Goal: Task Accomplishment & Management: Manage account settings

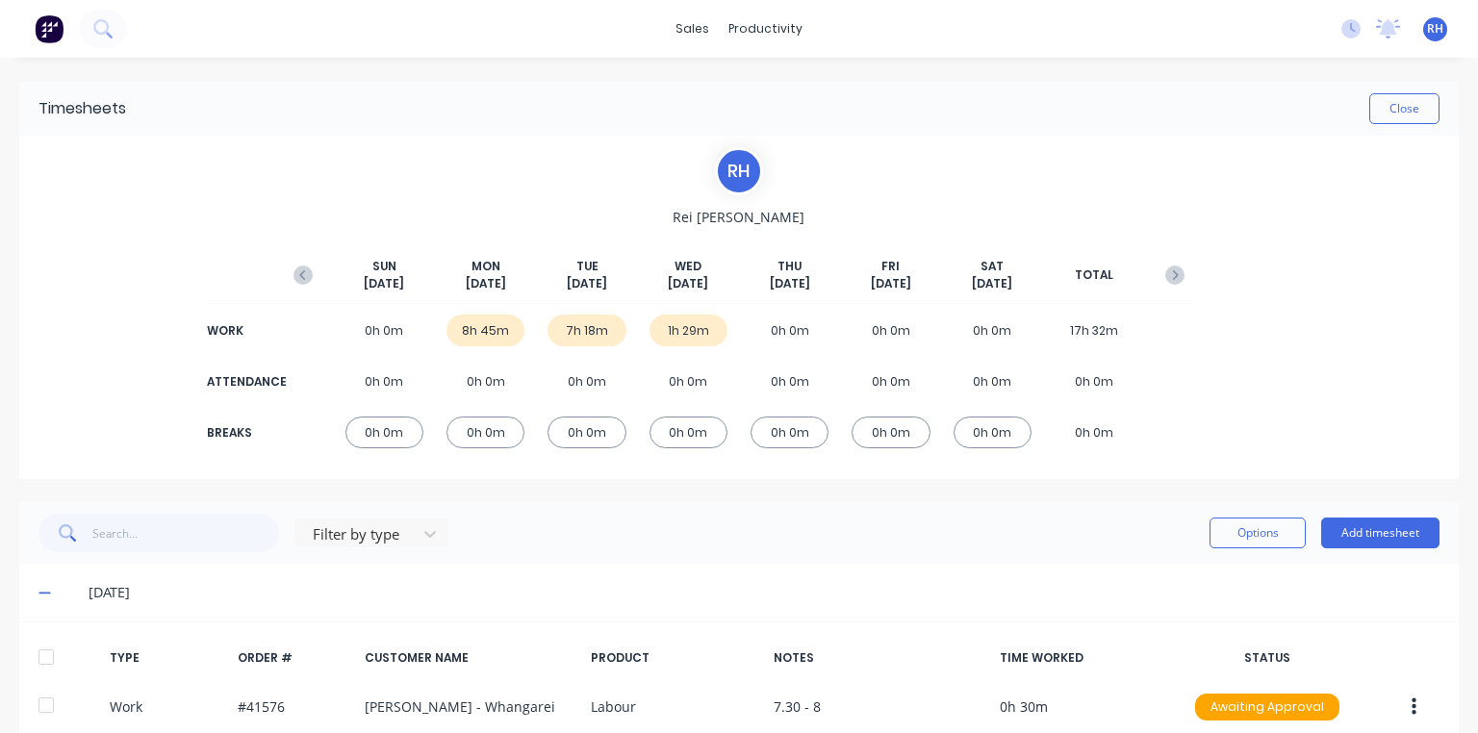
scroll to position [1235, 0]
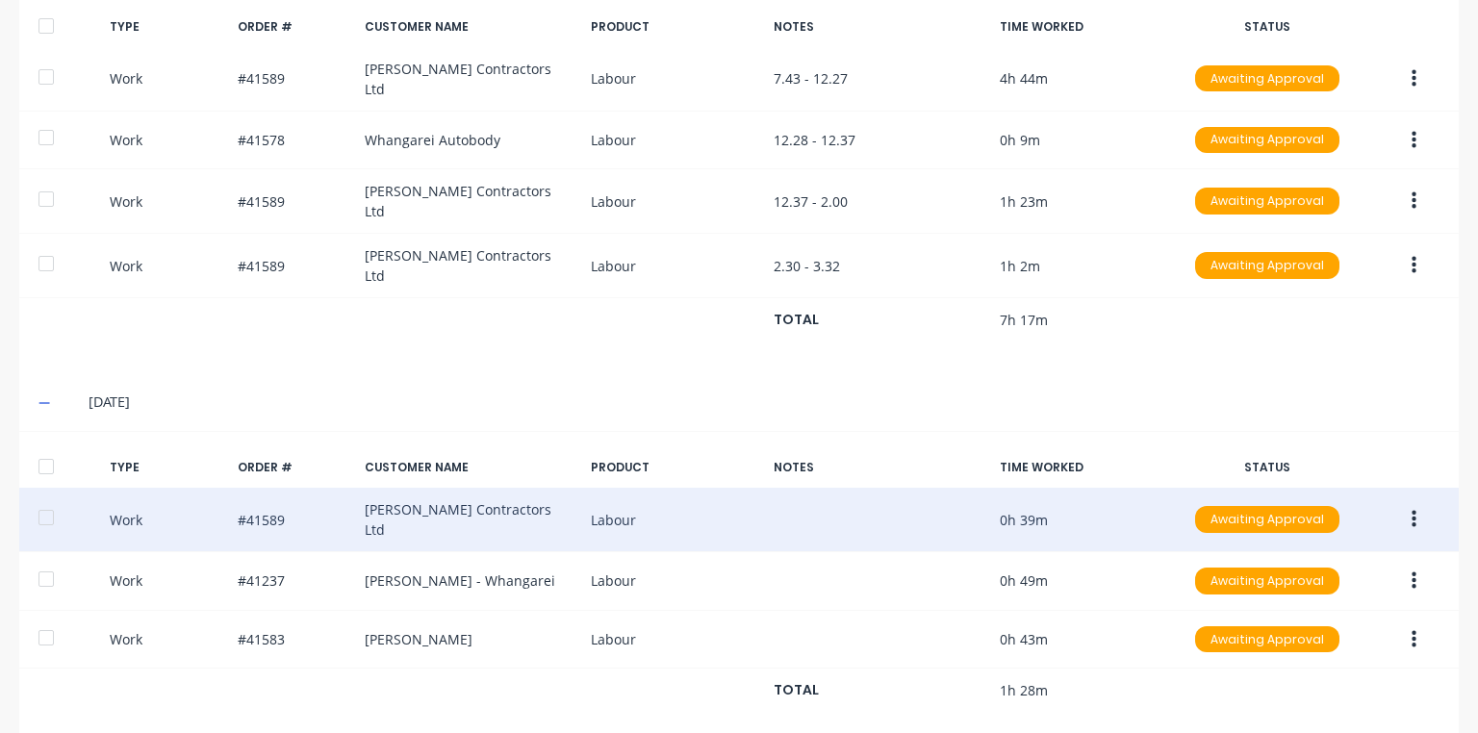
click at [1406, 502] on button "button" at bounding box center [1413, 519] width 45 height 35
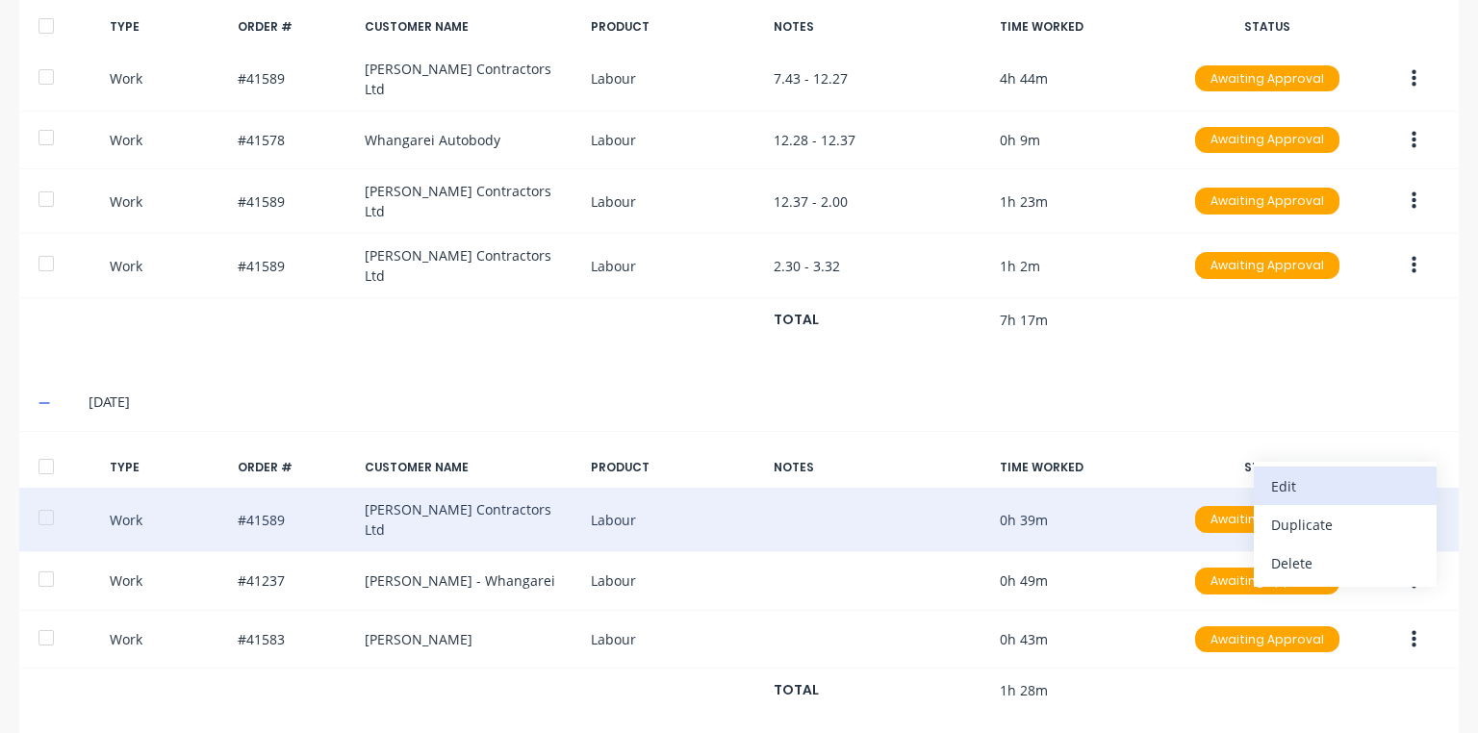
click at [1286, 472] on div "Edit" at bounding box center [1345, 486] width 148 height 28
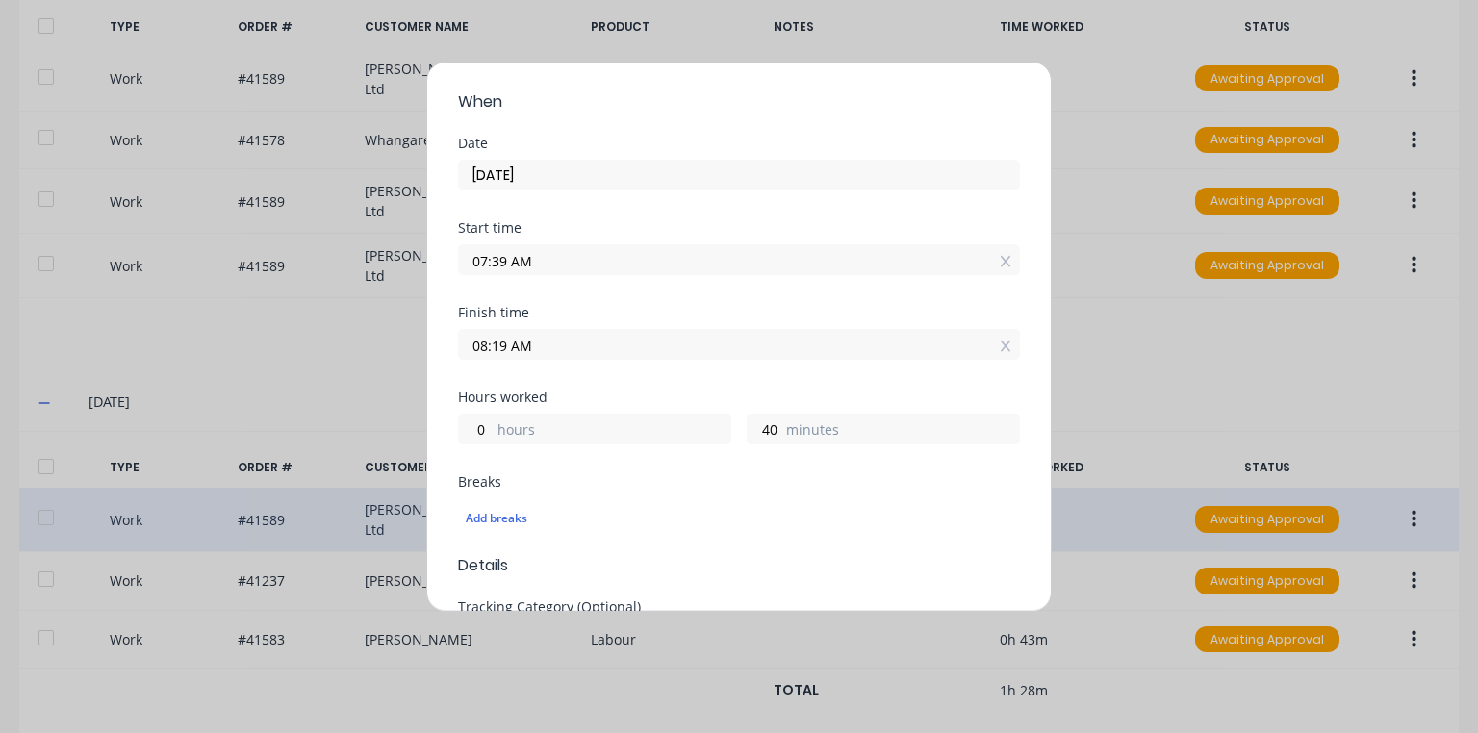
scroll to position [0, 0]
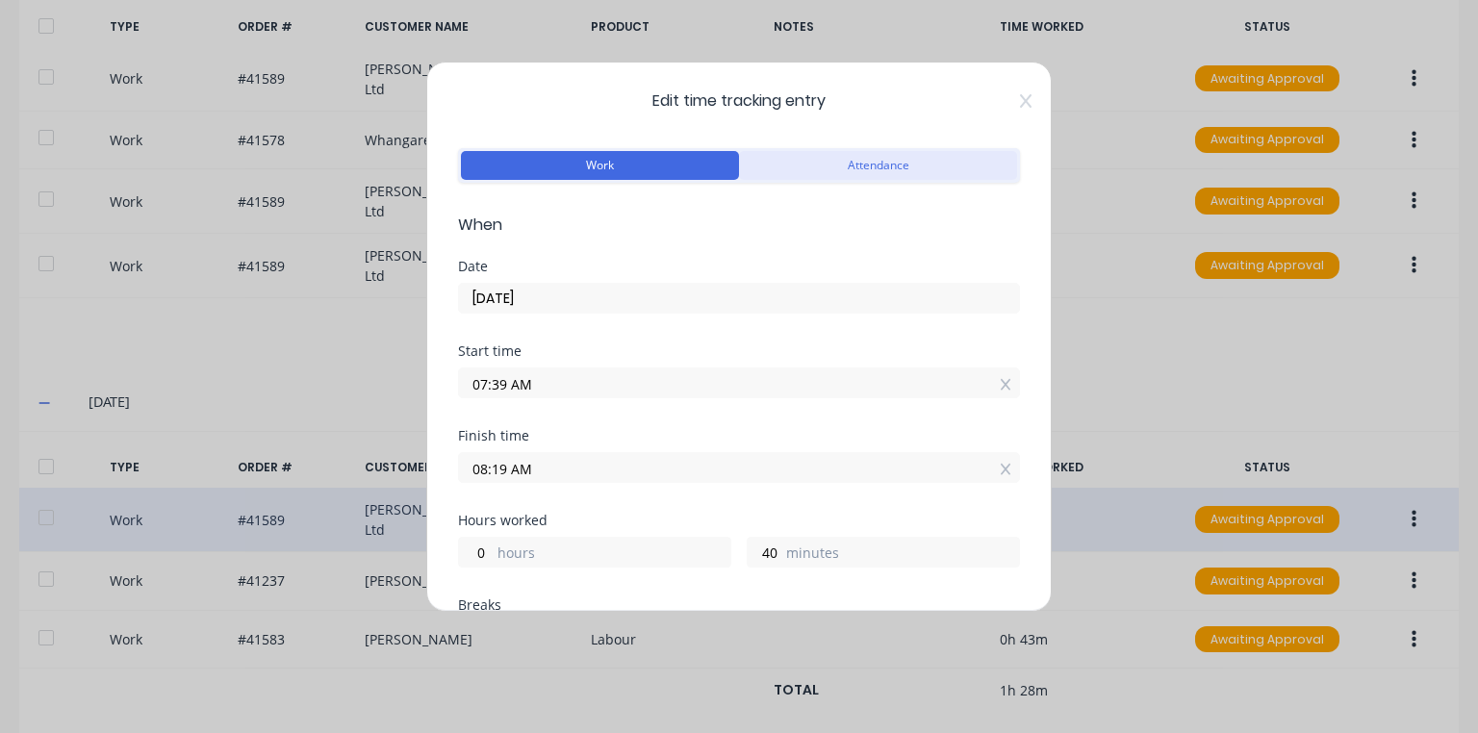
click at [937, 165] on button "Attendance" at bounding box center [878, 165] width 278 height 29
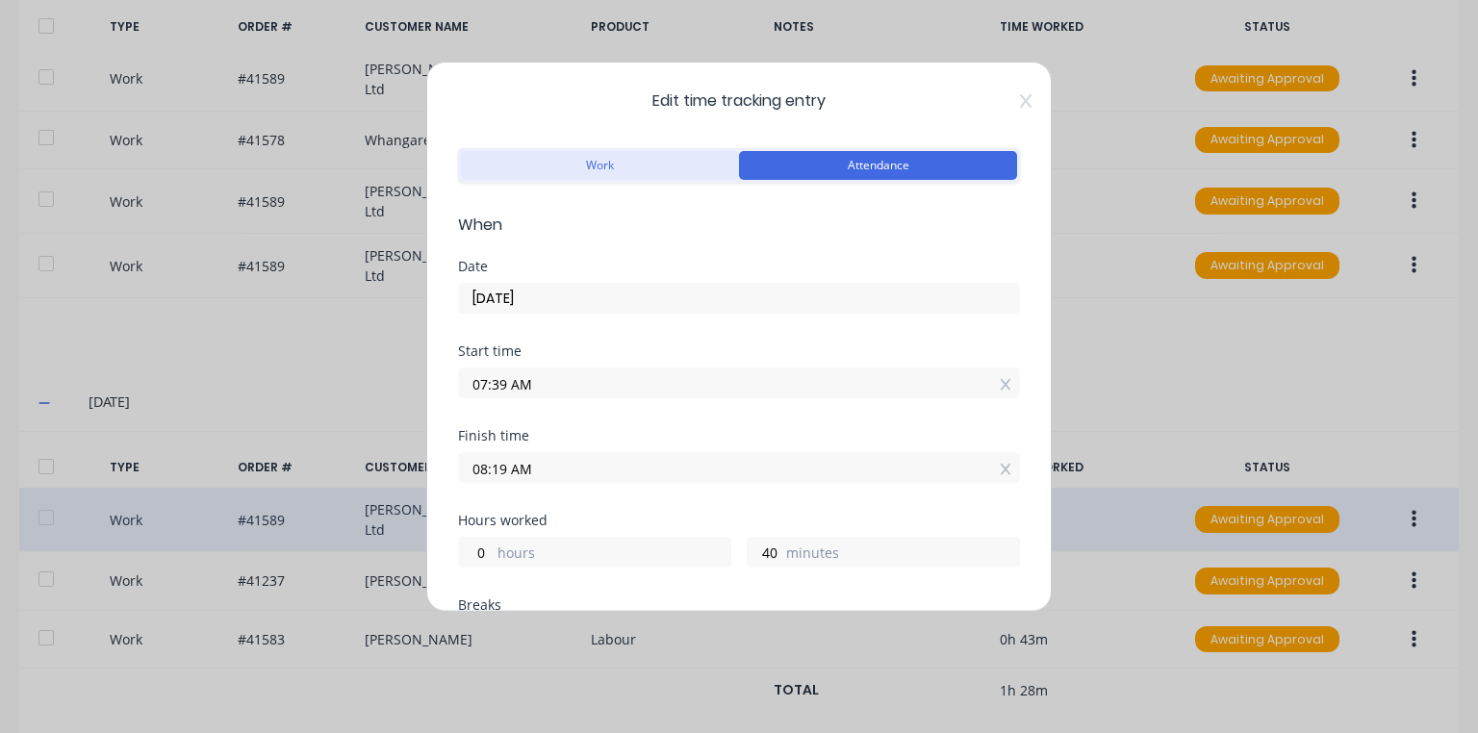
click at [667, 164] on button "Work" at bounding box center [600, 165] width 278 height 29
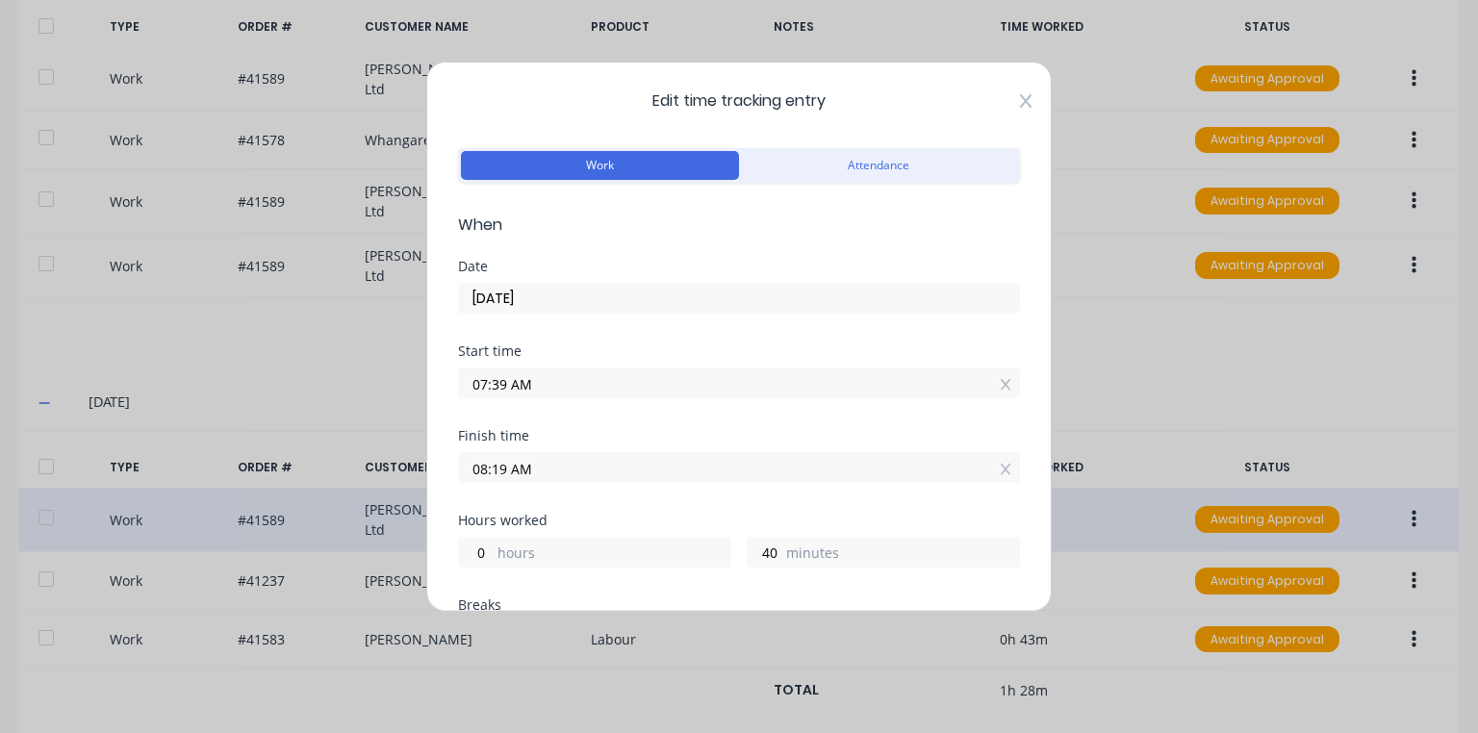
click at [1020, 103] on icon at bounding box center [1026, 100] width 12 height 13
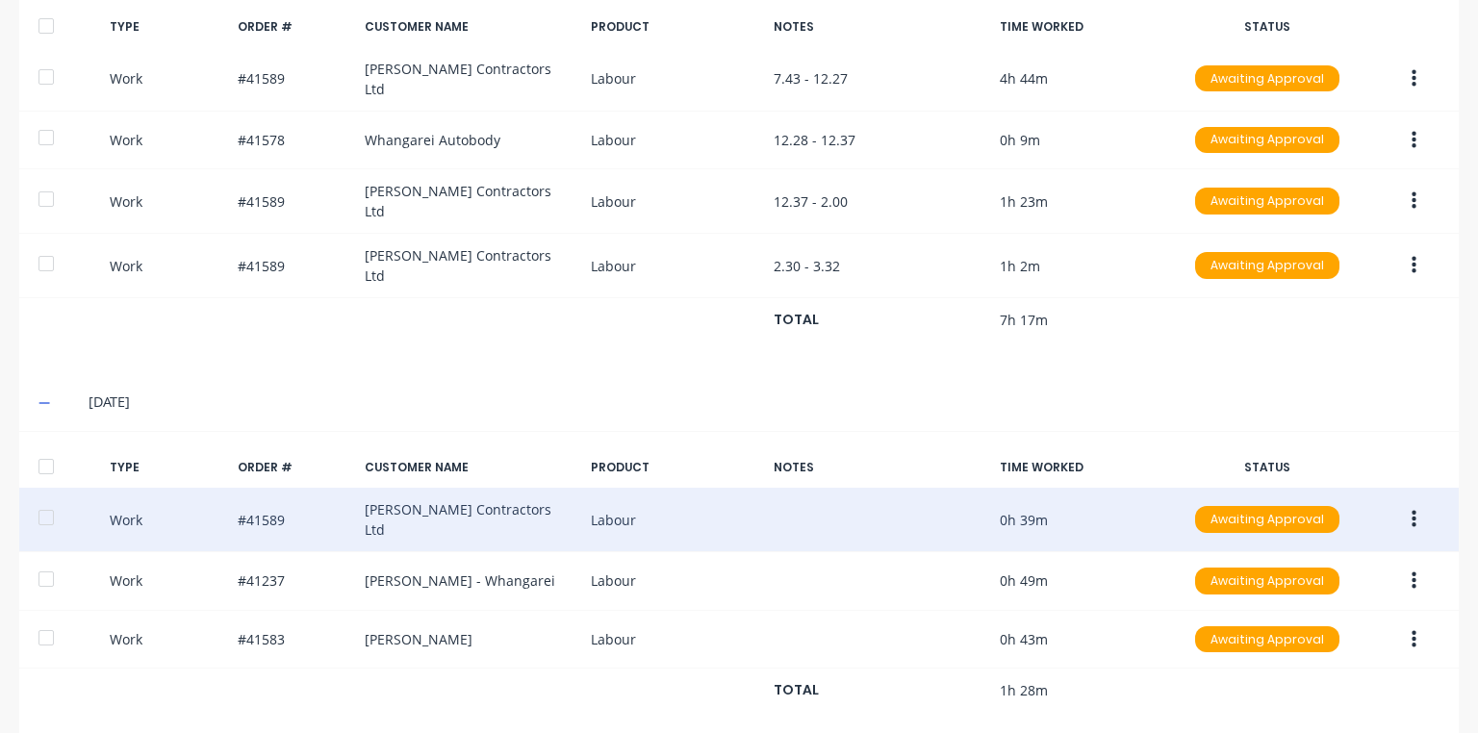
click at [1394, 502] on button "button" at bounding box center [1413, 519] width 45 height 35
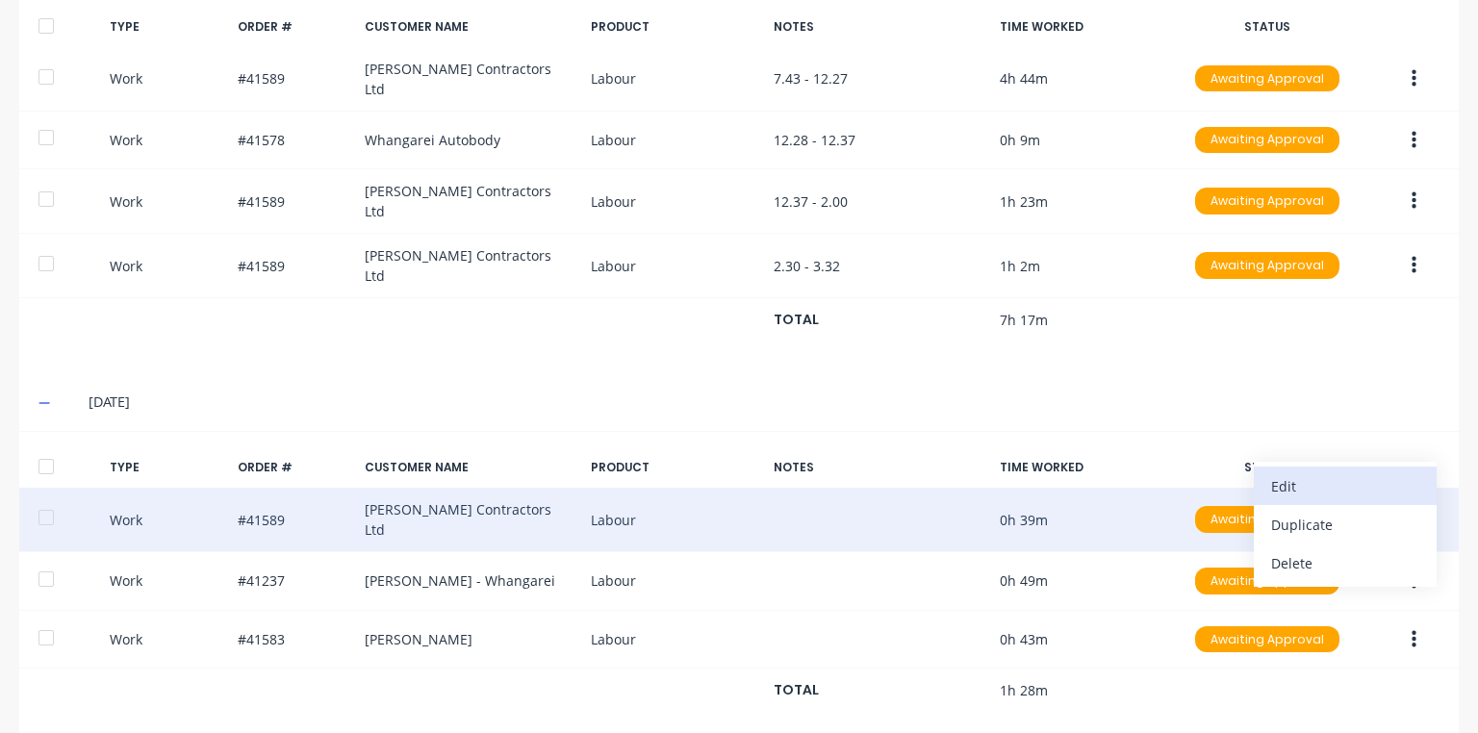
click at [1282, 472] on div "Edit" at bounding box center [1345, 486] width 148 height 28
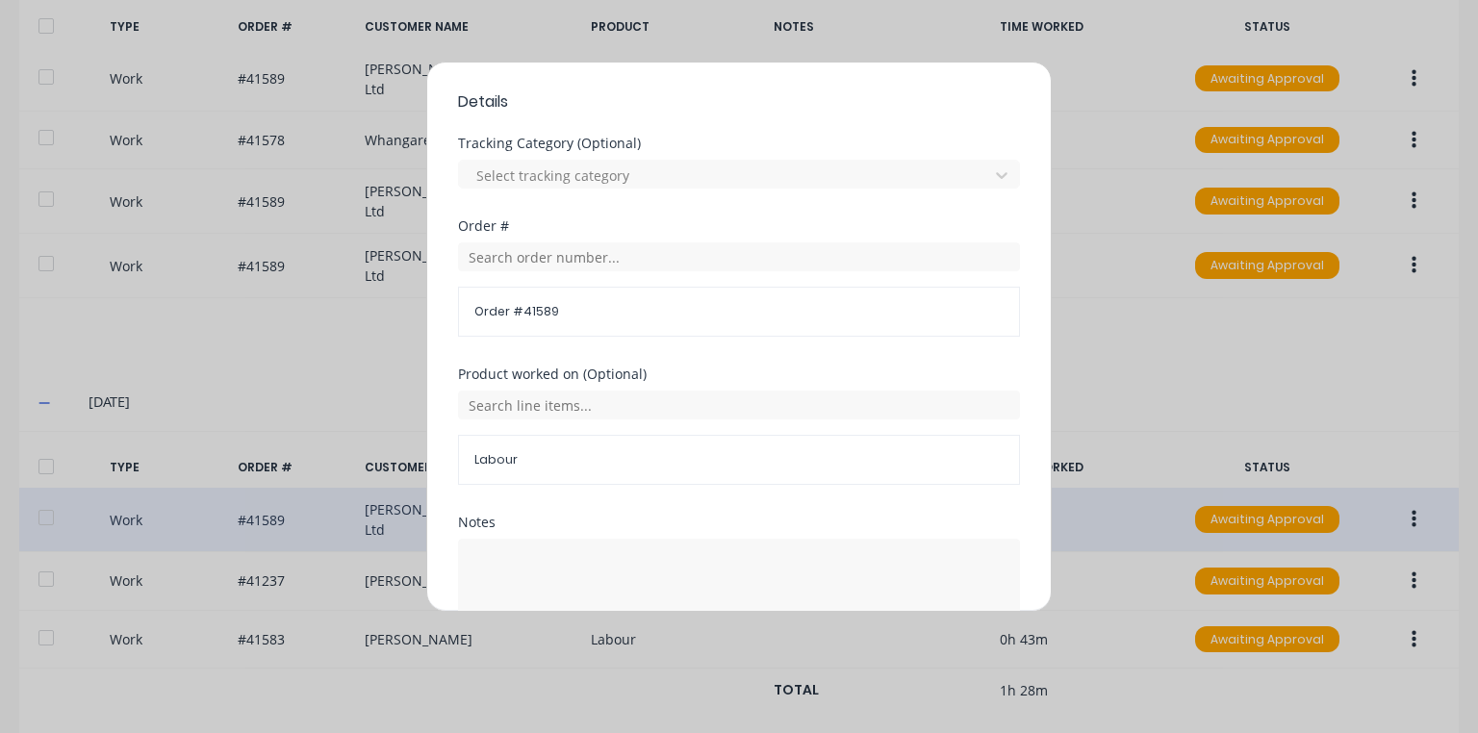
scroll to position [701, 0]
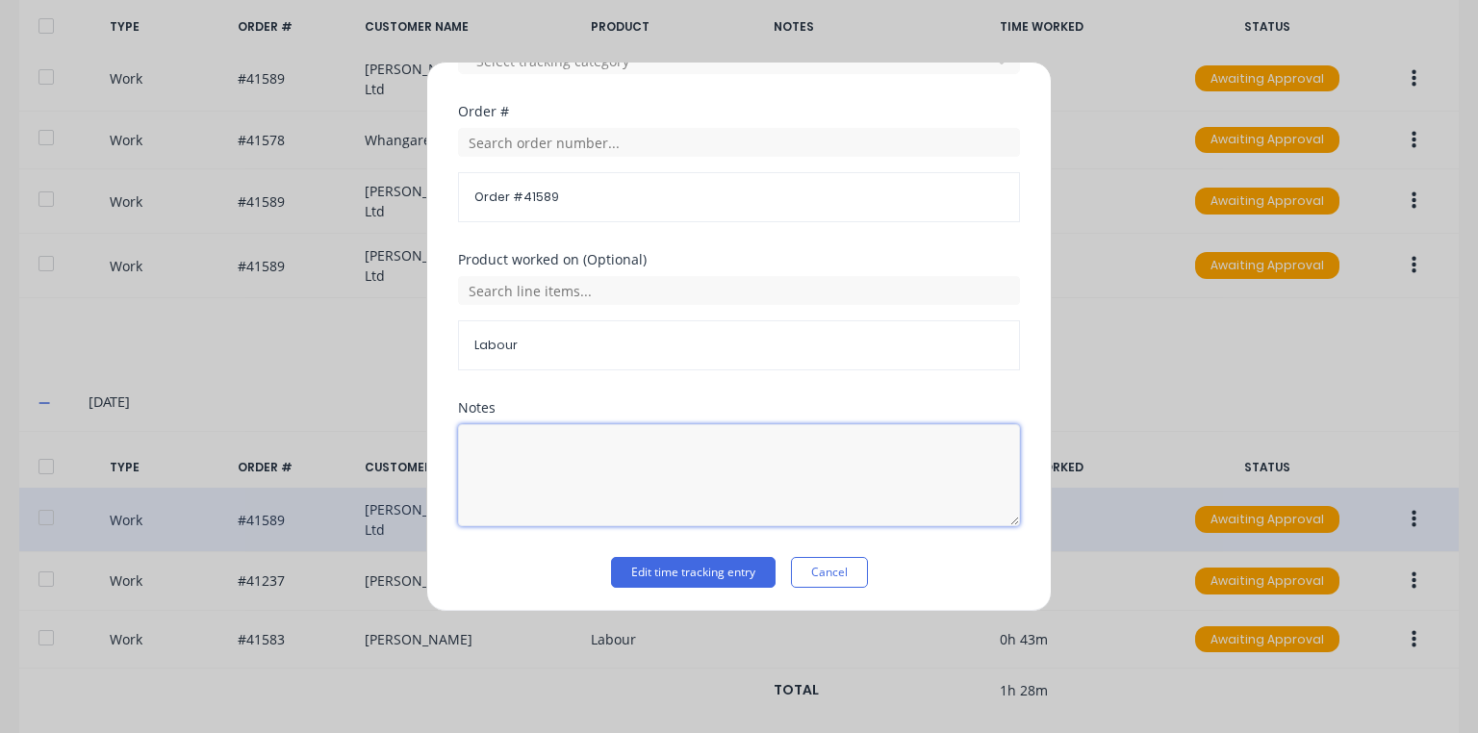
click at [606, 452] on textarea at bounding box center [739, 475] width 562 height 102
click at [512, 454] on textarea "7.39-8.19" at bounding box center [739, 475] width 562 height 102
click at [504, 448] on textarea "7.39- 8.19" at bounding box center [739, 475] width 562 height 102
type textarea "7.39 - 8.19"
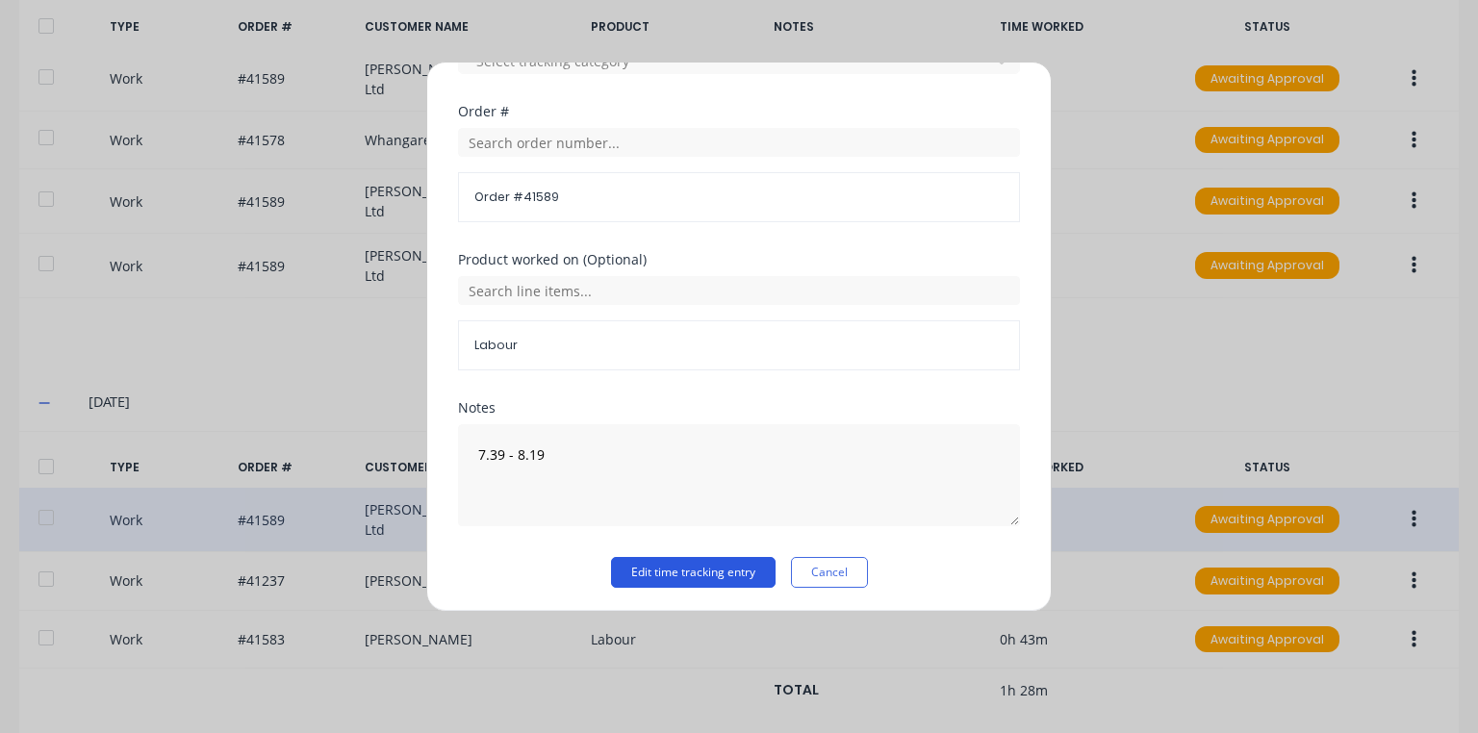
click at [629, 566] on button "Edit time tracking entry" at bounding box center [693, 572] width 164 height 31
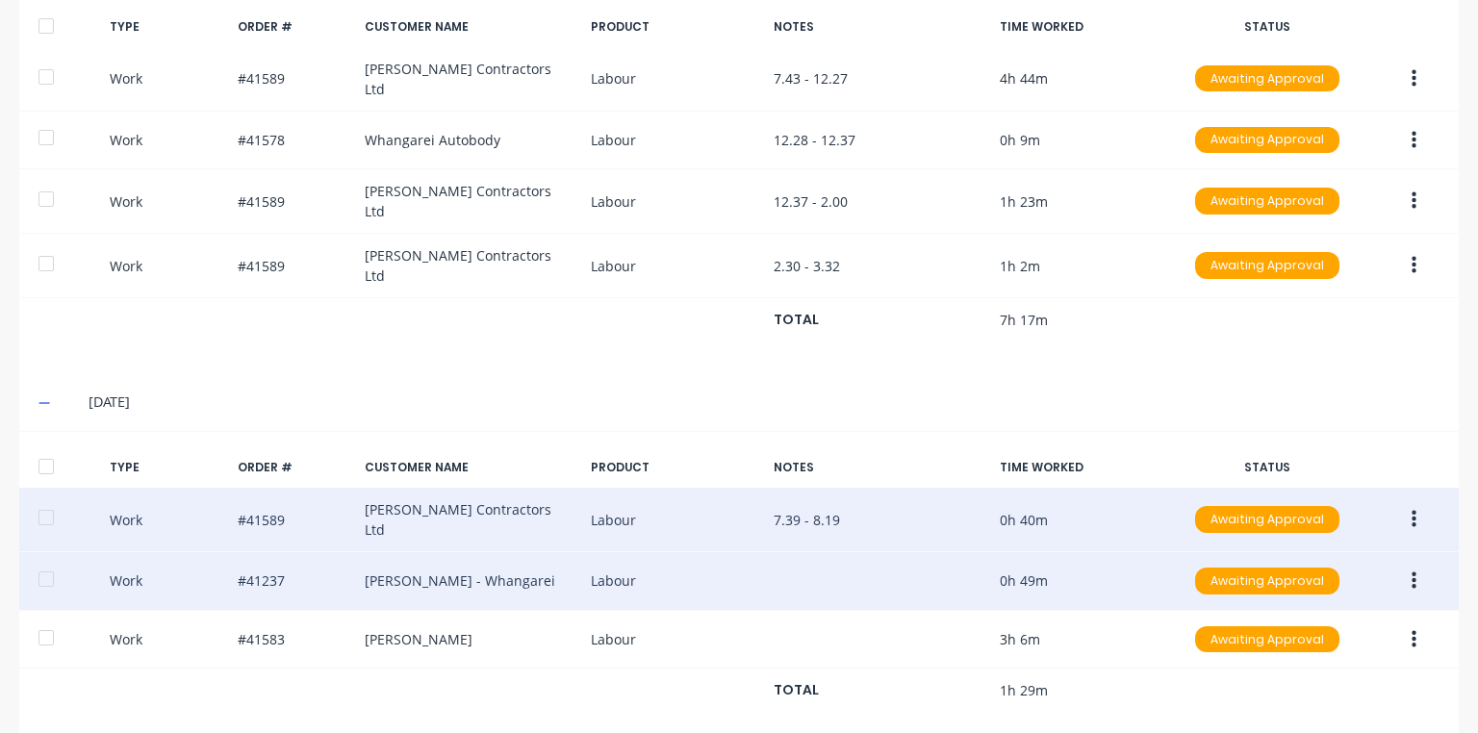
click at [1397, 564] on button "button" at bounding box center [1413, 581] width 45 height 35
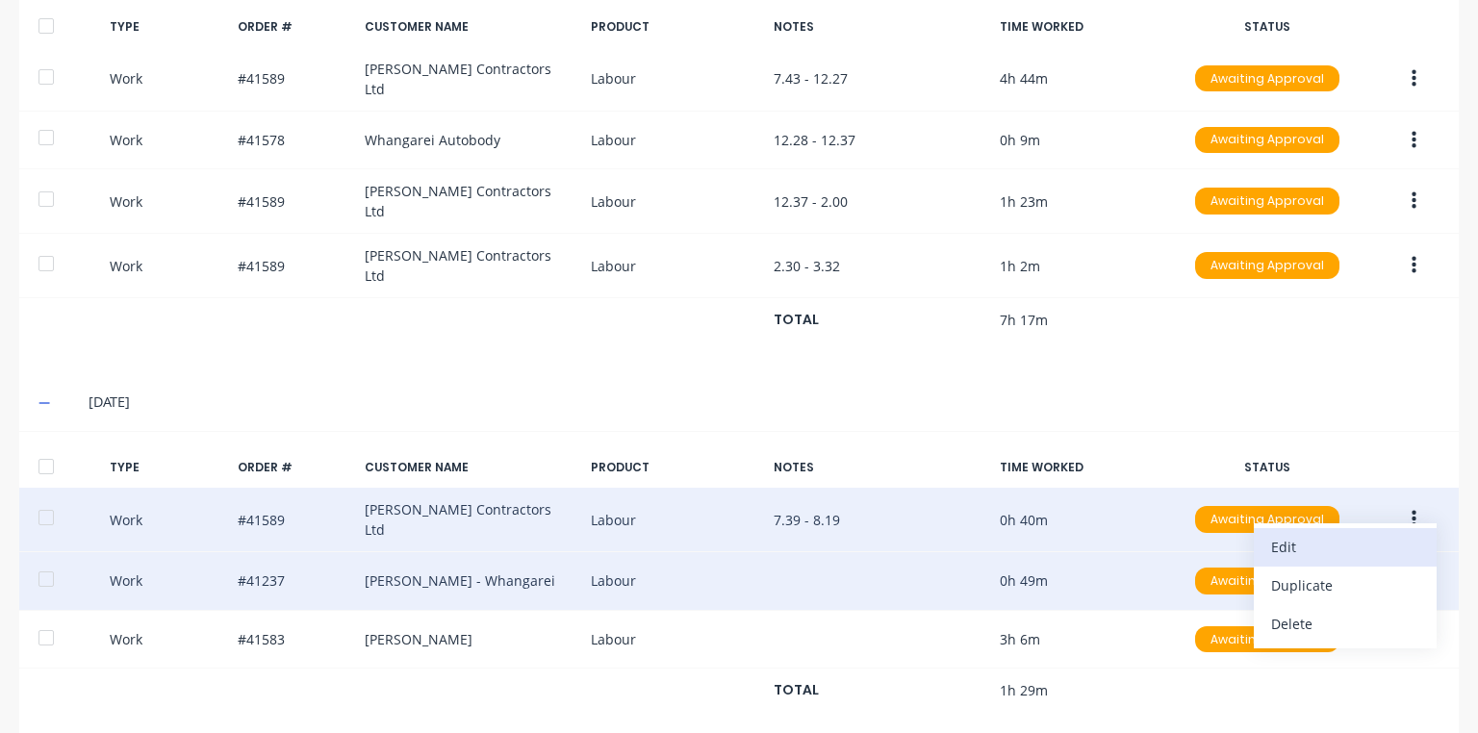
click at [1287, 533] on div "Edit" at bounding box center [1345, 547] width 148 height 28
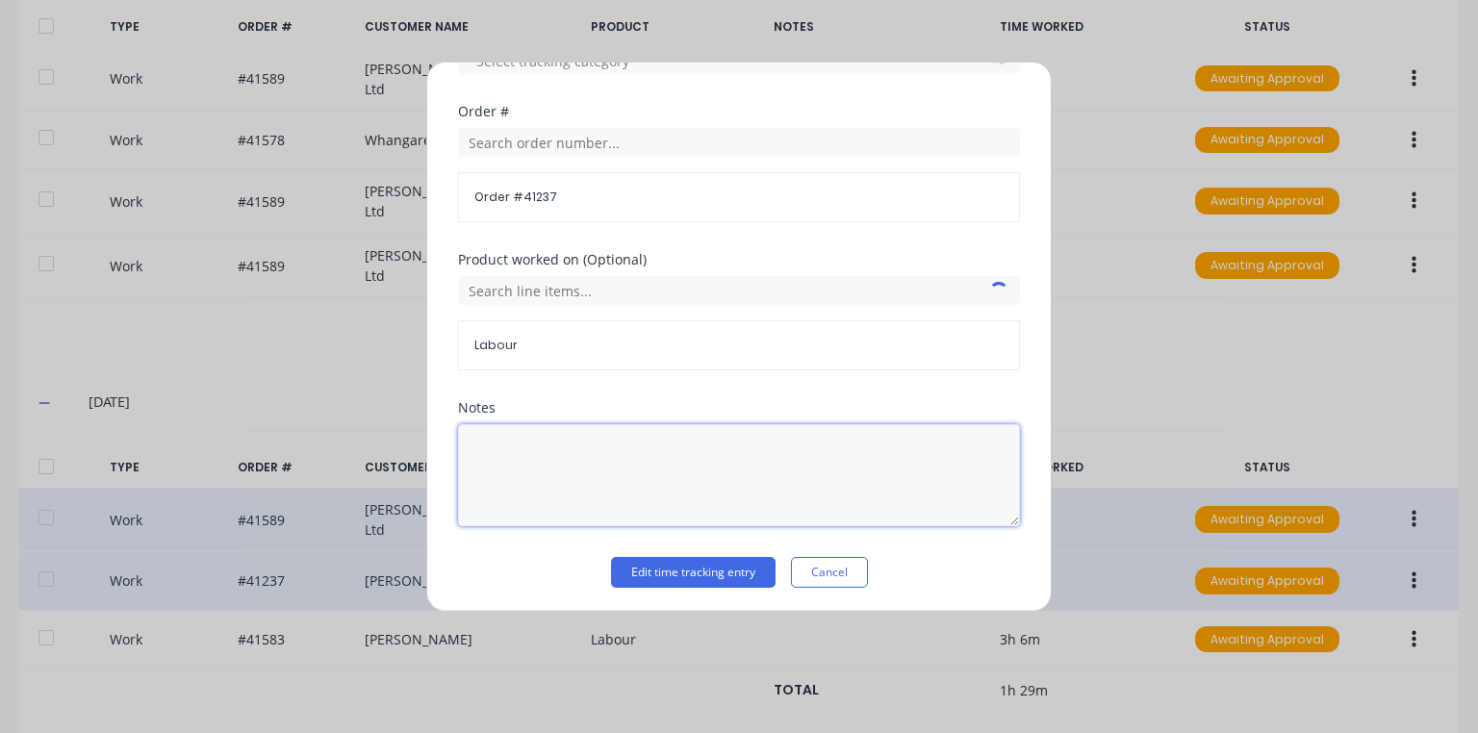
click at [614, 450] on textarea at bounding box center [739, 475] width 562 height 102
type textarea "8.29 - 9.09"
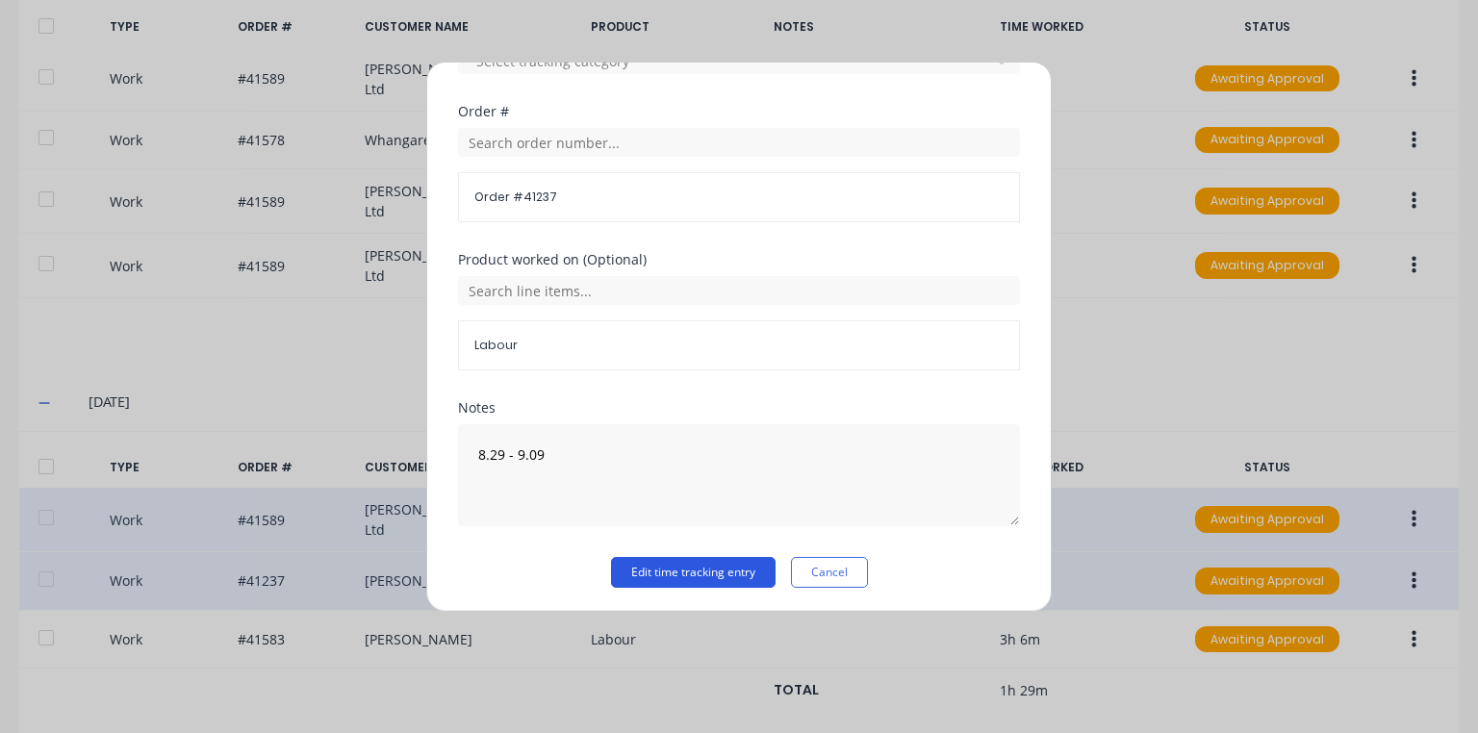
click at [629, 566] on button "Edit time tracking entry" at bounding box center [693, 572] width 164 height 31
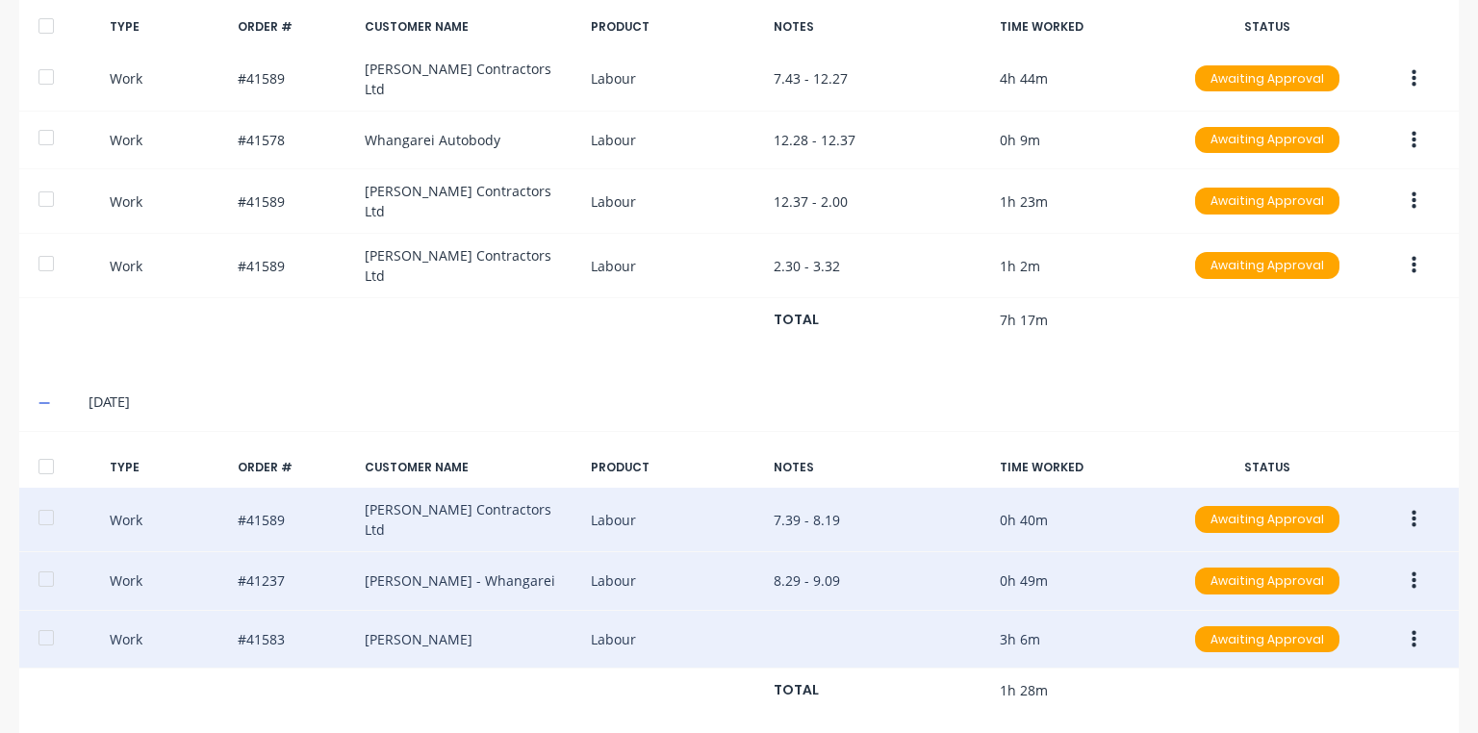
click at [1411, 629] on icon "button" at bounding box center [1413, 639] width 5 height 21
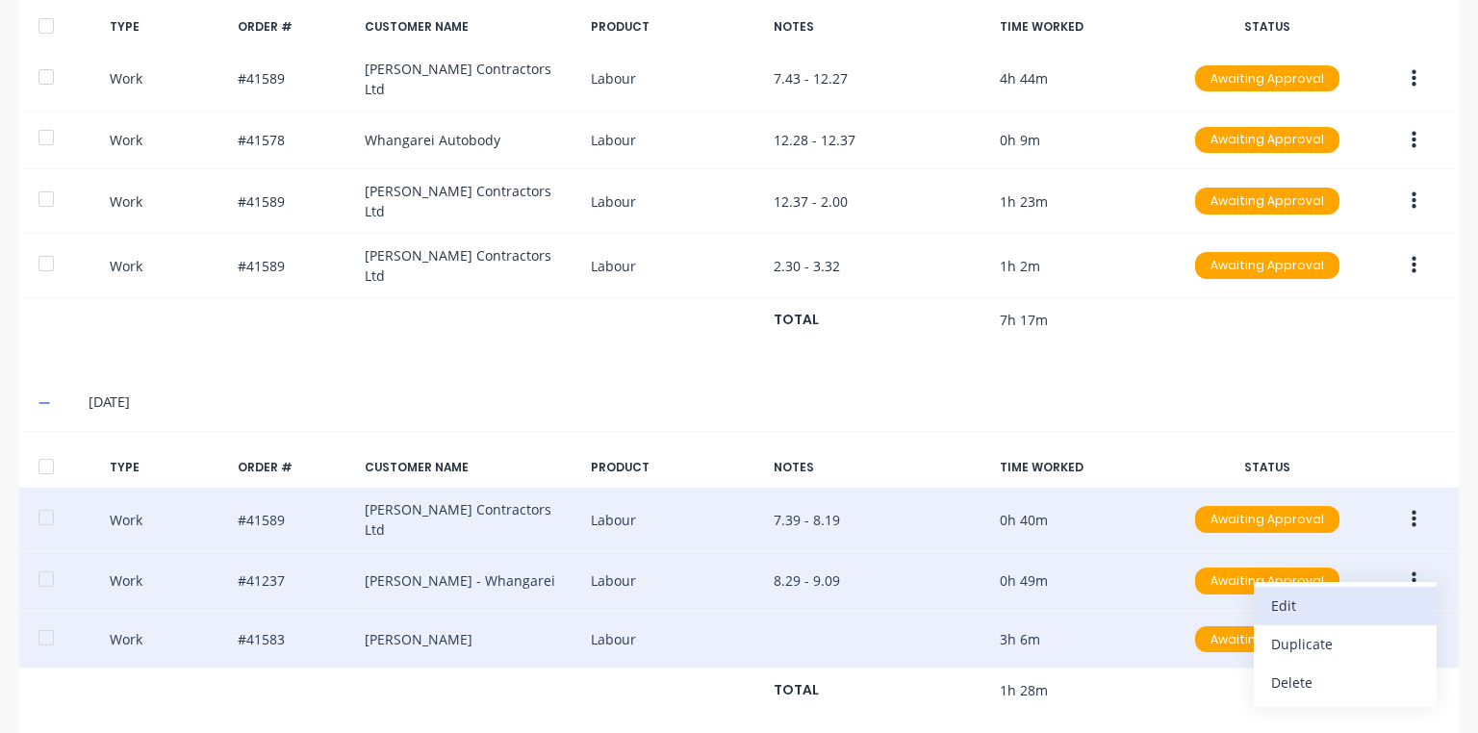
click at [1292, 592] on div "Edit" at bounding box center [1345, 606] width 148 height 28
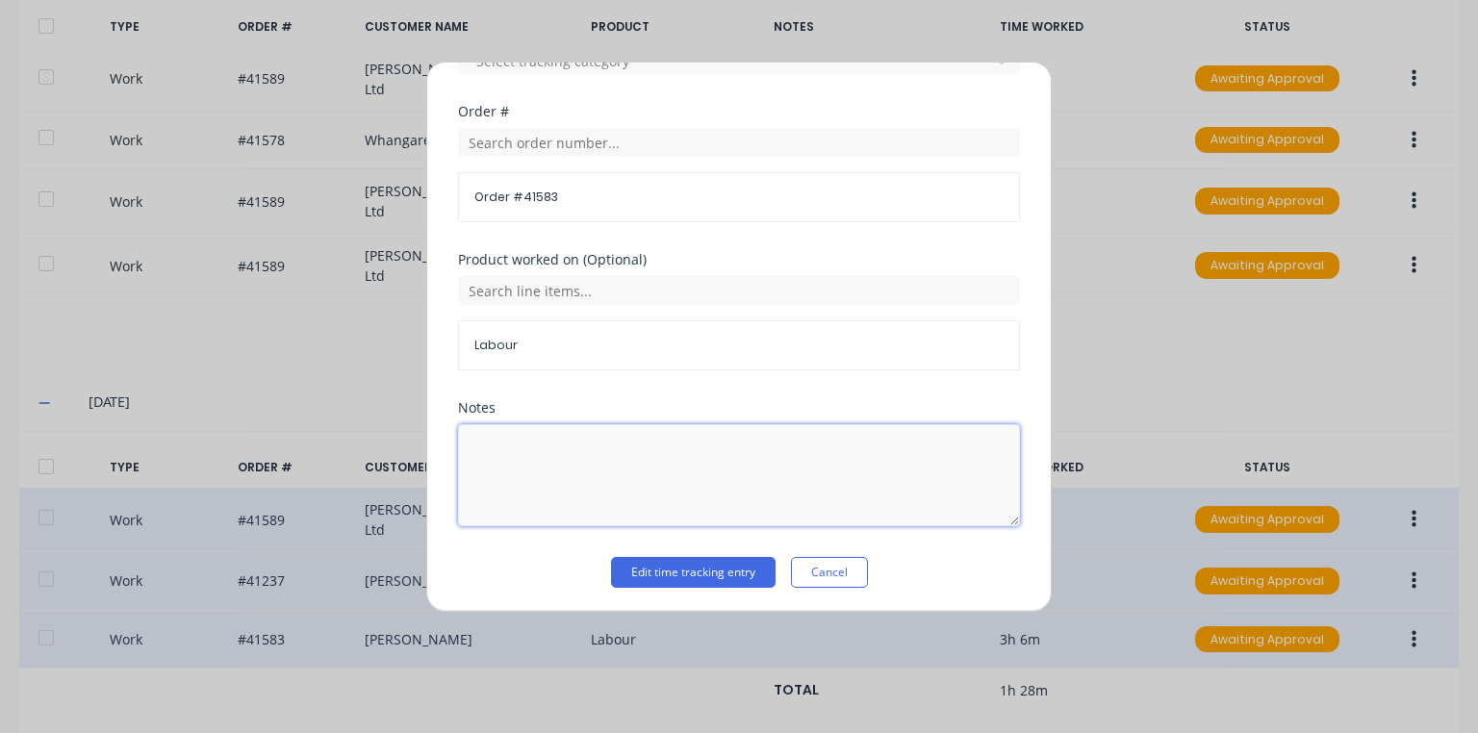
click at [630, 441] on textarea at bounding box center [739, 475] width 562 height 102
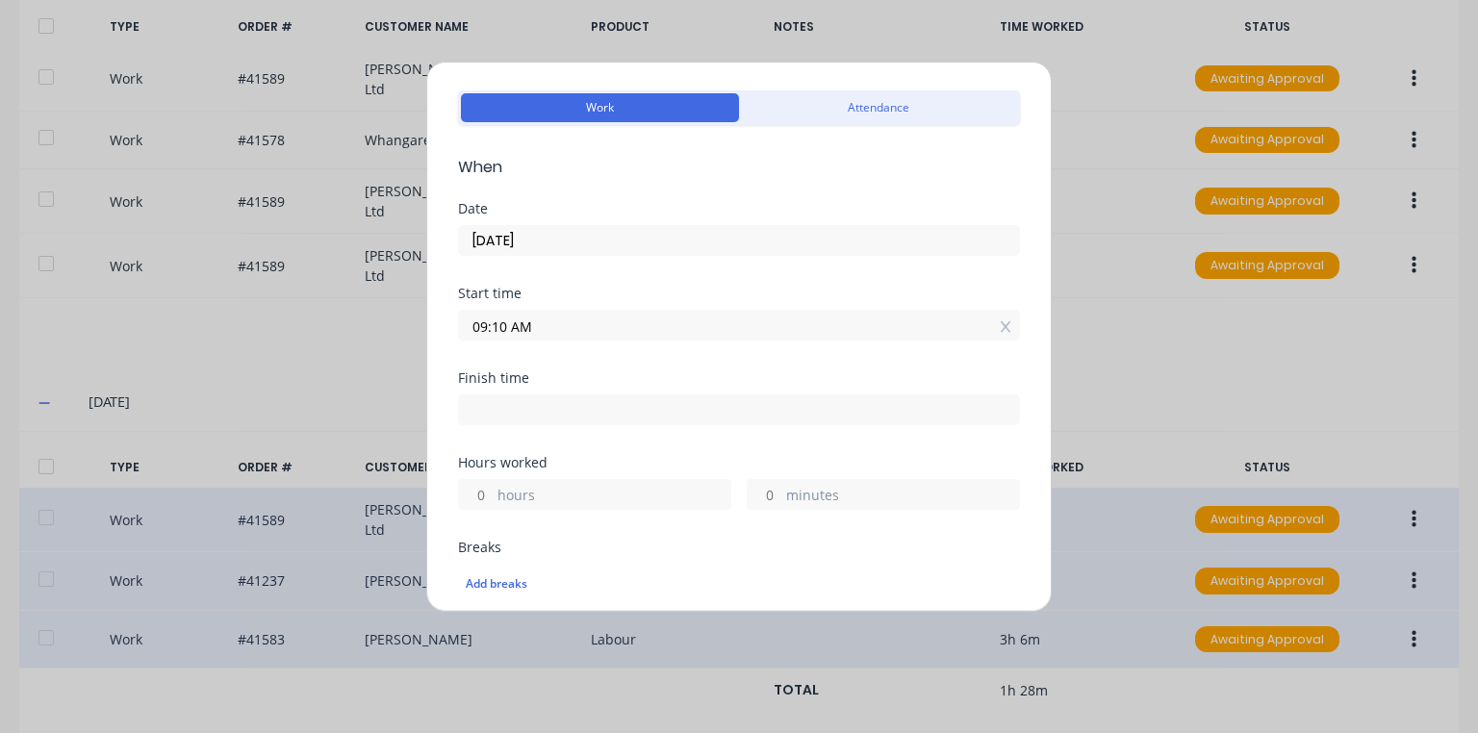
scroll to position [56, 0]
type textarea "9.09 -"
click at [506, 323] on input "09:10 AM" at bounding box center [739, 327] width 560 height 29
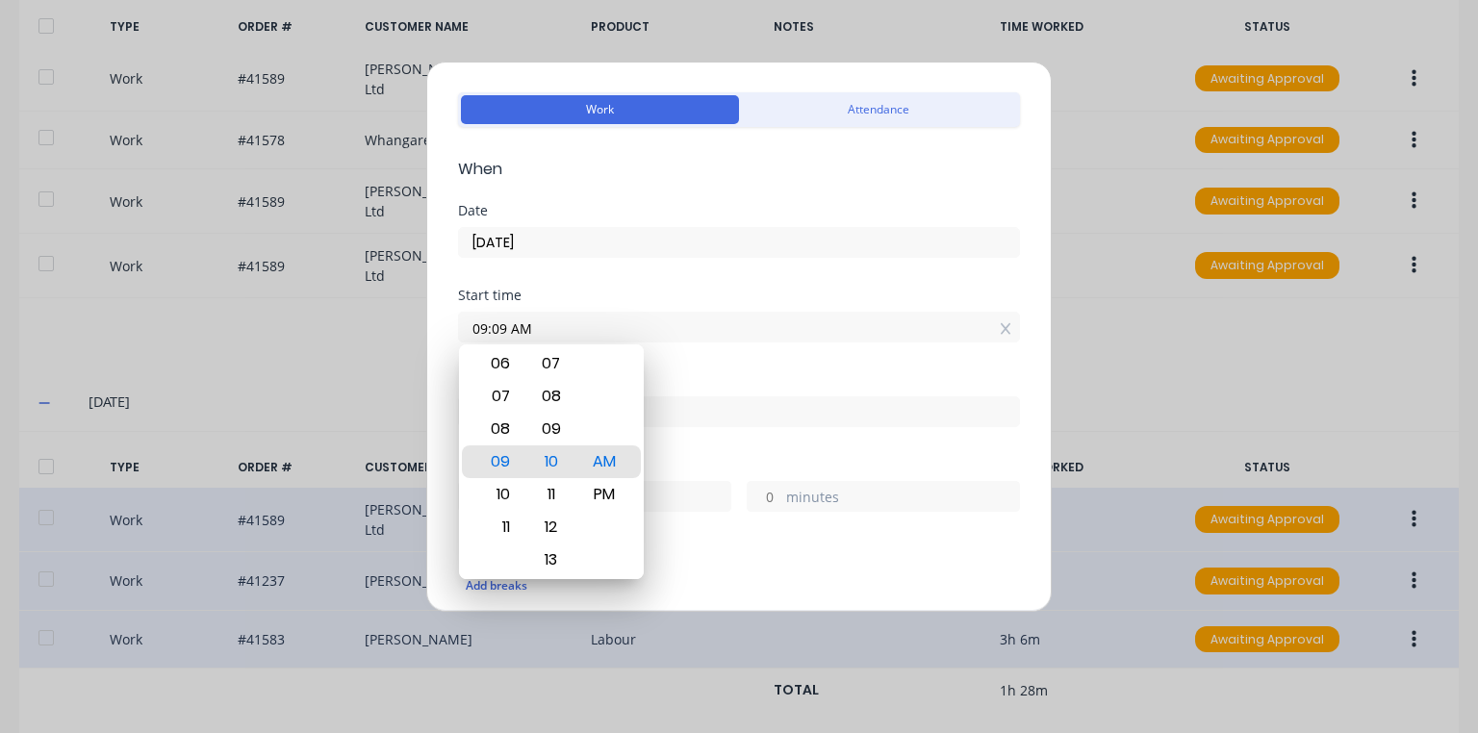
type input "09:09 AM"
click at [906, 291] on div "Start time" at bounding box center [739, 295] width 562 height 13
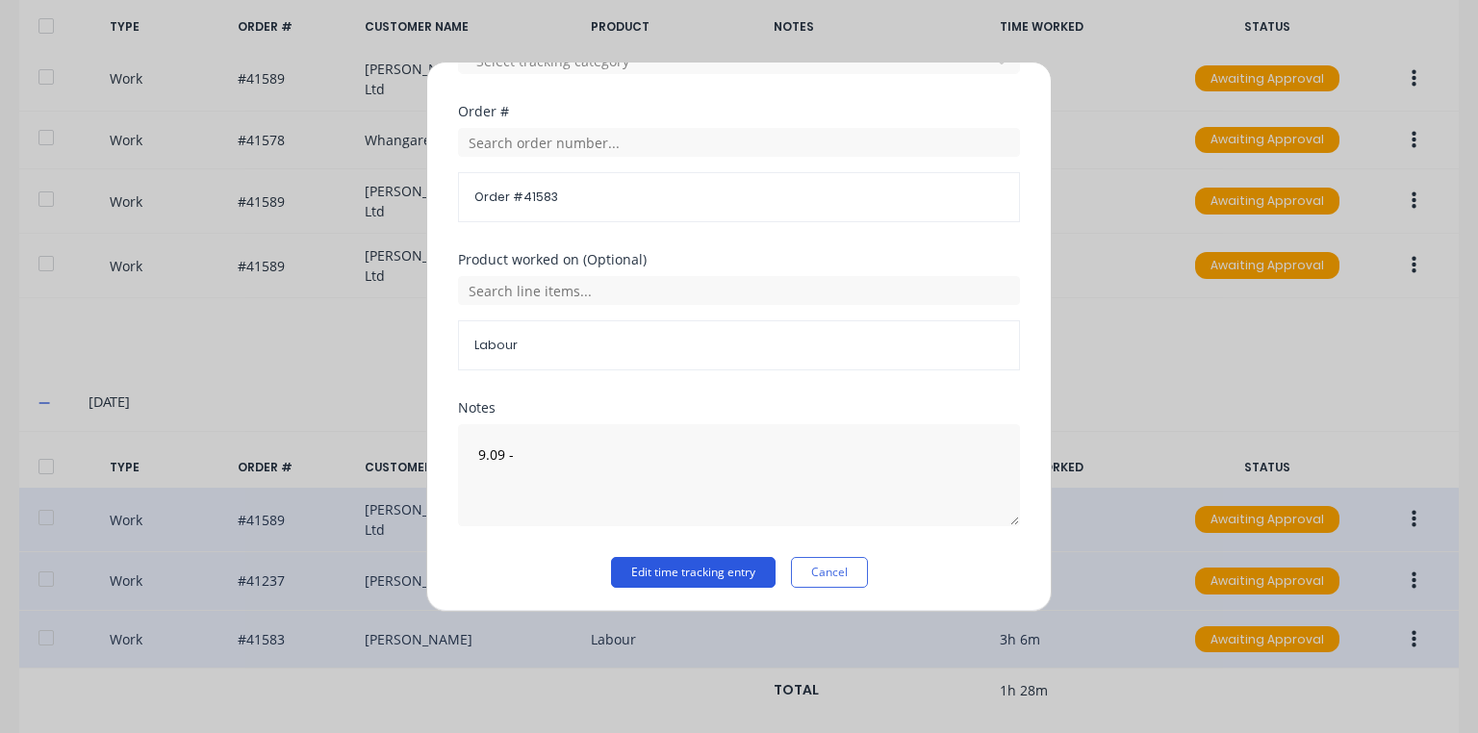
click at [709, 568] on button "Edit time tracking entry" at bounding box center [693, 572] width 164 height 31
click at [699, 569] on button "Edit time tracking entry" at bounding box center [693, 572] width 164 height 31
click at [684, 578] on button "Edit time tracking entry" at bounding box center [693, 572] width 164 height 31
click at [664, 574] on button "Edit time tracking entry" at bounding box center [693, 572] width 164 height 31
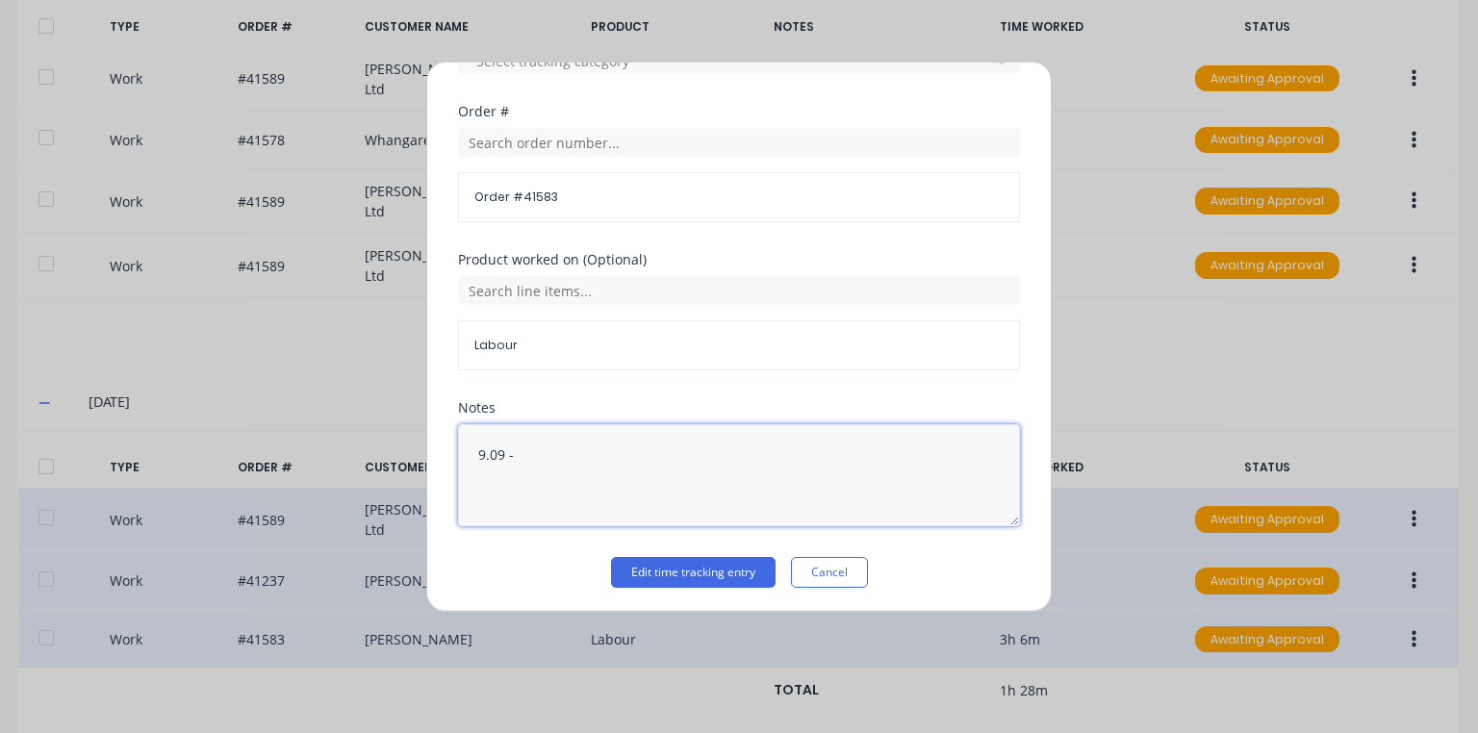
click at [600, 457] on textarea "9.09 -" at bounding box center [739, 475] width 562 height 102
type textarea "9.09 -"
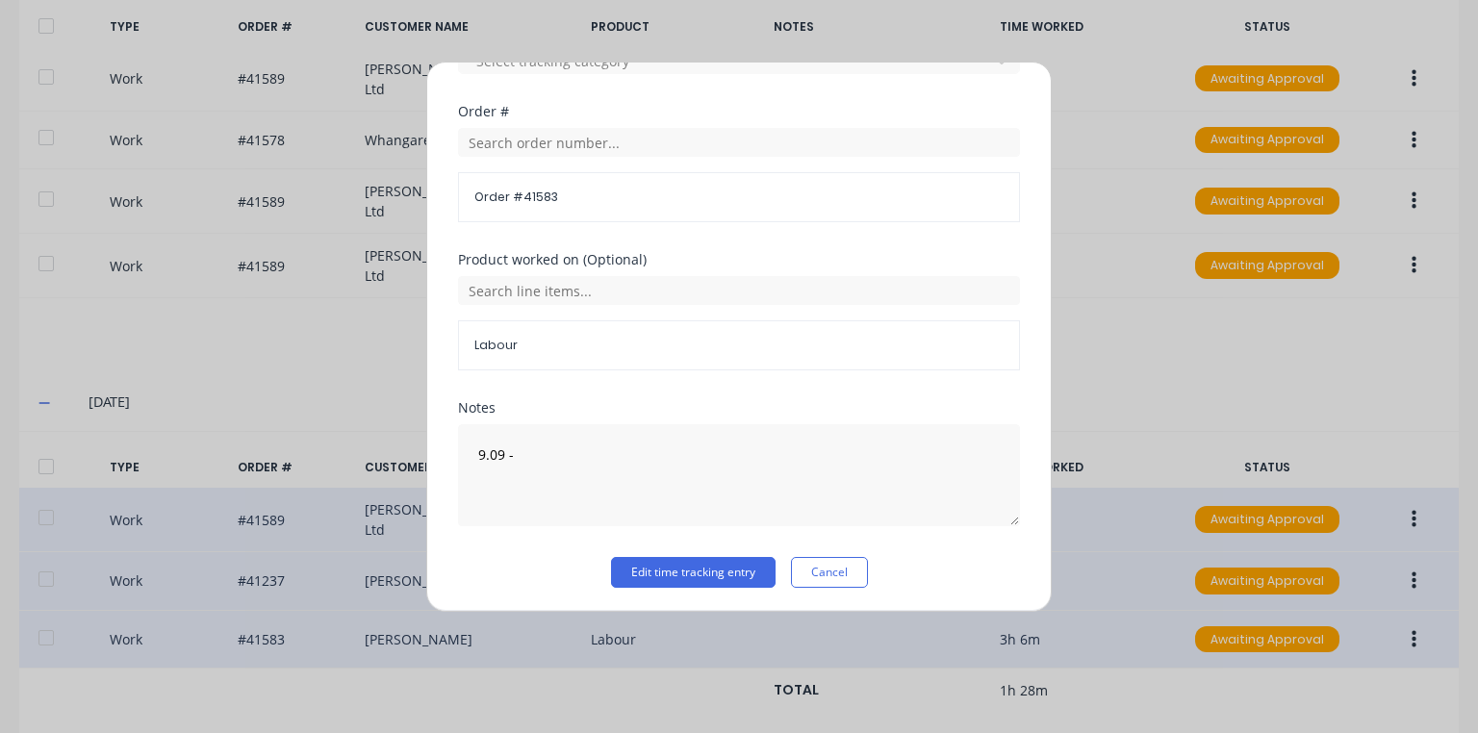
click at [577, 571] on div "Edit time tracking entry Cancel" at bounding box center [739, 572] width 562 height 31
click at [663, 566] on button "Edit time tracking entry" at bounding box center [693, 572] width 164 height 31
click at [722, 569] on button "Edit time tracking entry" at bounding box center [693, 572] width 164 height 31
click at [833, 557] on button "Cancel" at bounding box center [829, 572] width 77 height 31
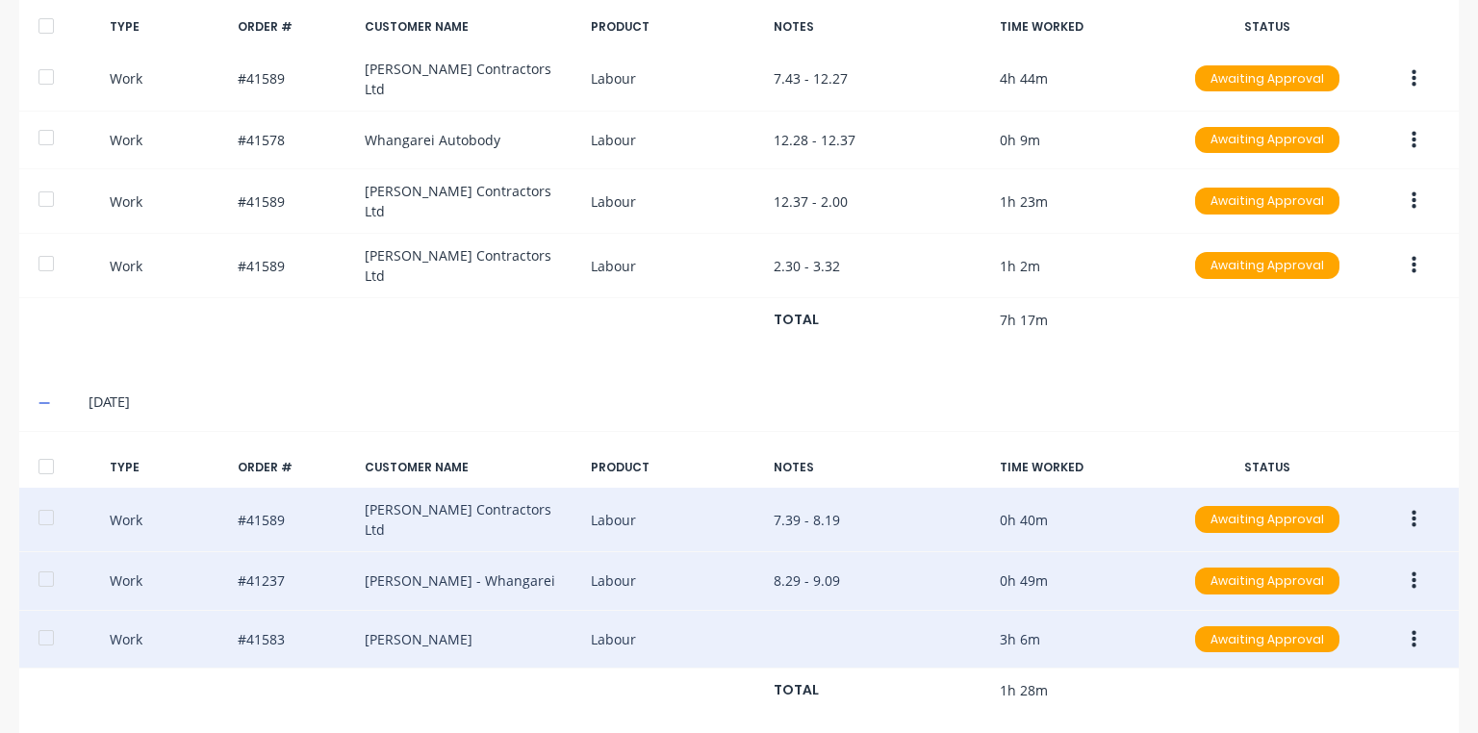
click at [790, 552] on div "Work #41237 [PERSON_NAME] - Whangarei Labour 8.29 - 9.09 0h 49m Awaiting Approv…" at bounding box center [738, 581] width 1439 height 59
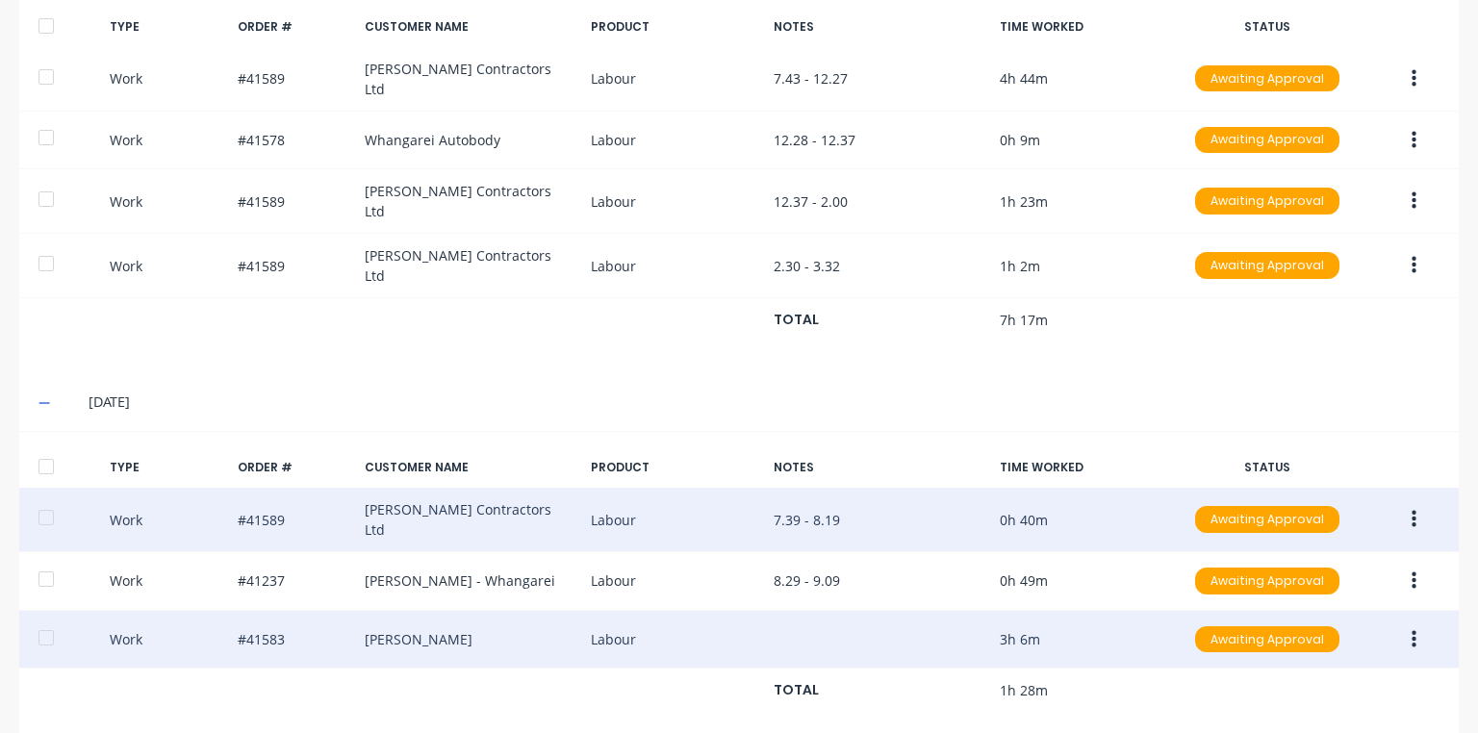
click at [1408, 564] on button "button" at bounding box center [1413, 581] width 45 height 35
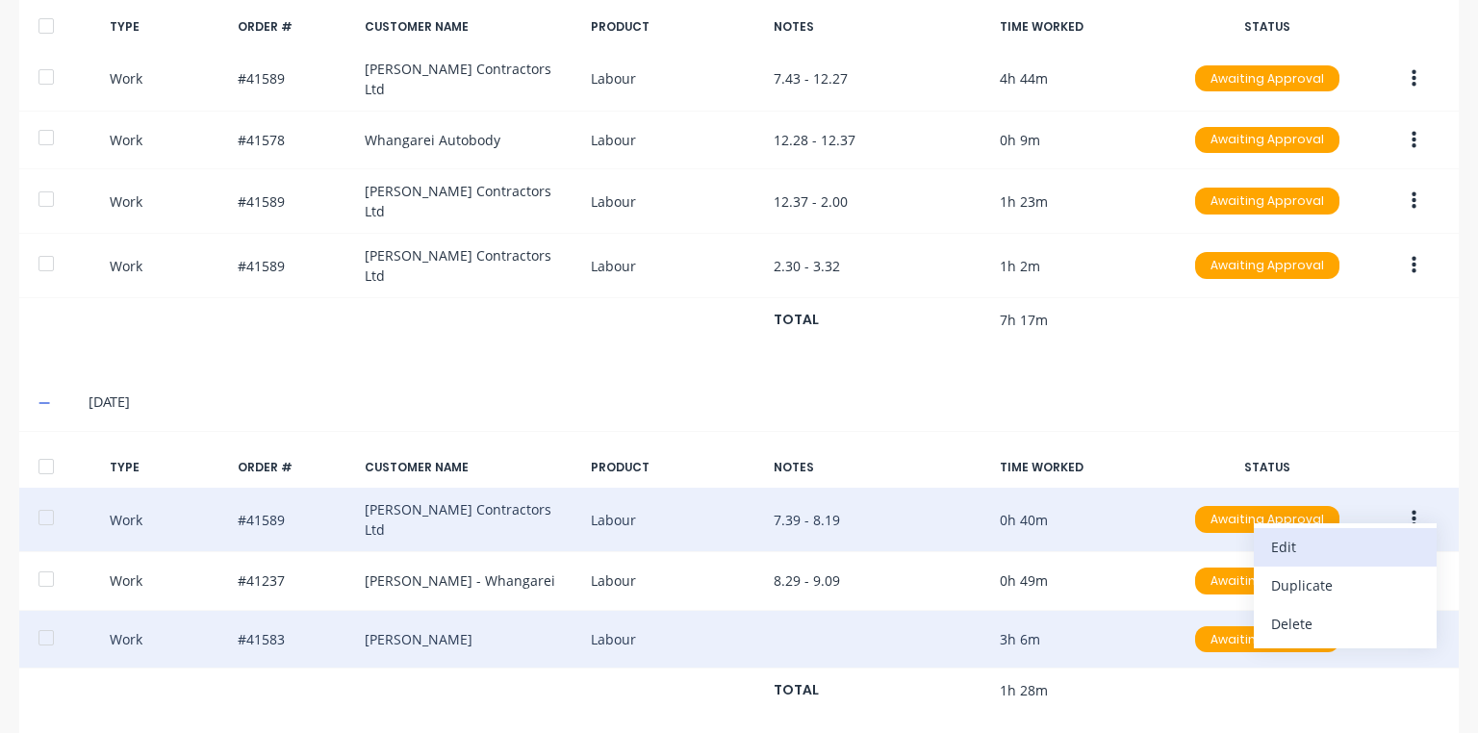
click at [1328, 533] on div "Edit" at bounding box center [1345, 547] width 148 height 28
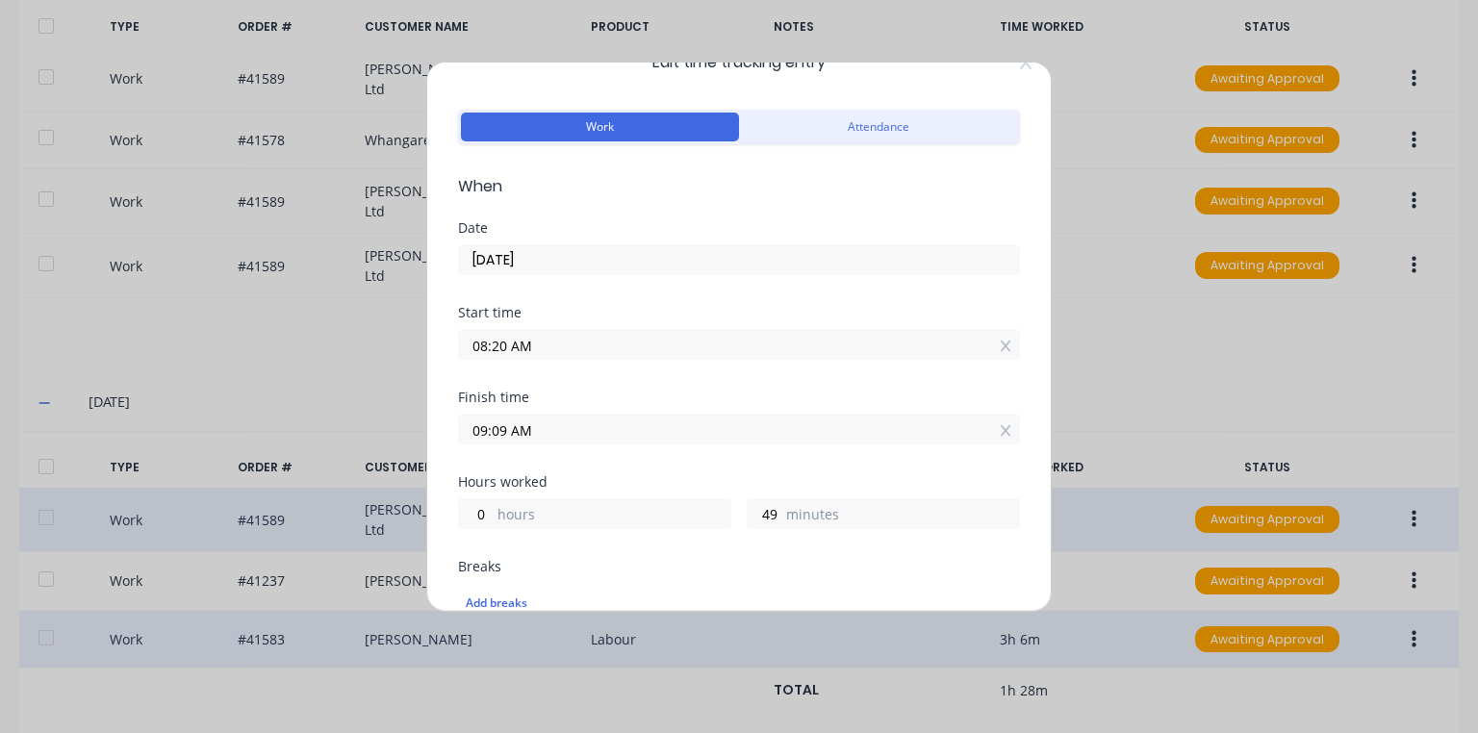
scroll to position [33, 0]
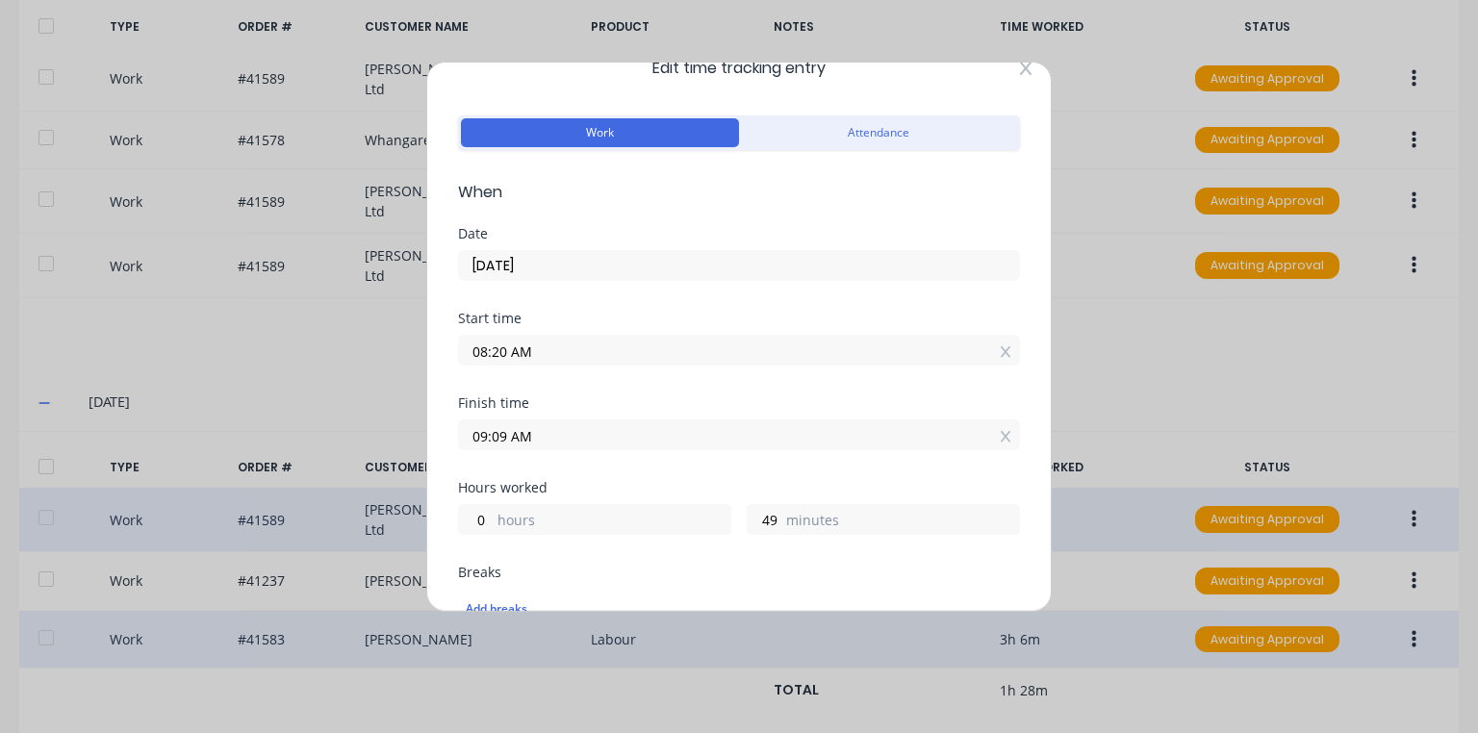
click at [1020, 67] on icon at bounding box center [1026, 68] width 12 height 13
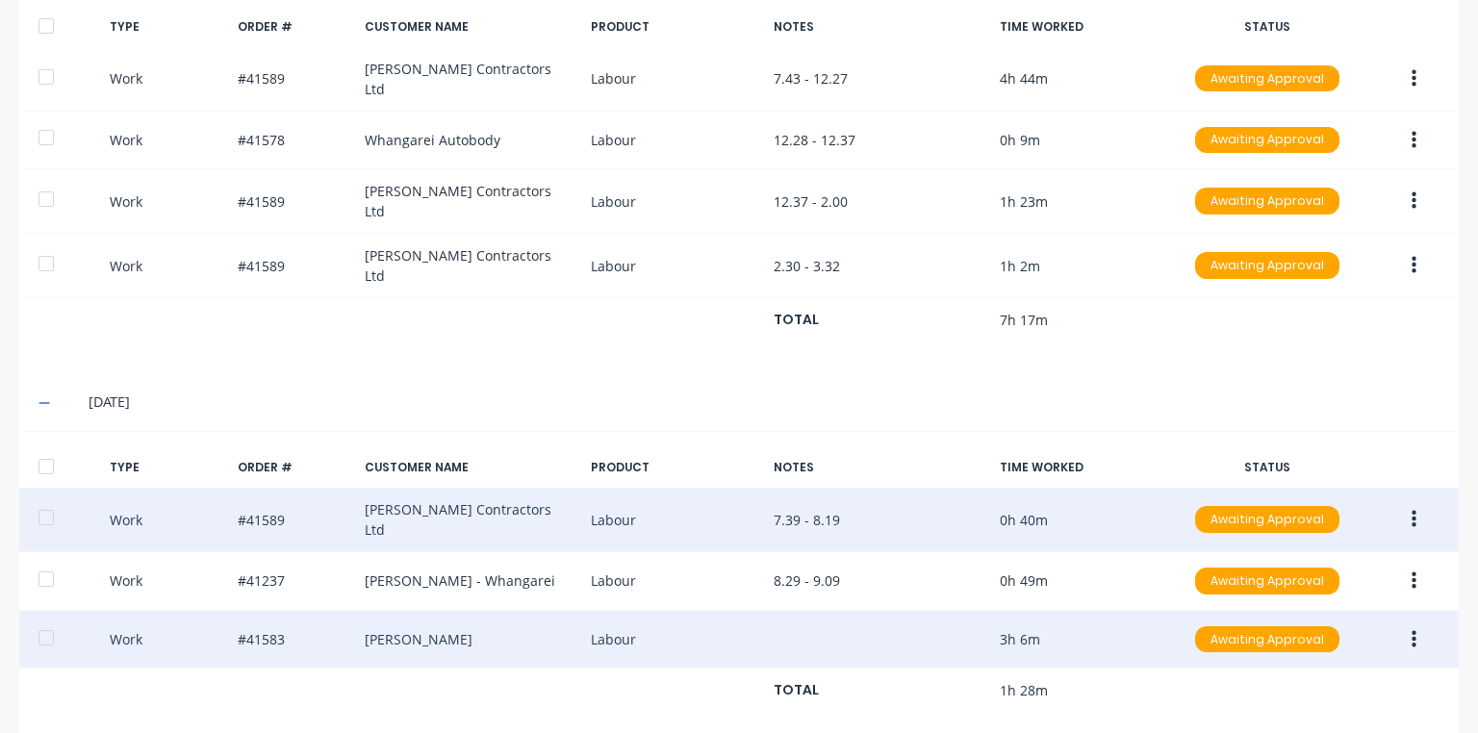
click at [1407, 564] on button "button" at bounding box center [1413, 581] width 45 height 35
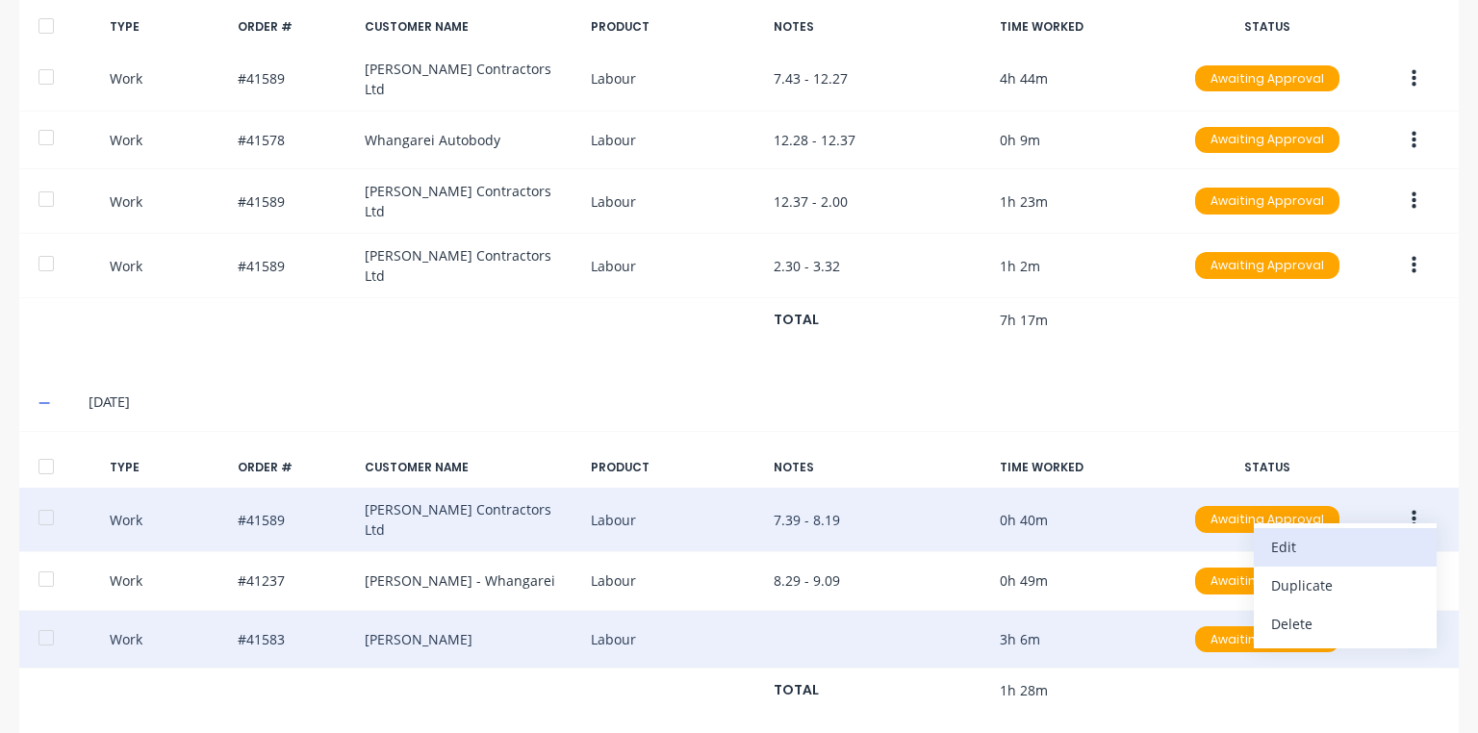
click at [1286, 533] on div "Edit" at bounding box center [1345, 547] width 148 height 28
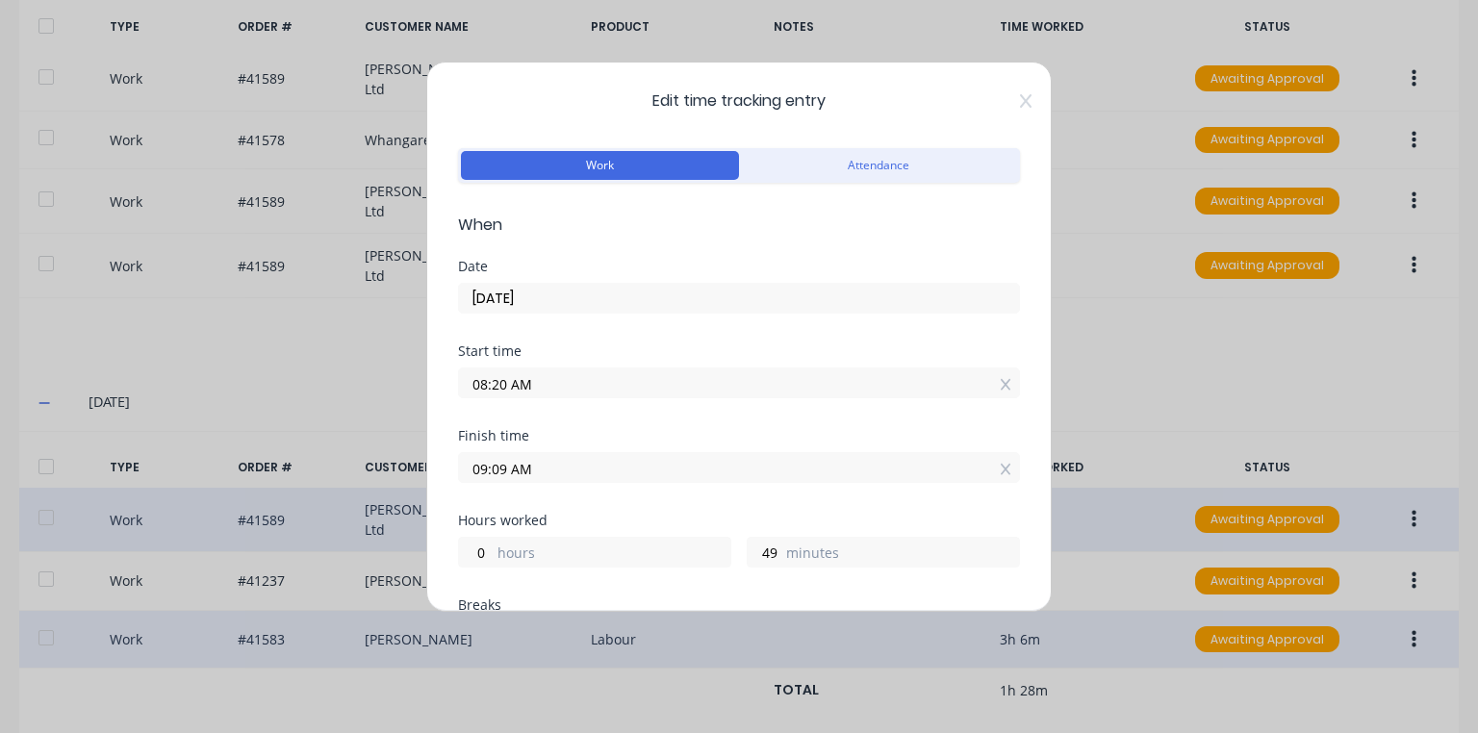
click at [506, 384] on input "08:20 AM" at bounding box center [739, 382] width 560 height 29
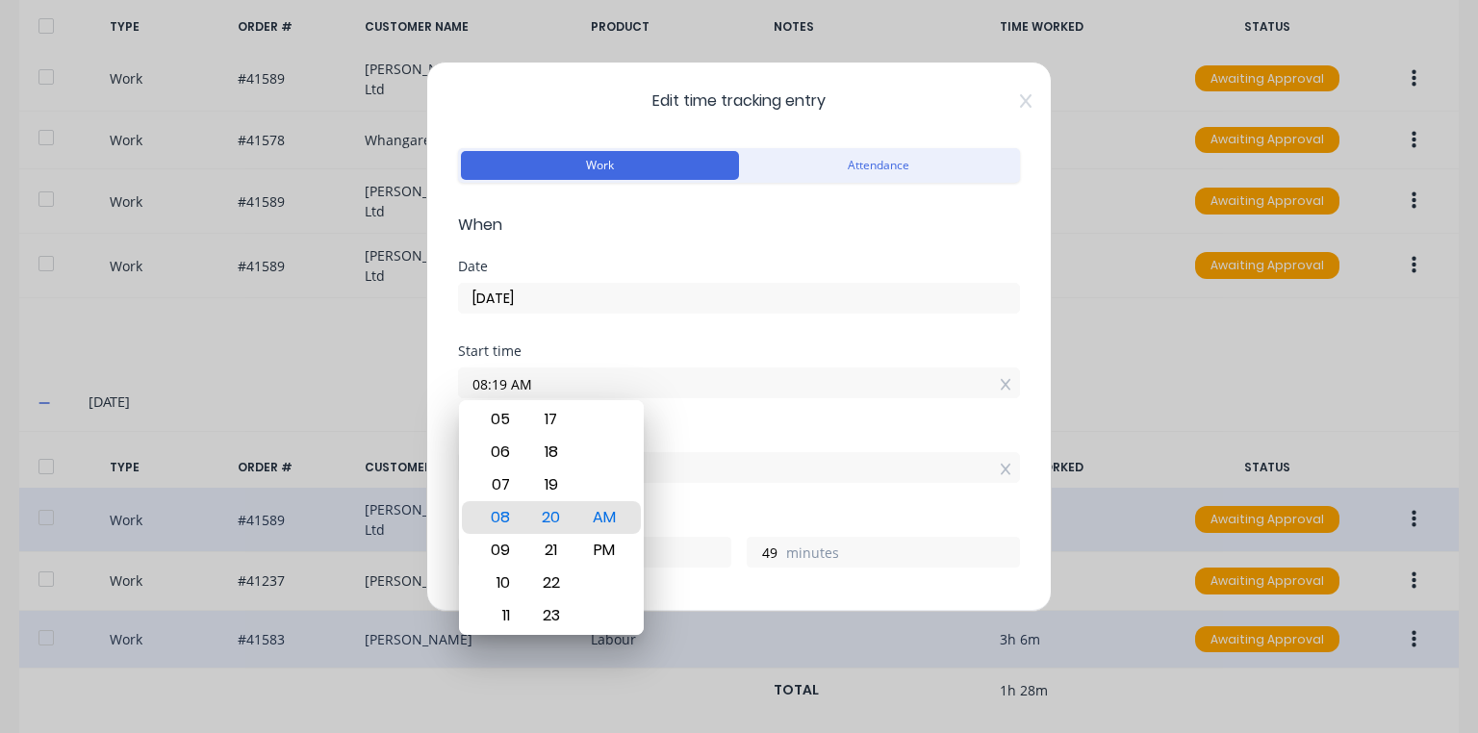
type input "08:19 AM"
click at [962, 347] on div "Start time" at bounding box center [739, 350] width 562 height 13
type input "50"
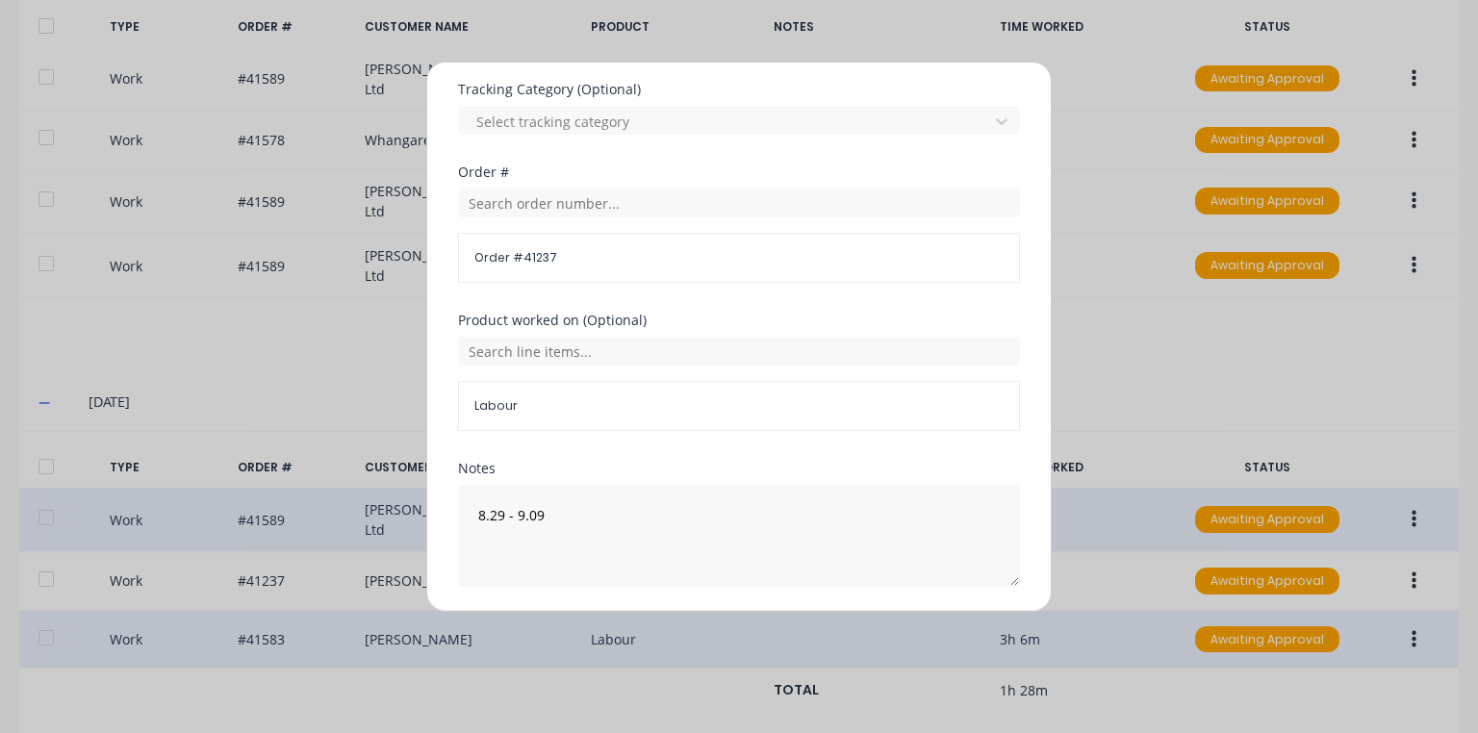
scroll to position [701, 0]
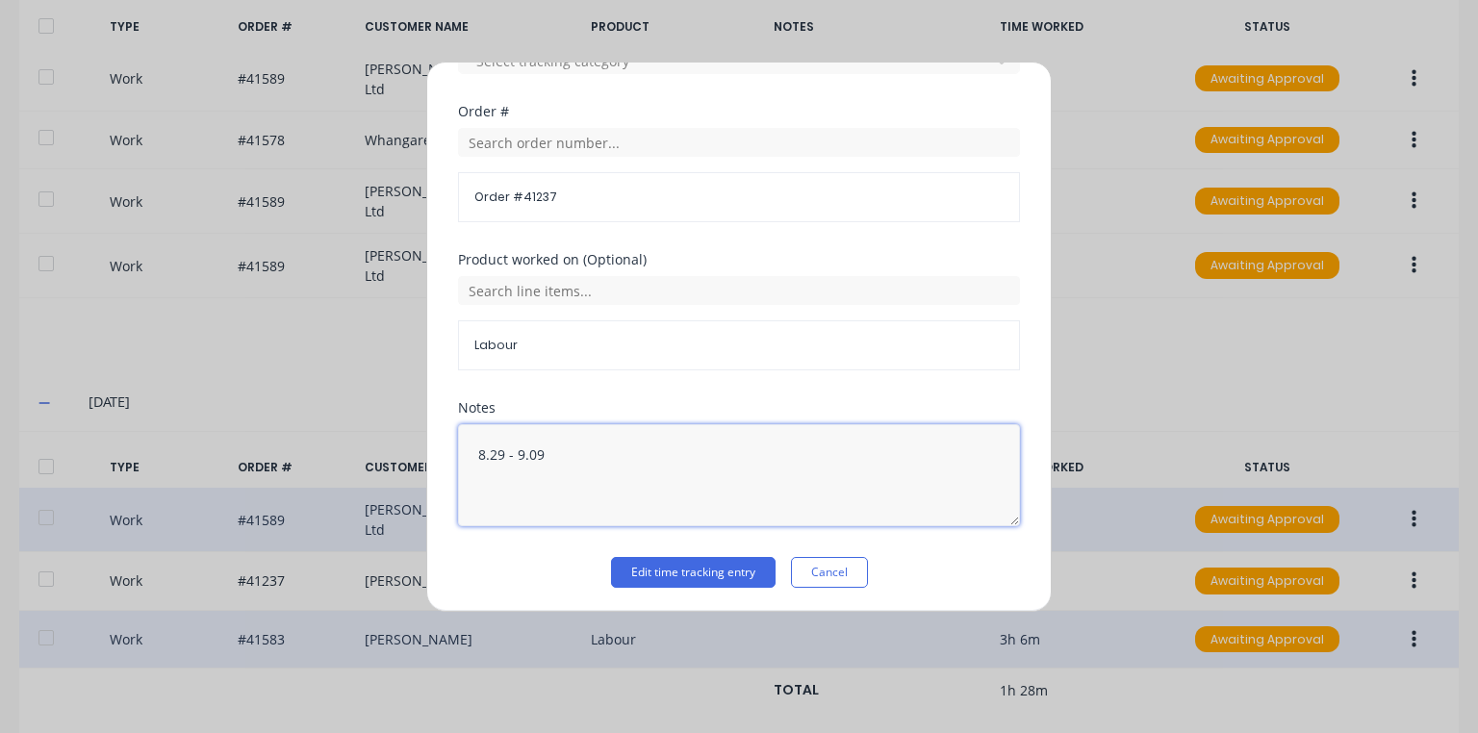
click at [495, 454] on textarea "8.29 - 9.09" at bounding box center [739, 475] width 562 height 102
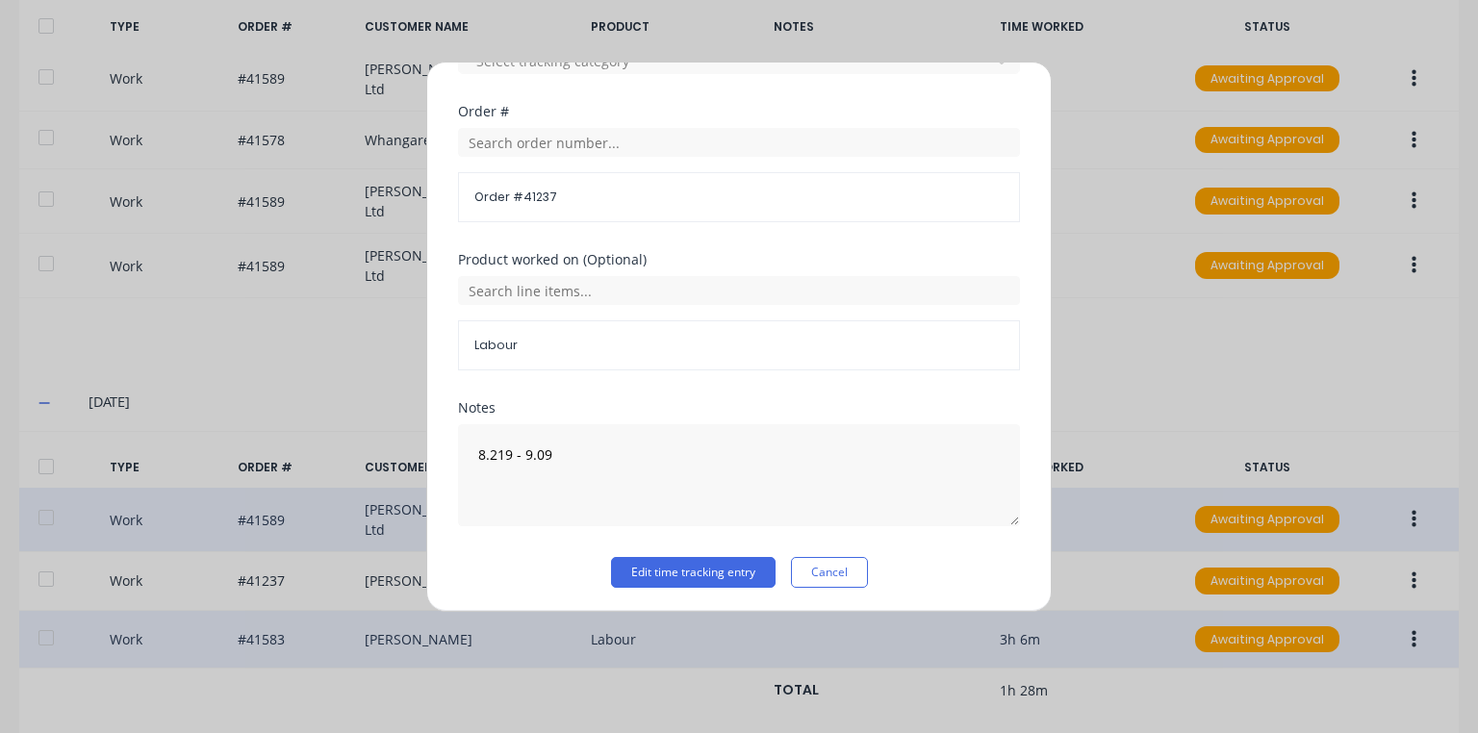
click at [833, 365] on div "Labour" at bounding box center [739, 345] width 562 height 50
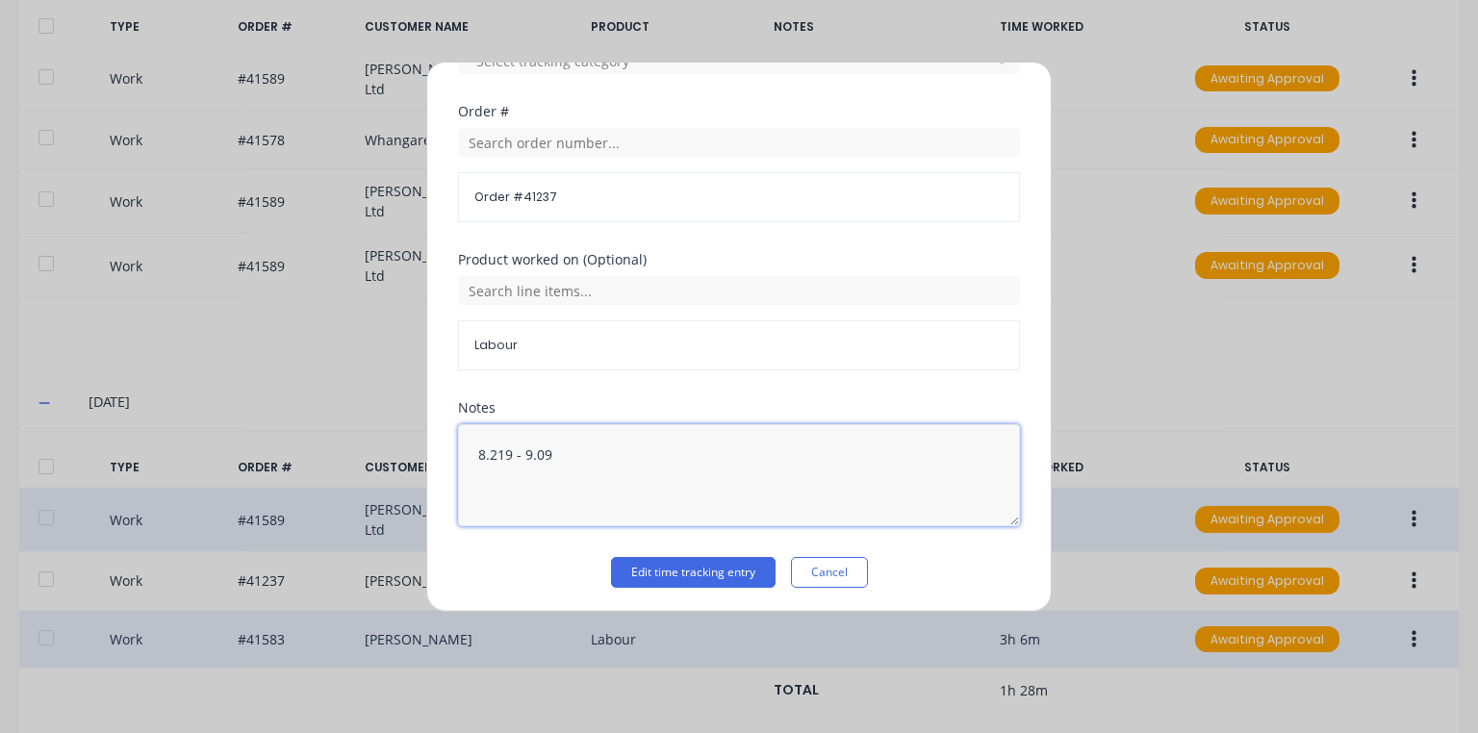
click at [493, 458] on textarea "8.219 - 9.09" at bounding box center [739, 475] width 562 height 102
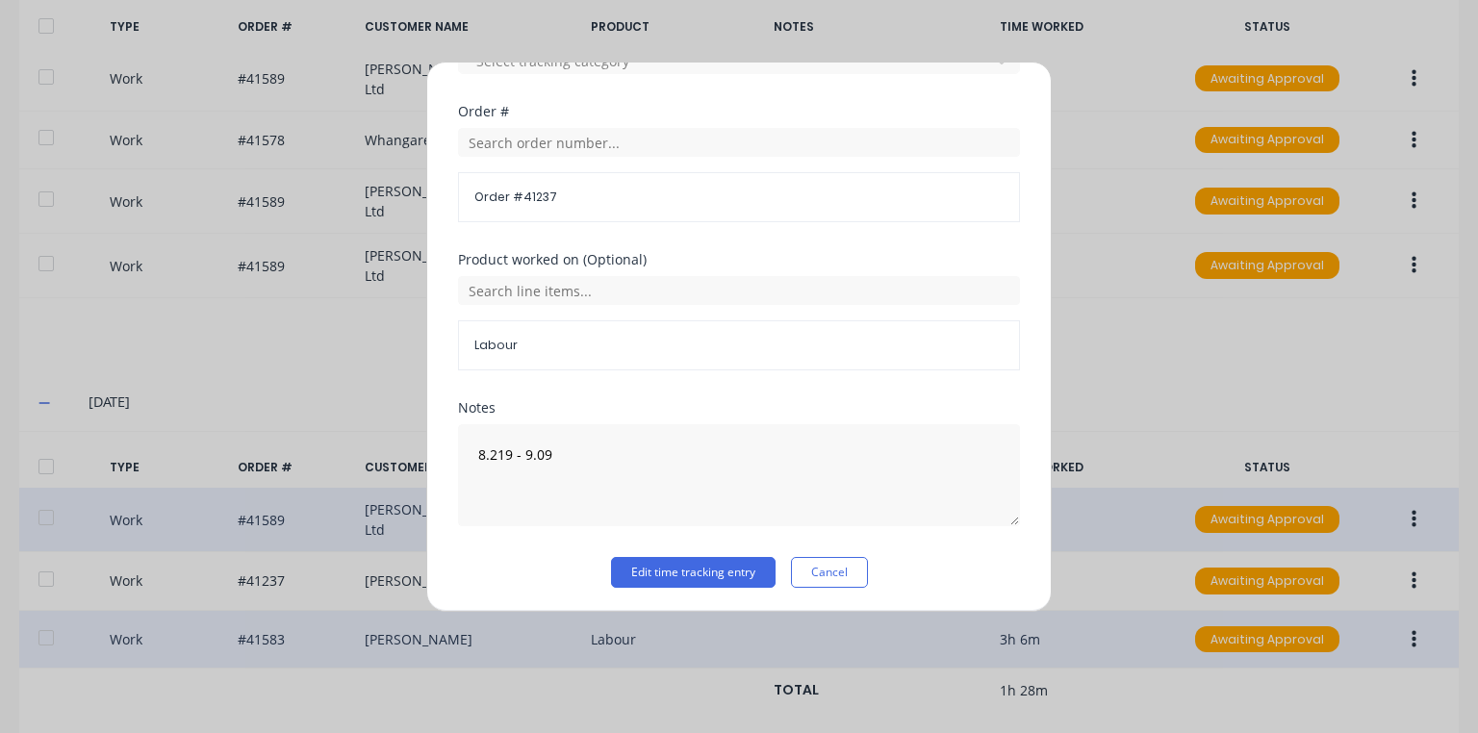
click at [936, 392] on div "Product worked on (Optional) Labour" at bounding box center [739, 327] width 562 height 148
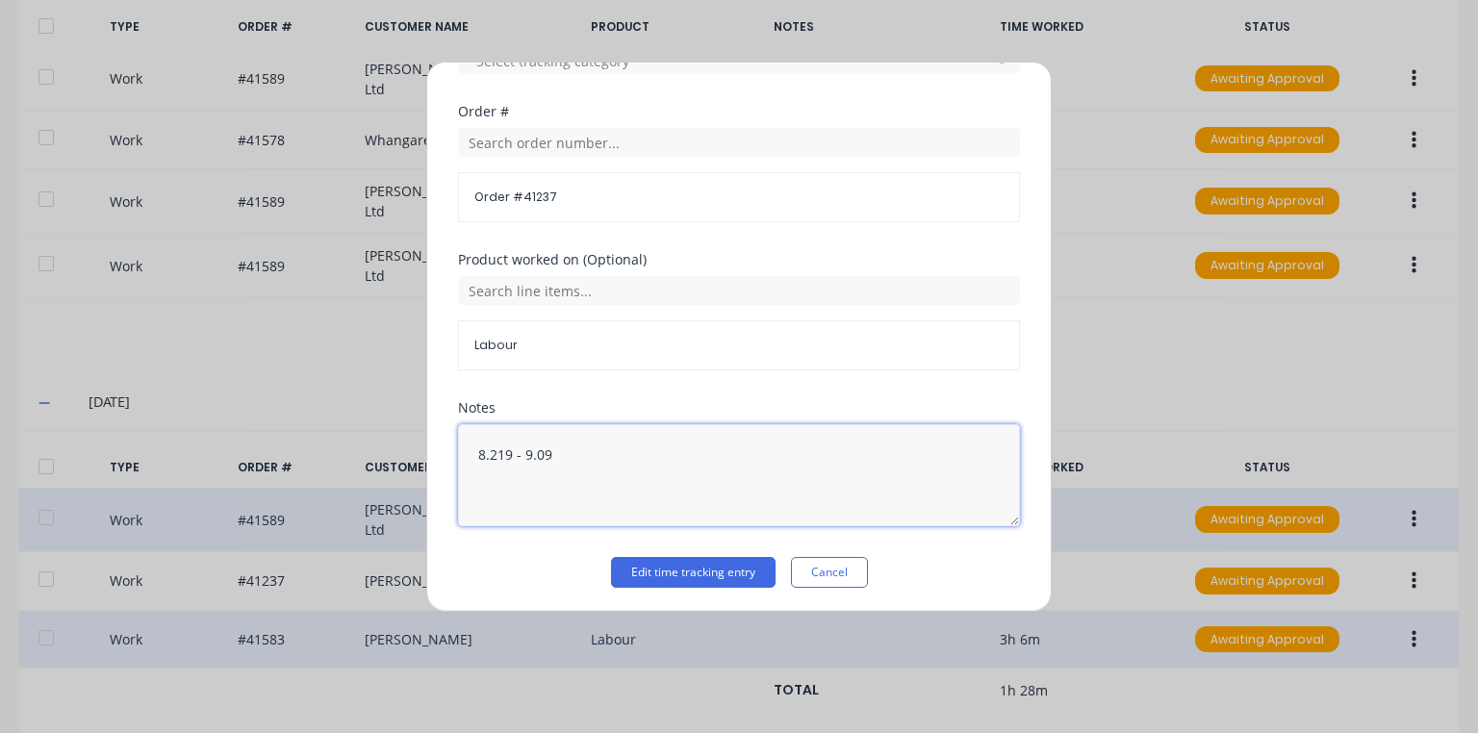
click at [493, 455] on textarea "8.219 - 9.09" at bounding box center [739, 475] width 562 height 102
type textarea "8.19 - 9.09"
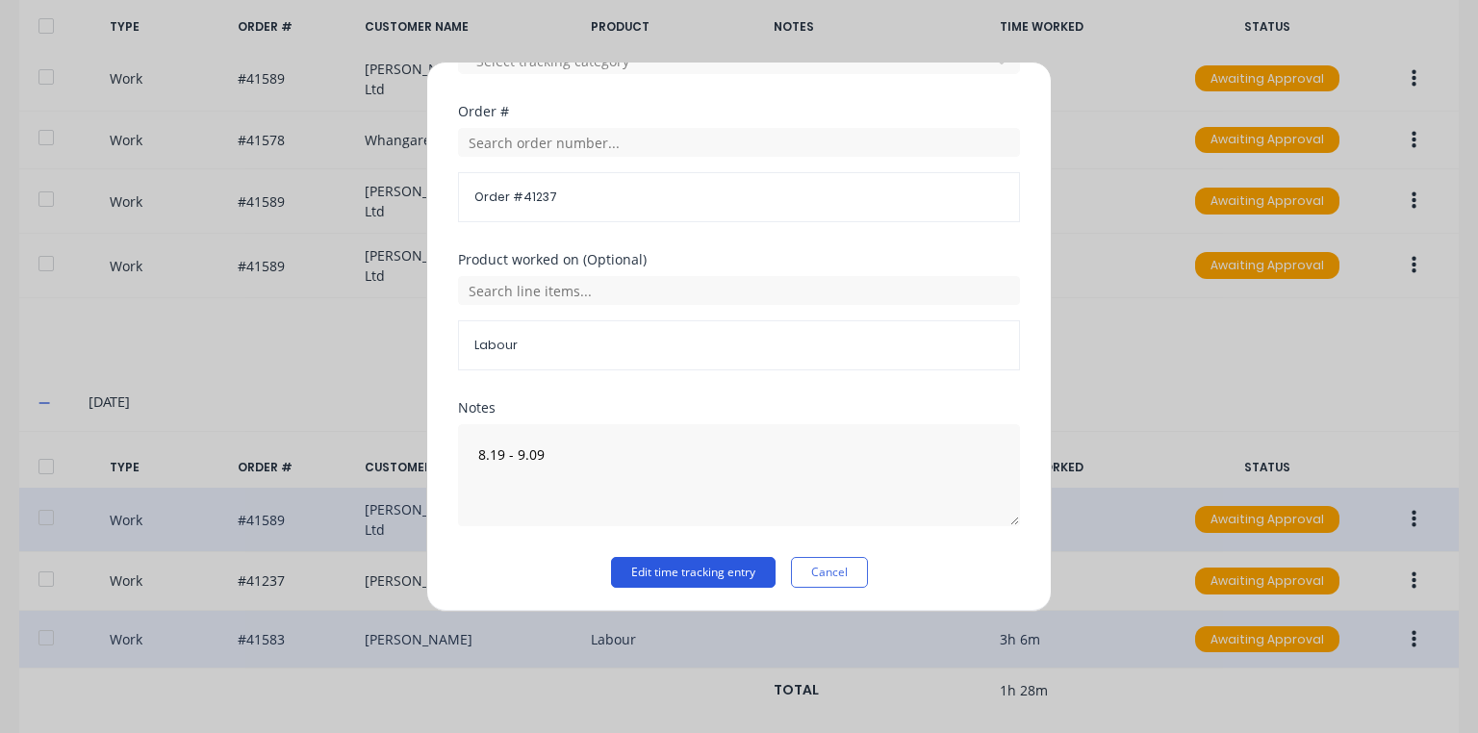
click at [640, 560] on button "Edit time tracking entry" at bounding box center [693, 572] width 164 height 31
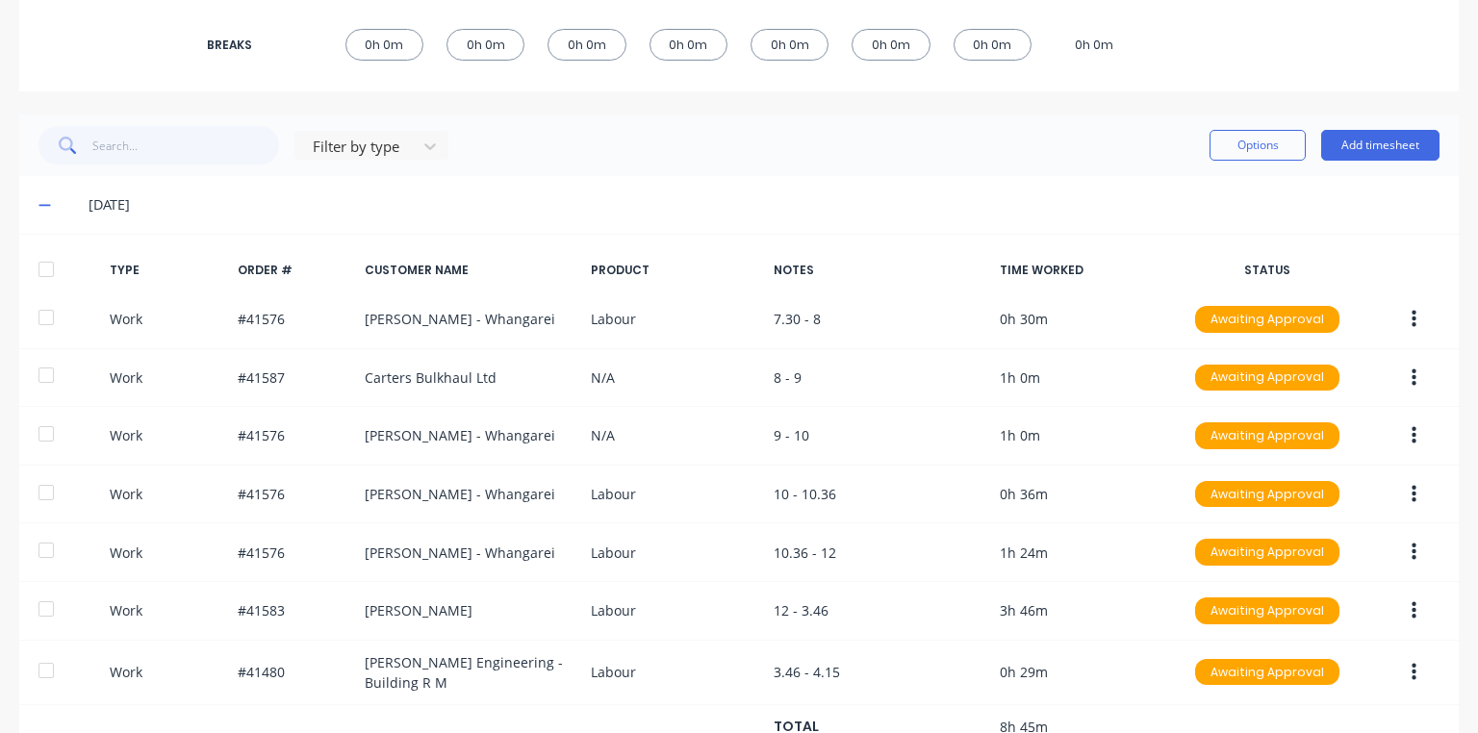
scroll to position [391, 0]
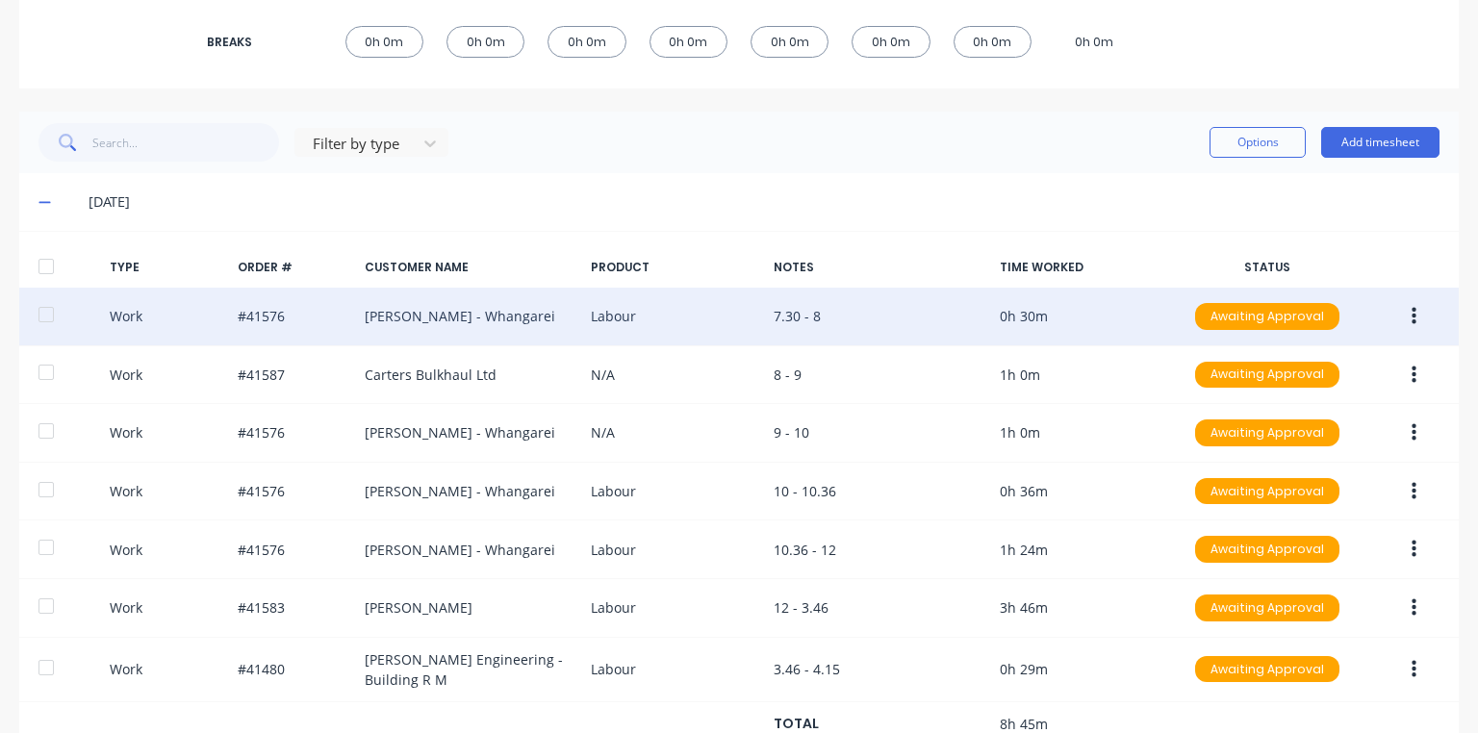
click at [1399, 322] on button "button" at bounding box center [1413, 316] width 45 height 35
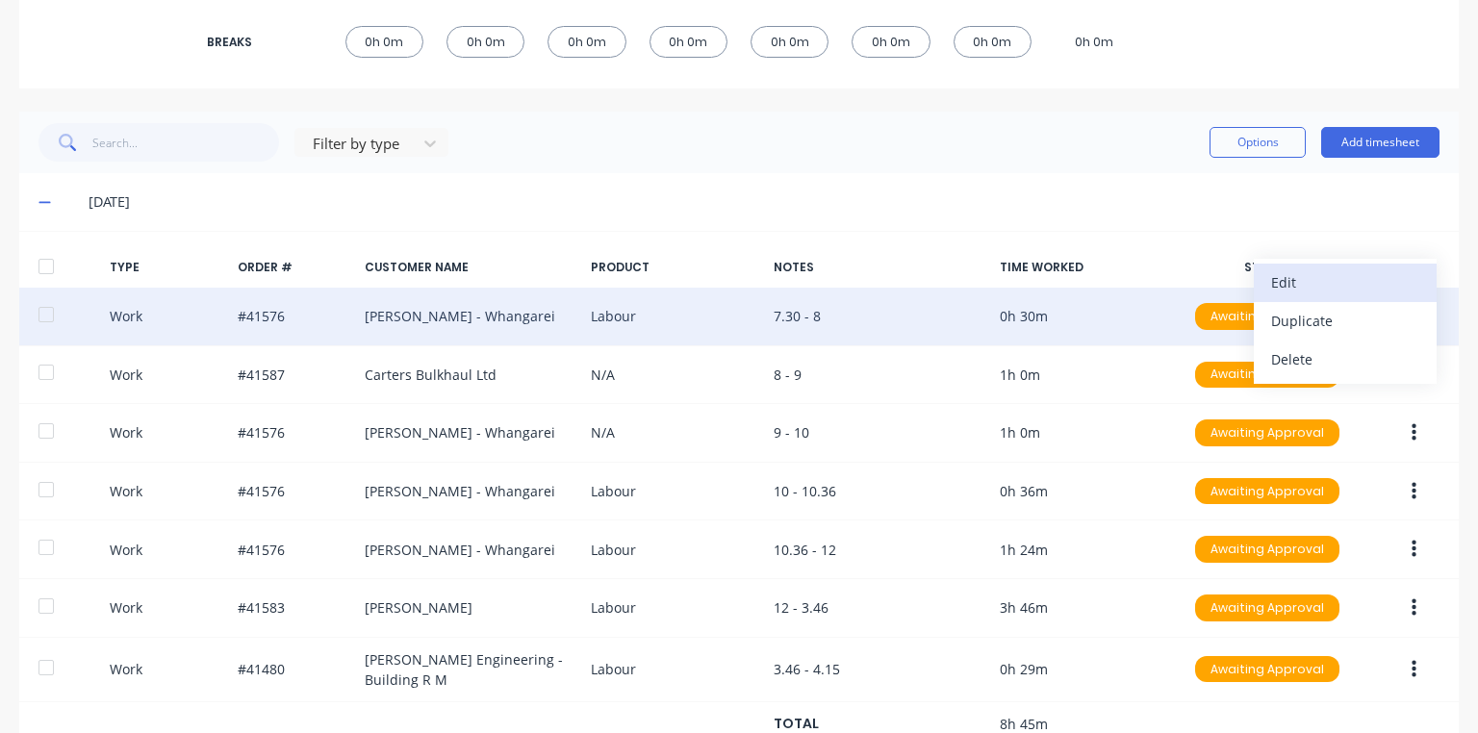
click at [1289, 287] on div "Edit" at bounding box center [1345, 282] width 148 height 28
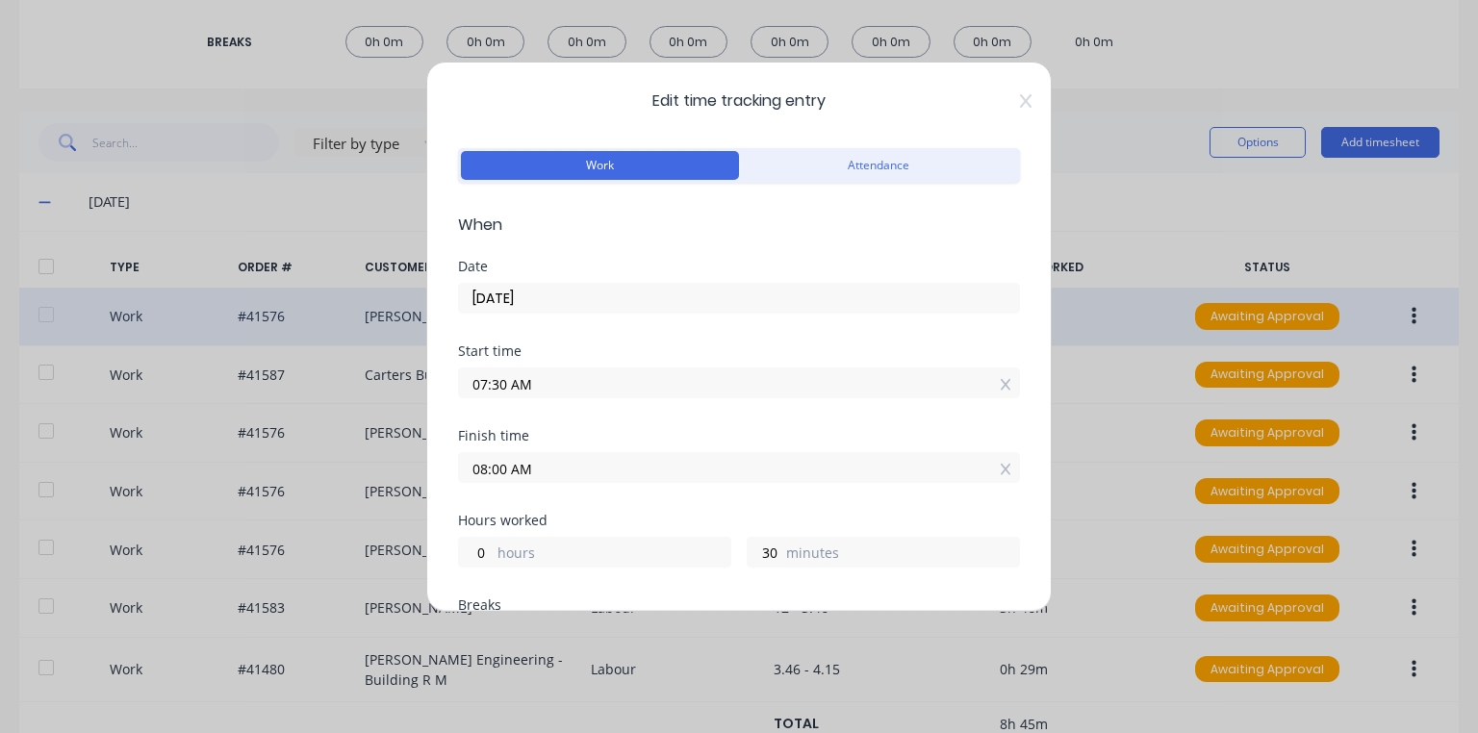
click at [489, 387] on input "07:30 AM" at bounding box center [739, 382] width 560 height 29
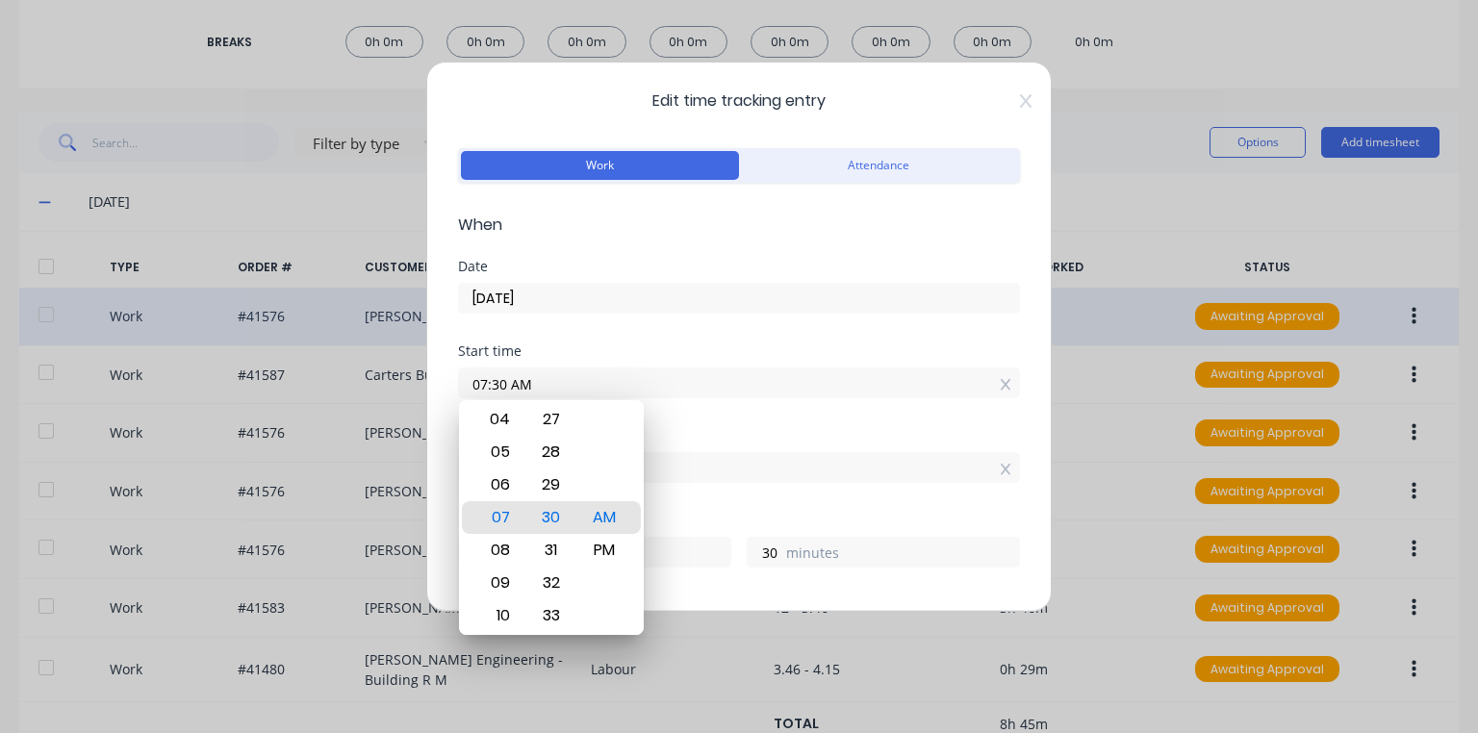
click at [504, 390] on input "07:30 AM" at bounding box center [739, 382] width 560 height 29
type input "07:10 AM"
click at [820, 305] on input "[DATE]" at bounding box center [739, 298] width 560 height 29
type input "50"
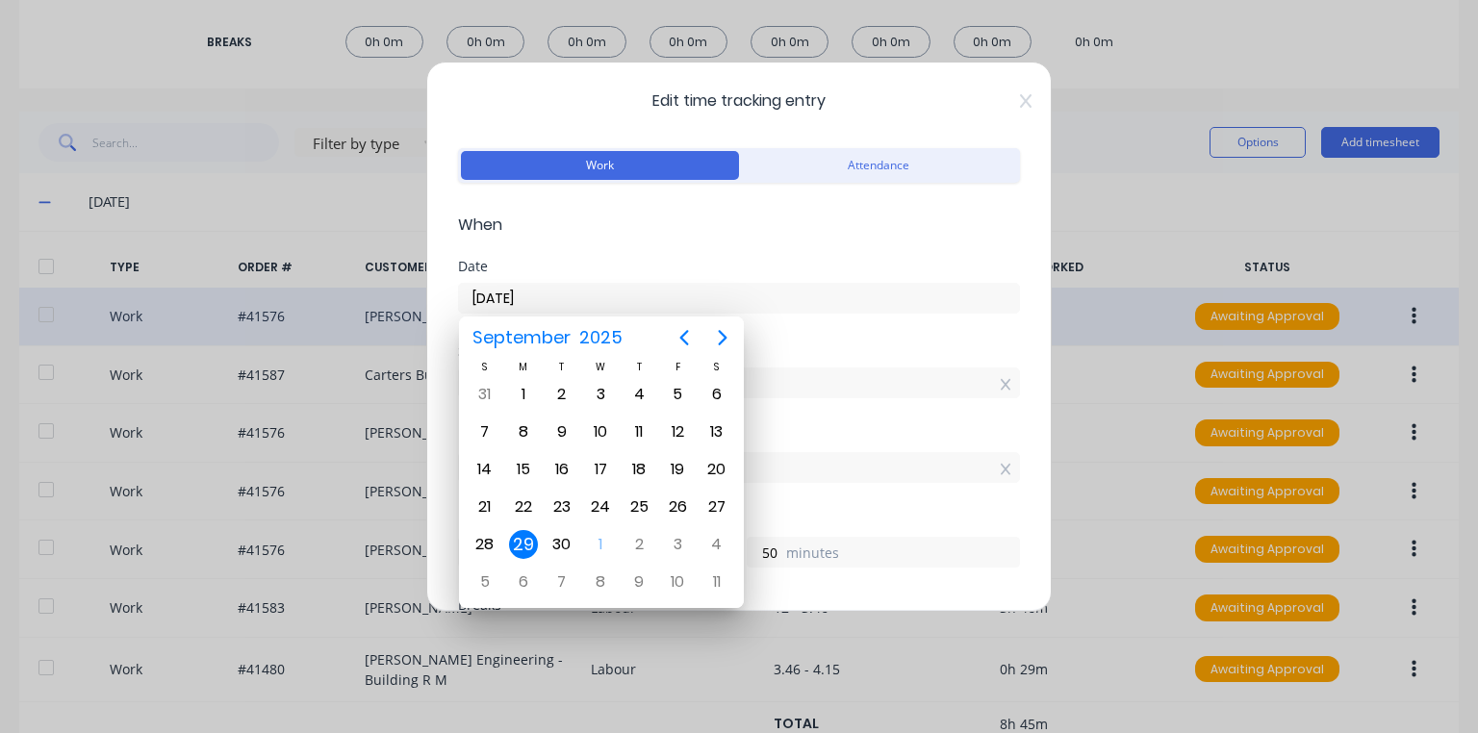
click at [529, 540] on div "29" at bounding box center [523, 544] width 29 height 29
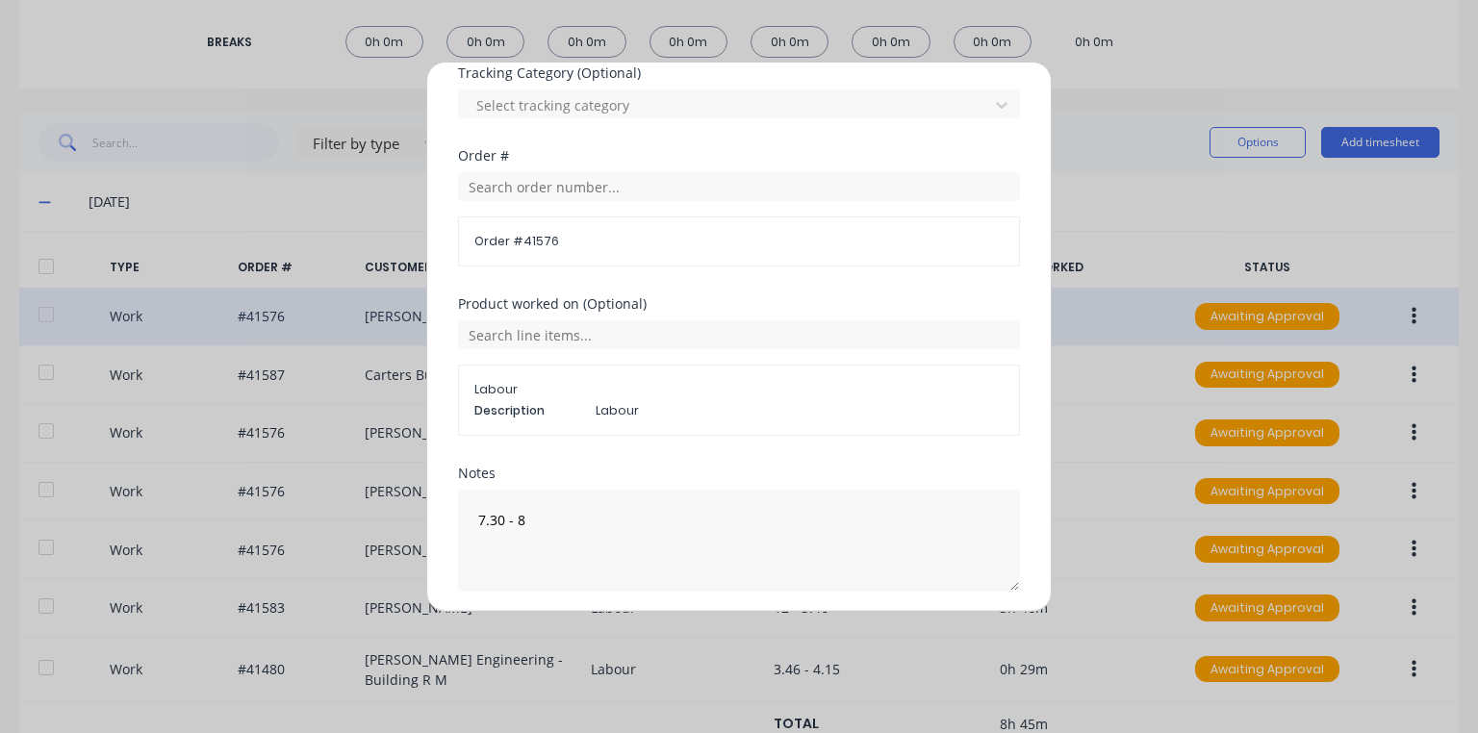
scroll to position [723, 0]
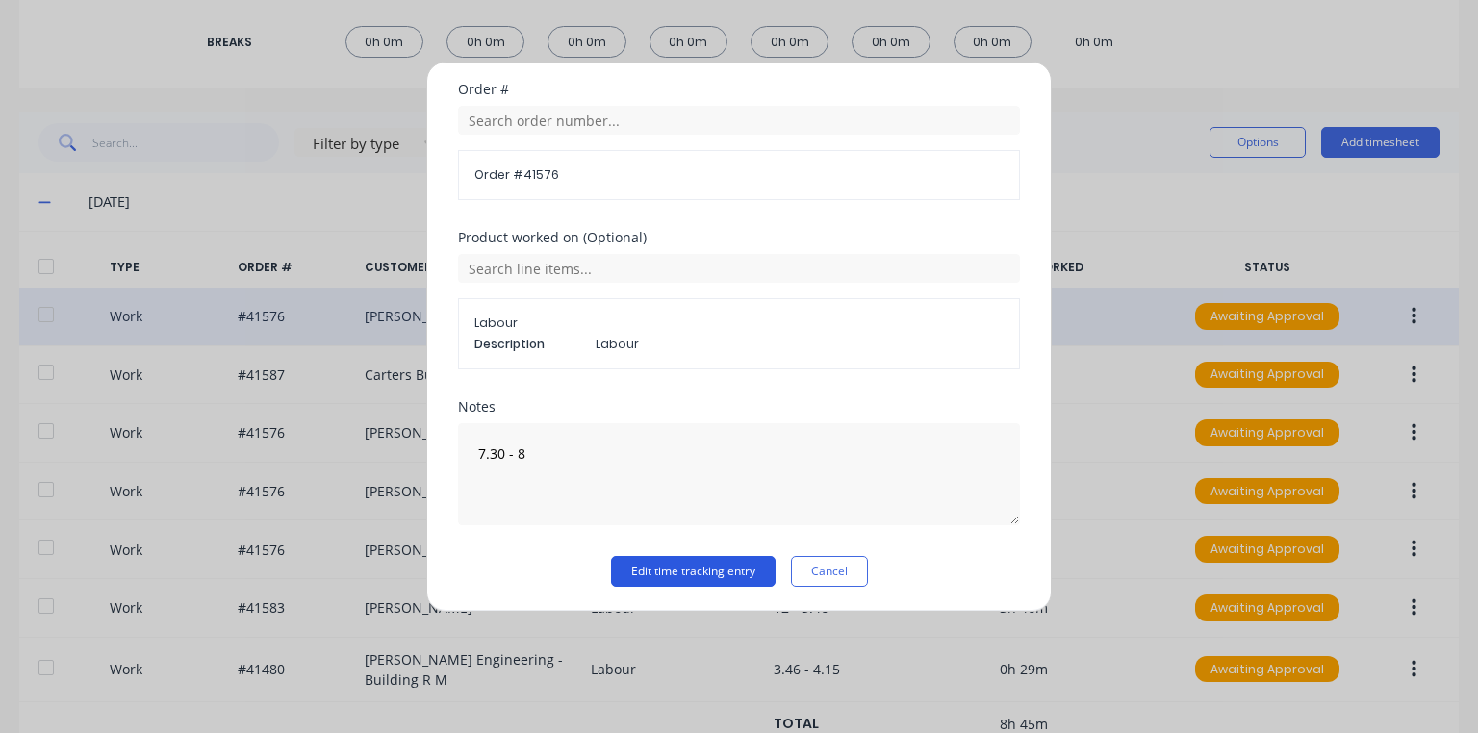
click at [631, 562] on button "Edit time tracking entry" at bounding box center [693, 571] width 164 height 31
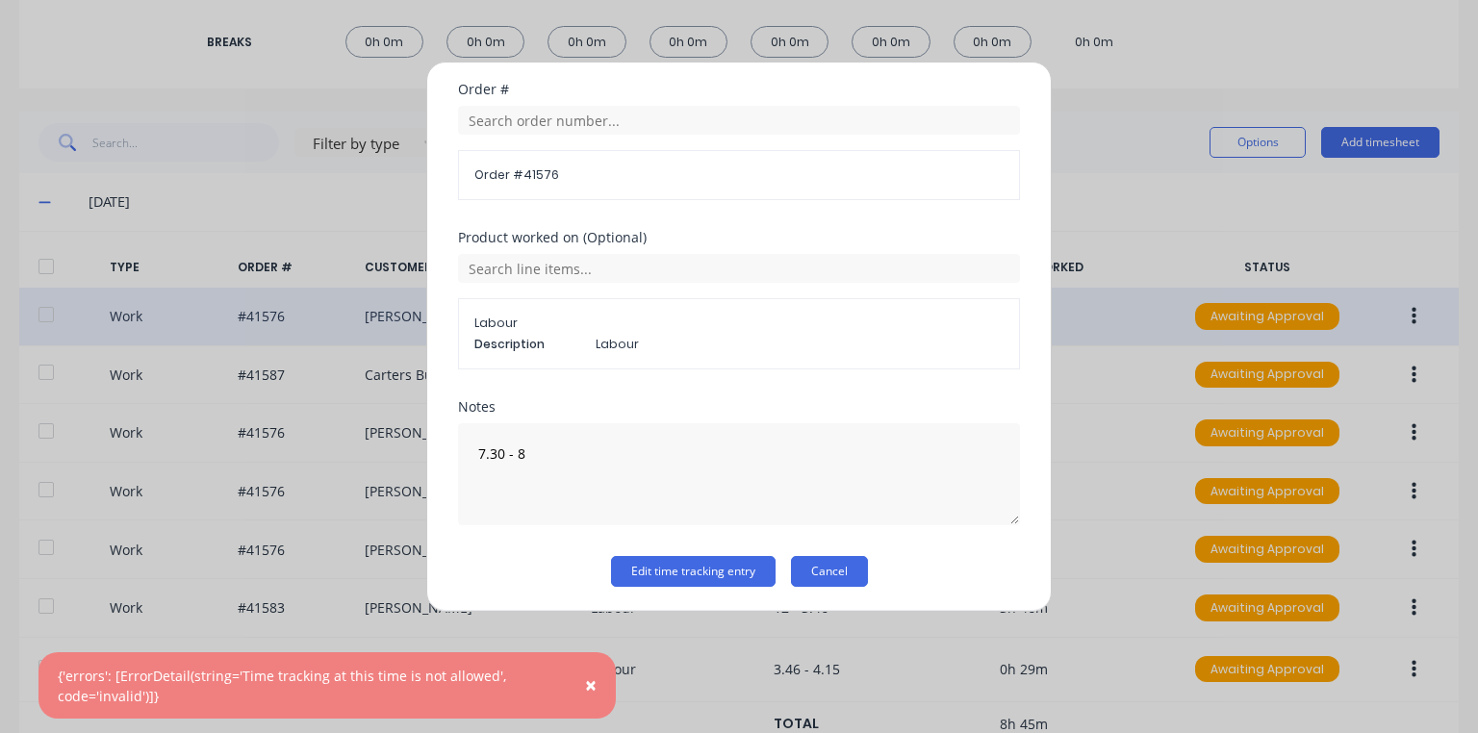
click at [842, 569] on button "Cancel" at bounding box center [829, 571] width 77 height 31
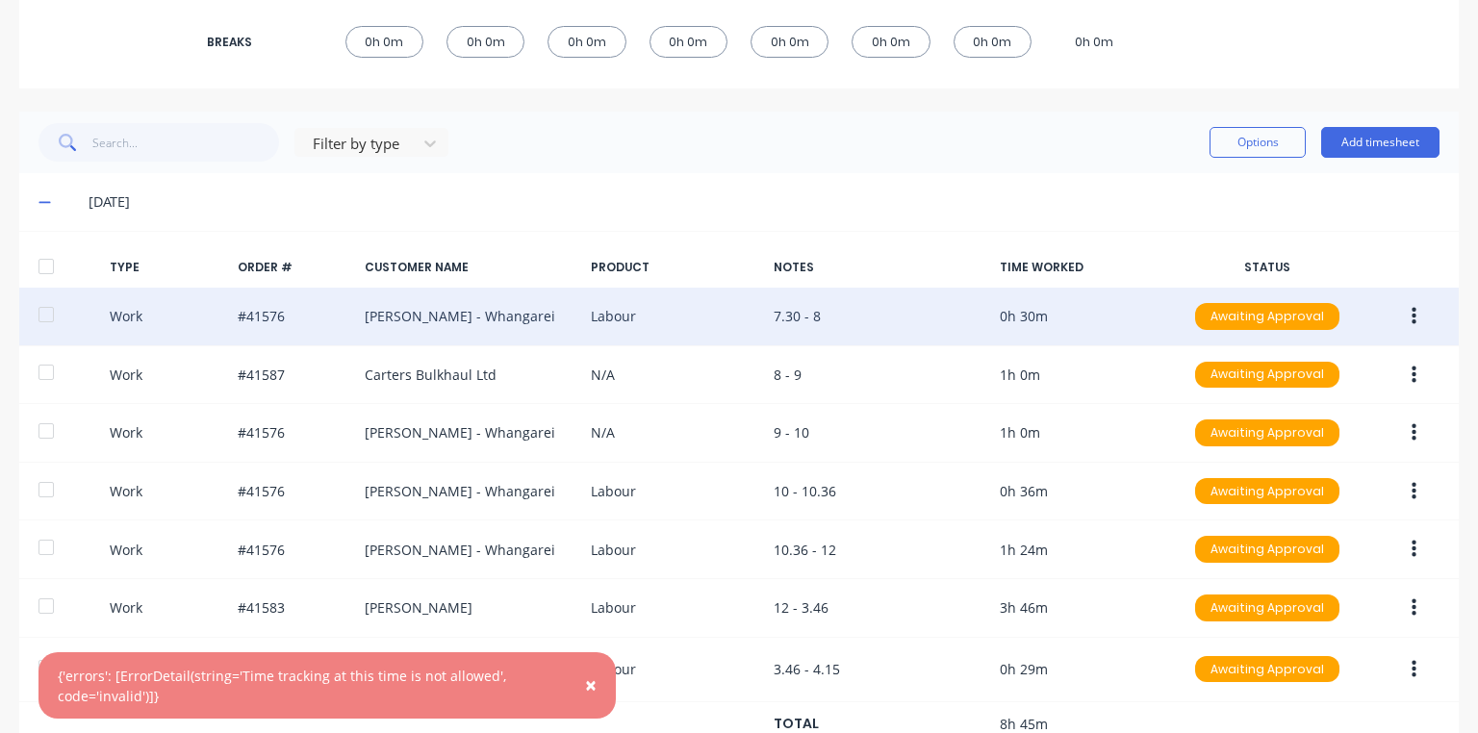
click at [727, 173] on div "[DATE]" at bounding box center [738, 202] width 1439 height 58
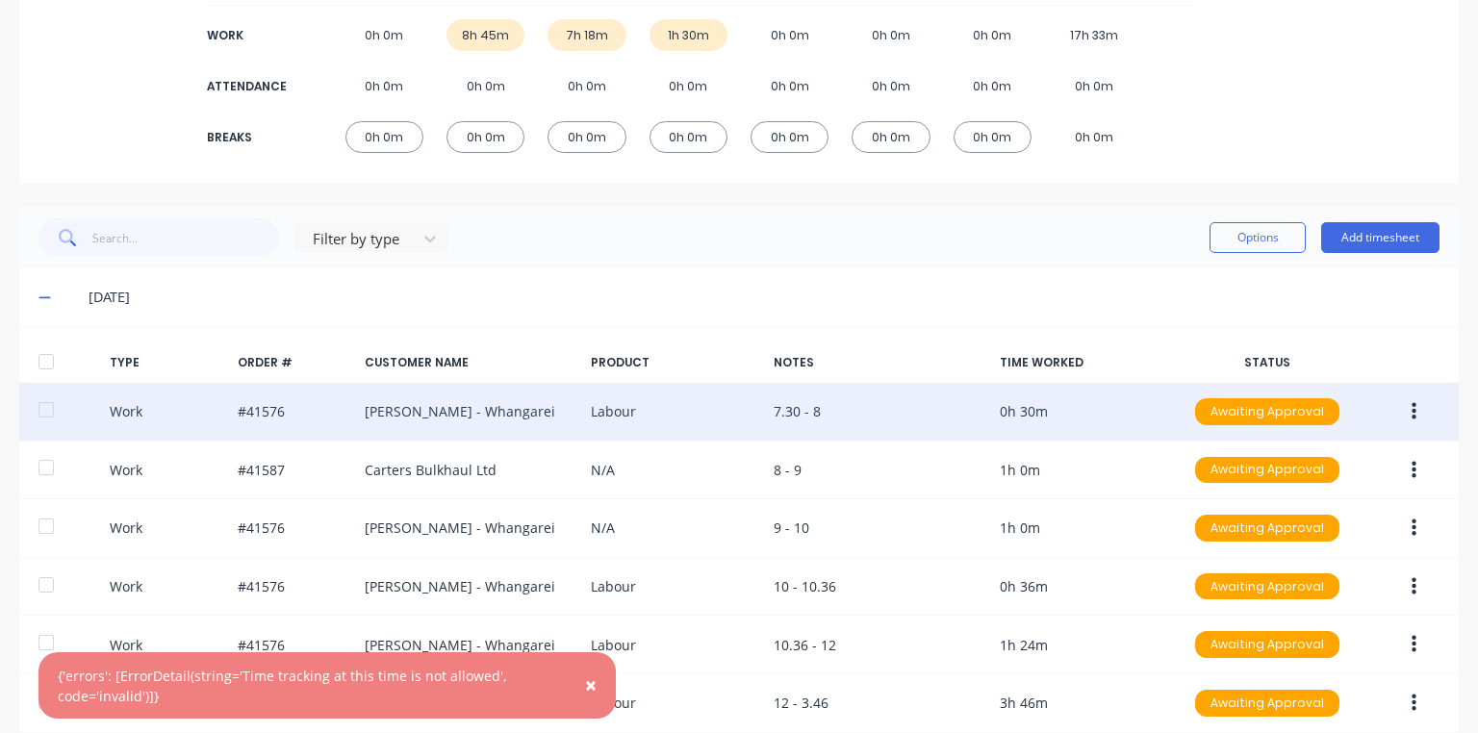
scroll to position [0, 0]
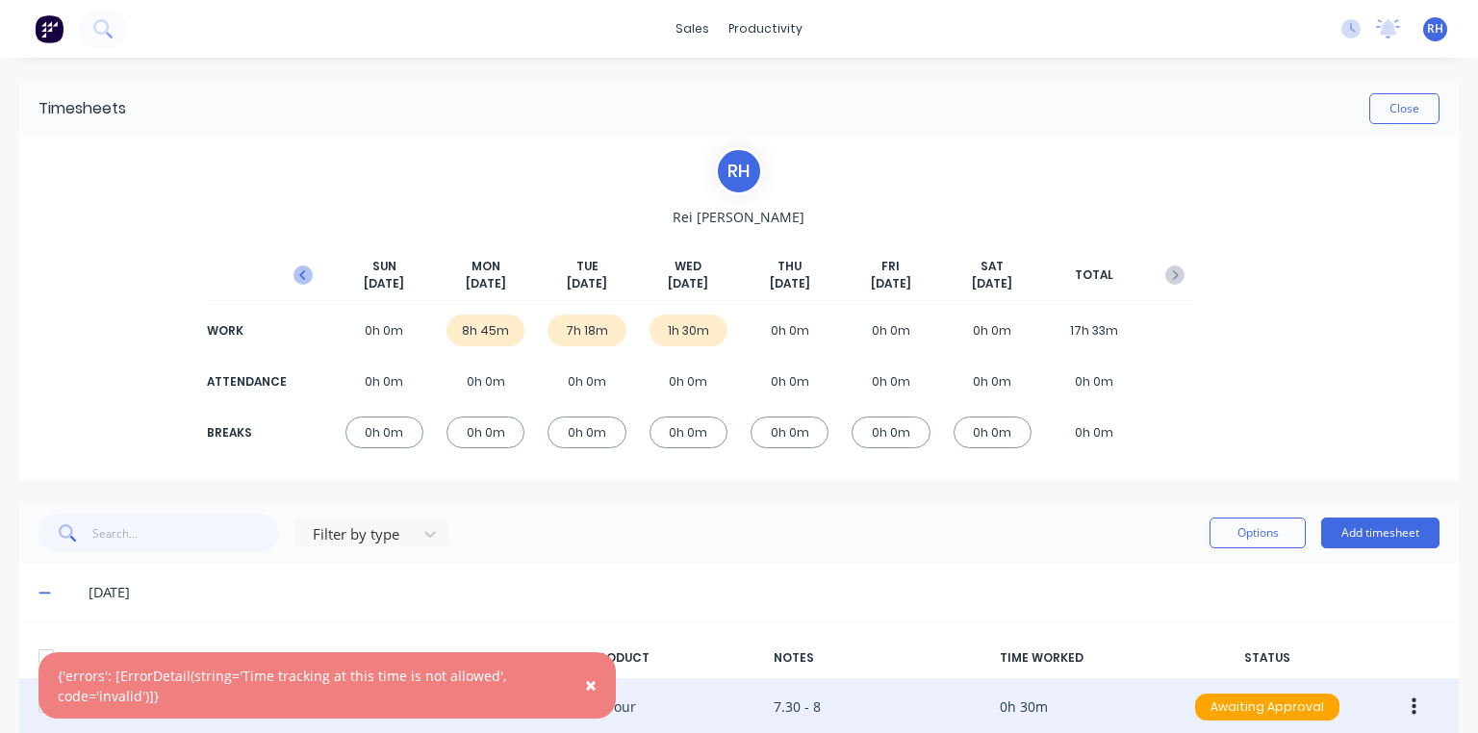
click at [300, 274] on icon "button" at bounding box center [302, 275] width 19 height 19
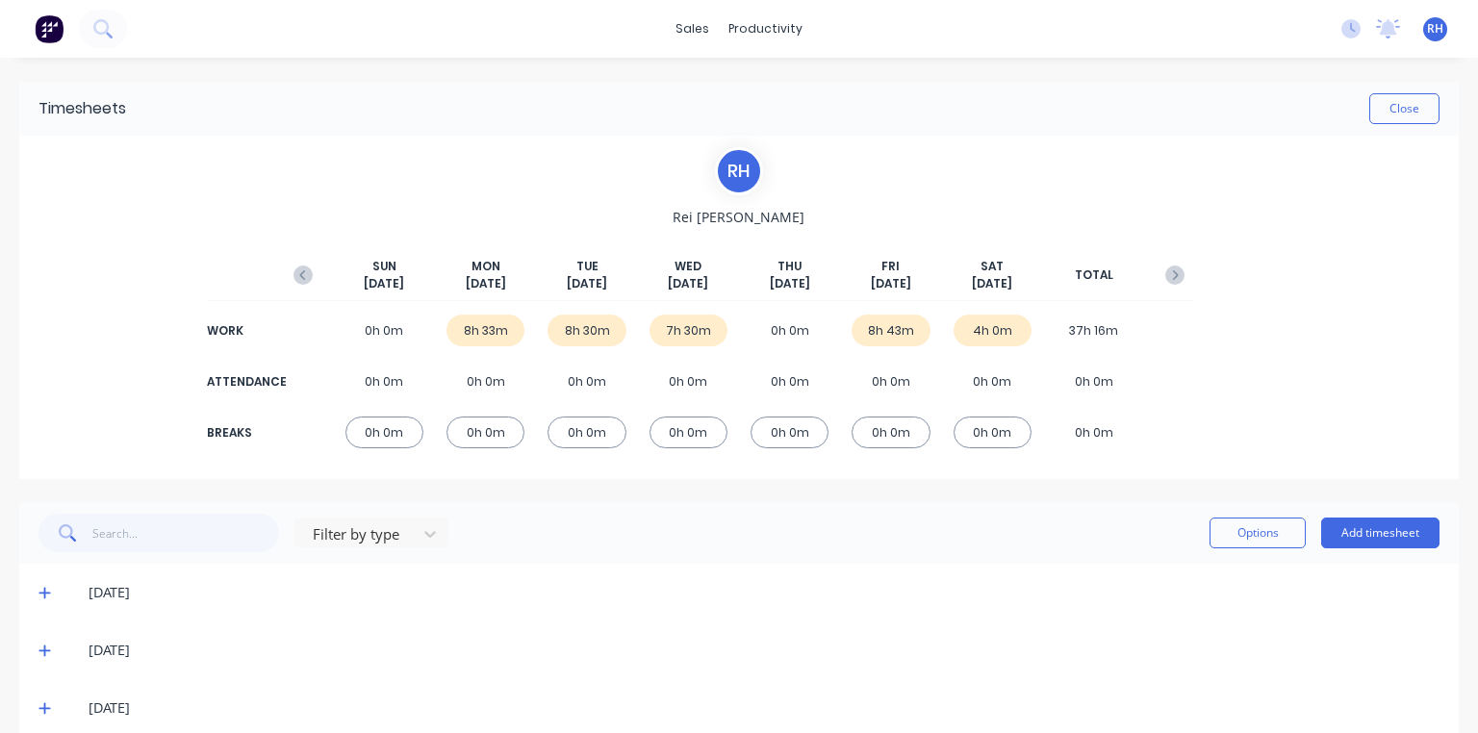
click at [881, 336] on div "8h 43m" at bounding box center [890, 331] width 78 height 32
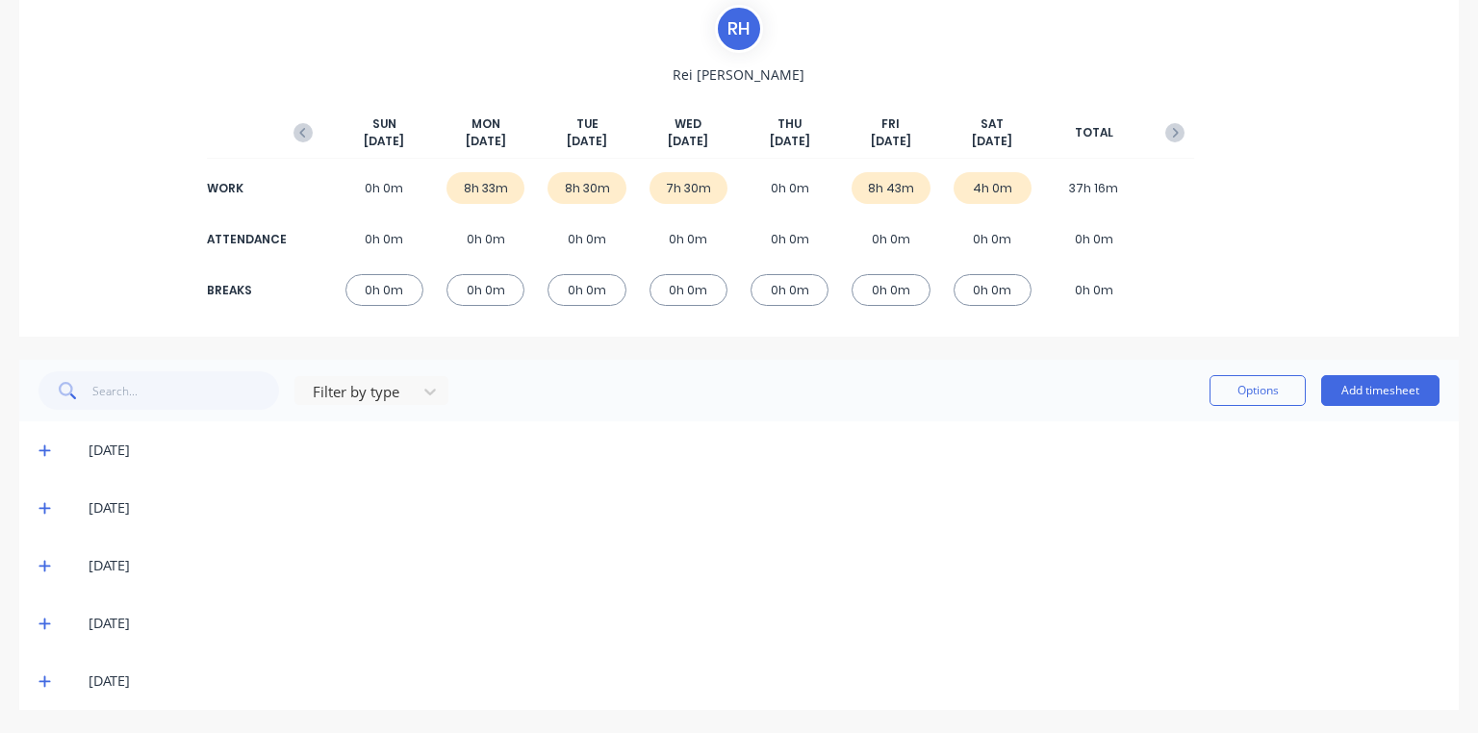
scroll to position [141, 0]
click at [49, 627] on icon at bounding box center [44, 624] width 13 height 13
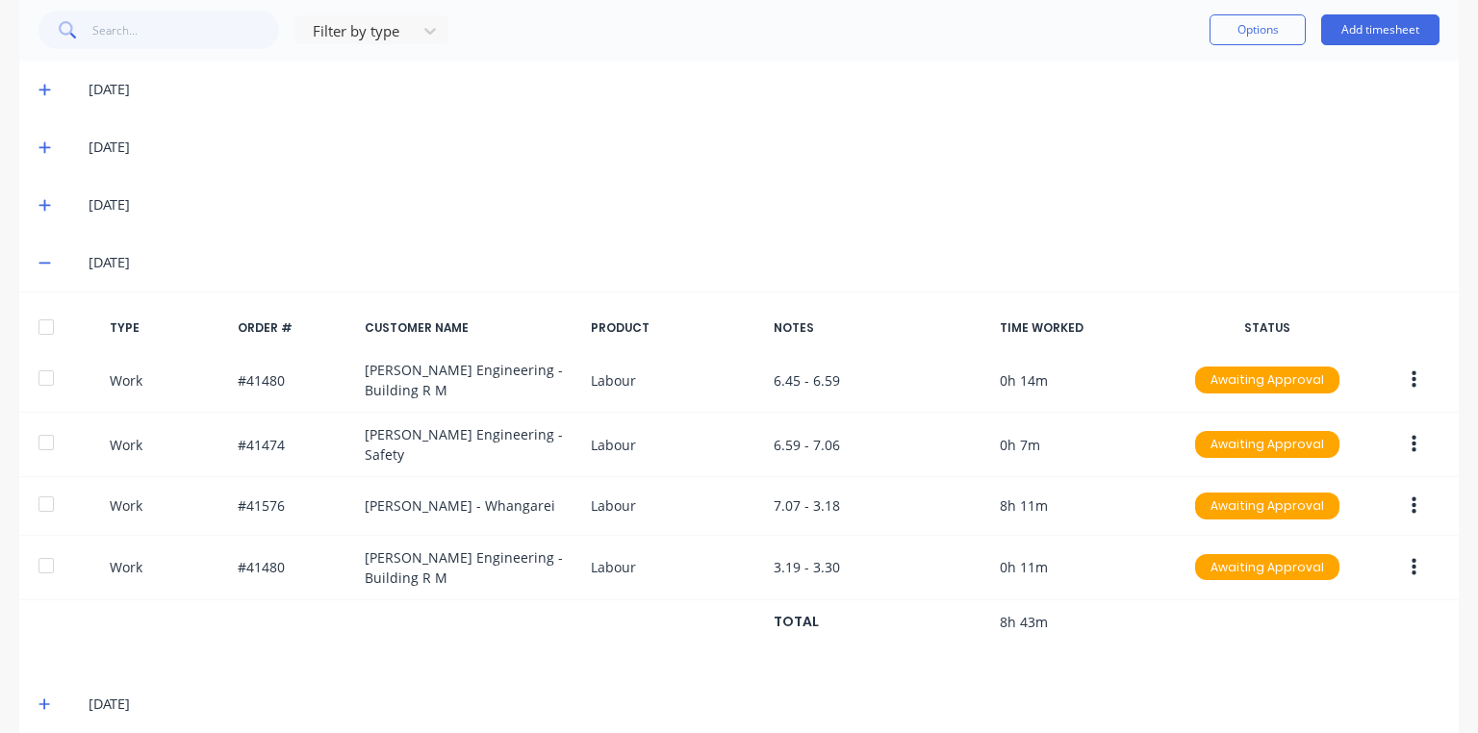
scroll to position [518, 0]
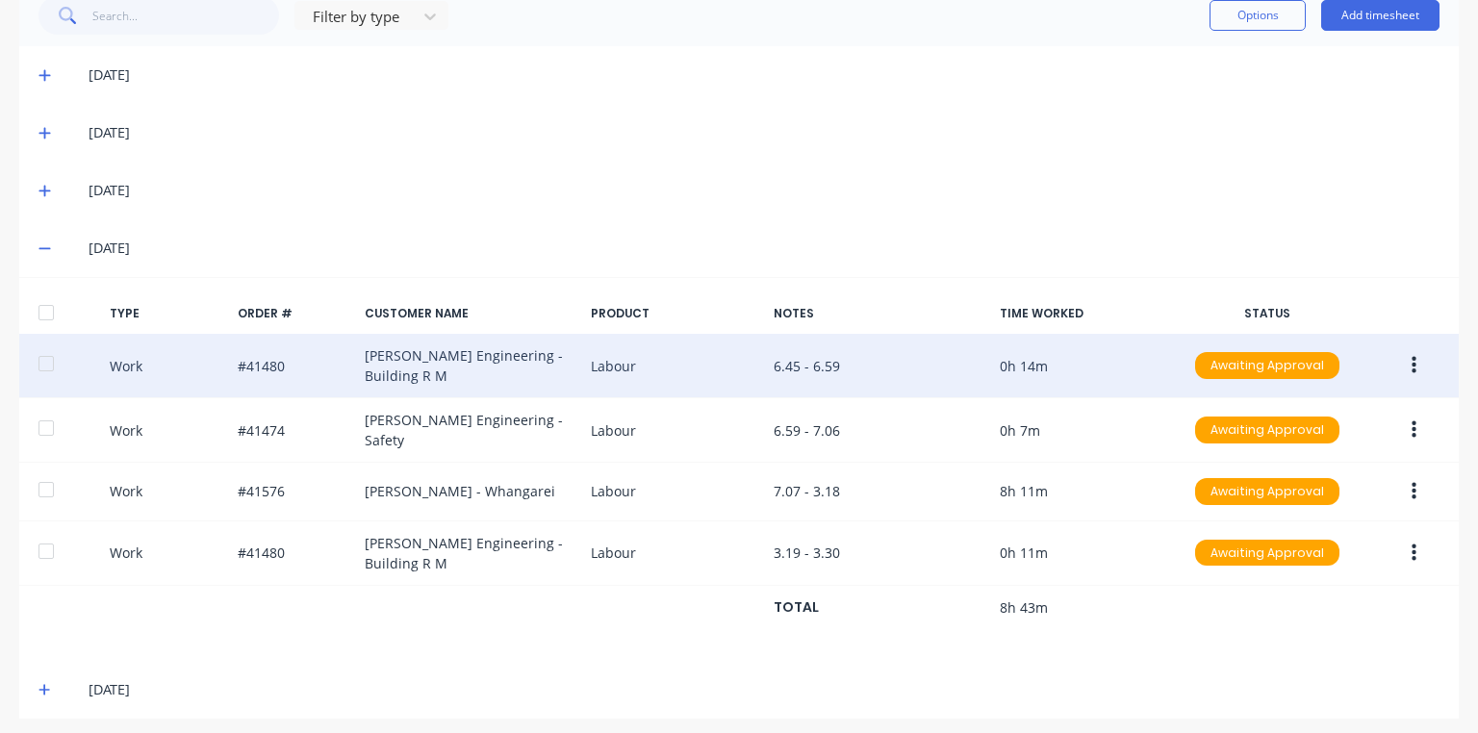
click at [1408, 366] on button "button" at bounding box center [1413, 365] width 45 height 35
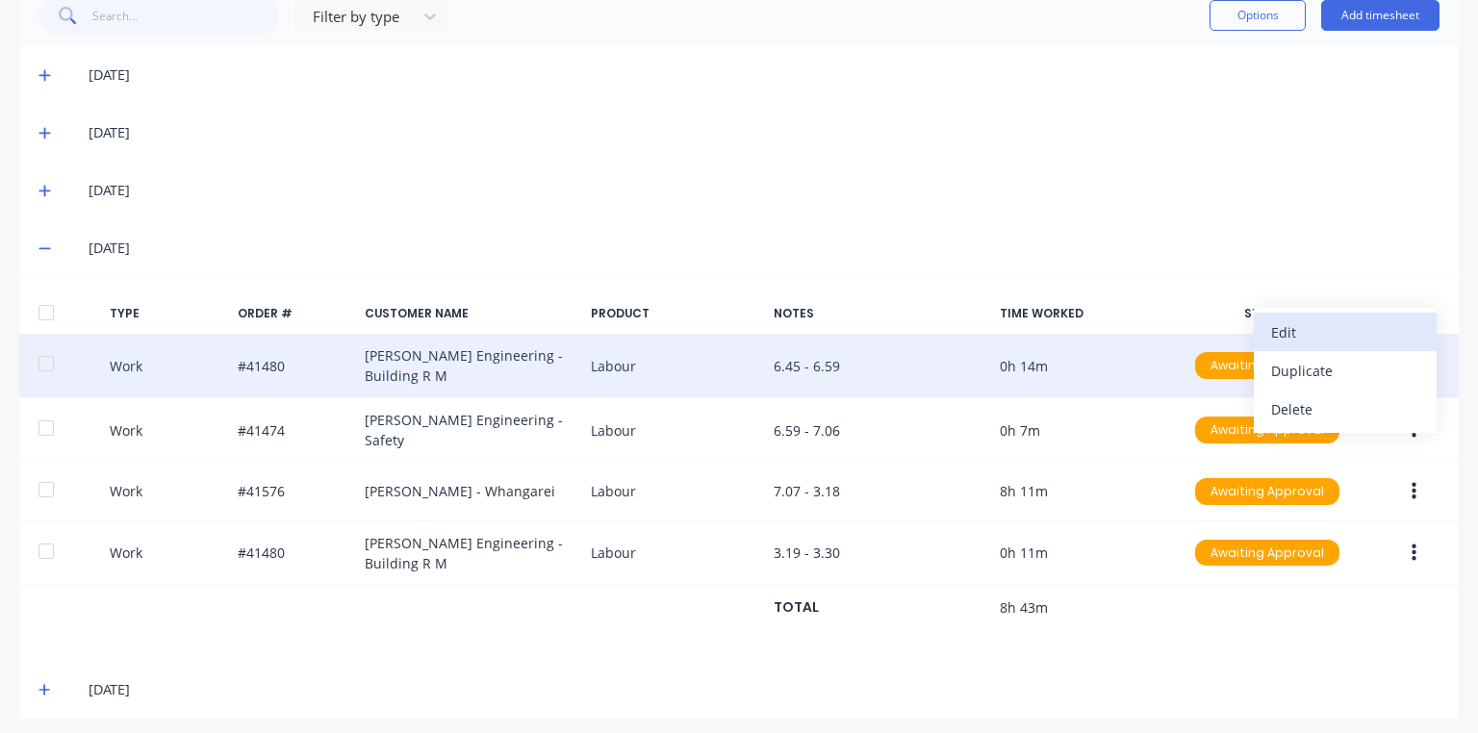
click at [1279, 336] on div "Edit" at bounding box center [1345, 332] width 148 height 28
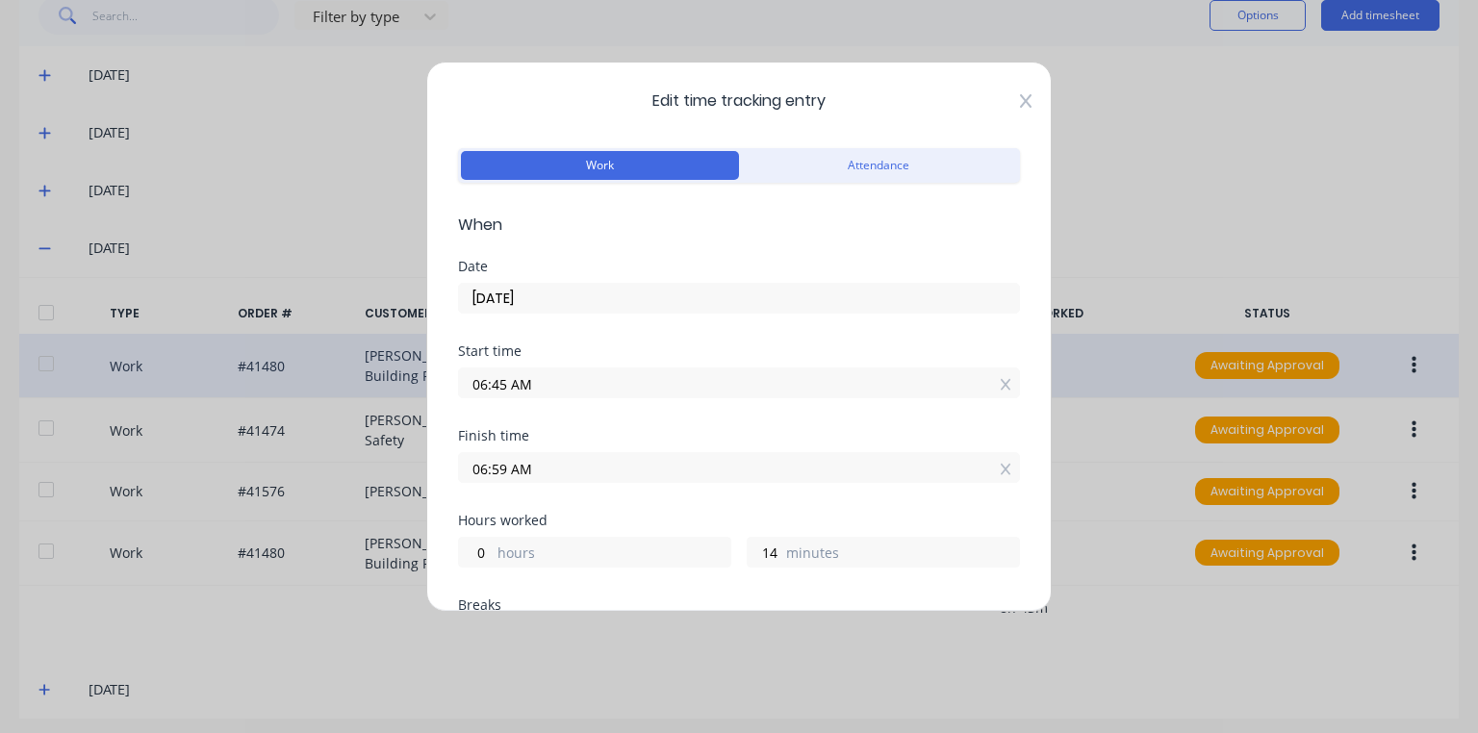
click at [1020, 100] on icon at bounding box center [1026, 100] width 12 height 13
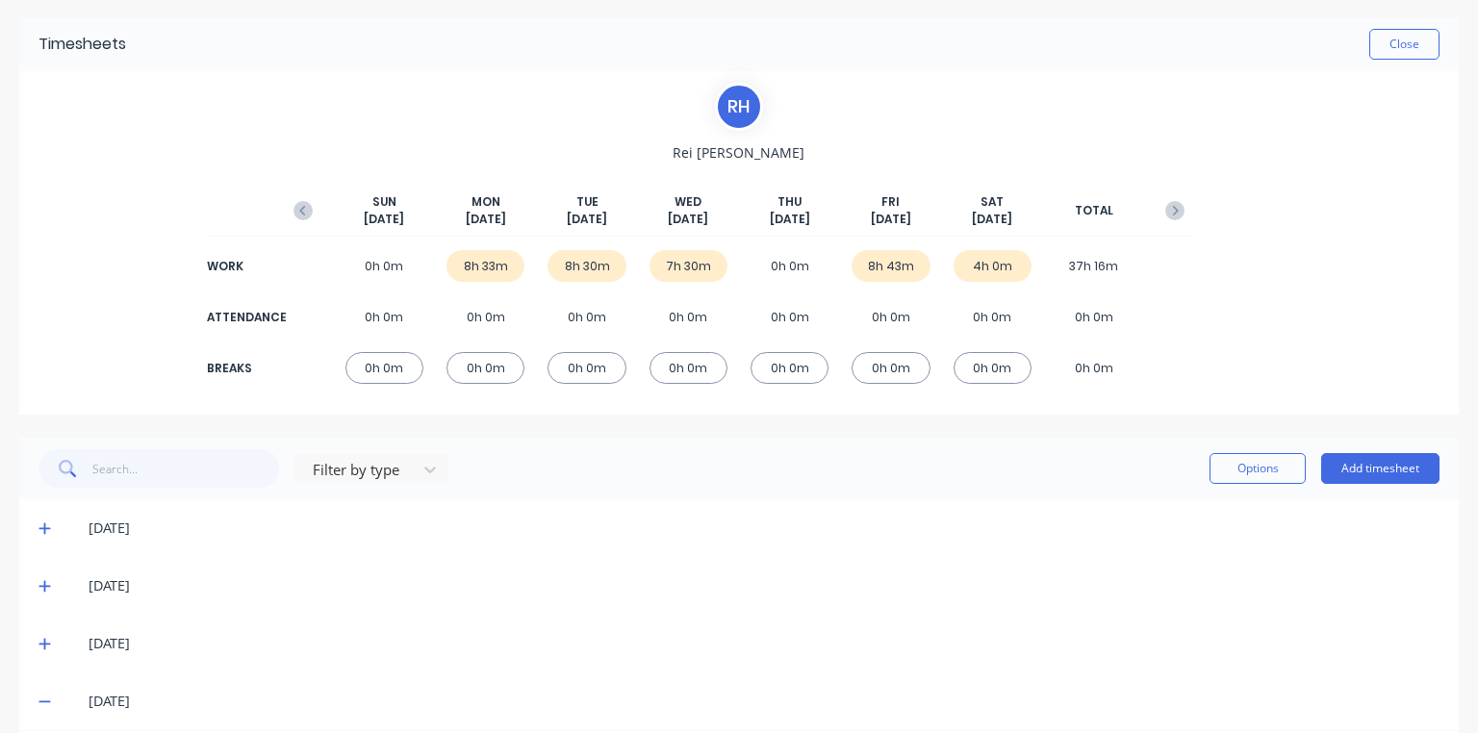
scroll to position [63, 0]
click at [1001, 262] on div "4h 0m" at bounding box center [992, 267] width 78 height 32
click at [1176, 212] on button "button" at bounding box center [1174, 211] width 38 height 35
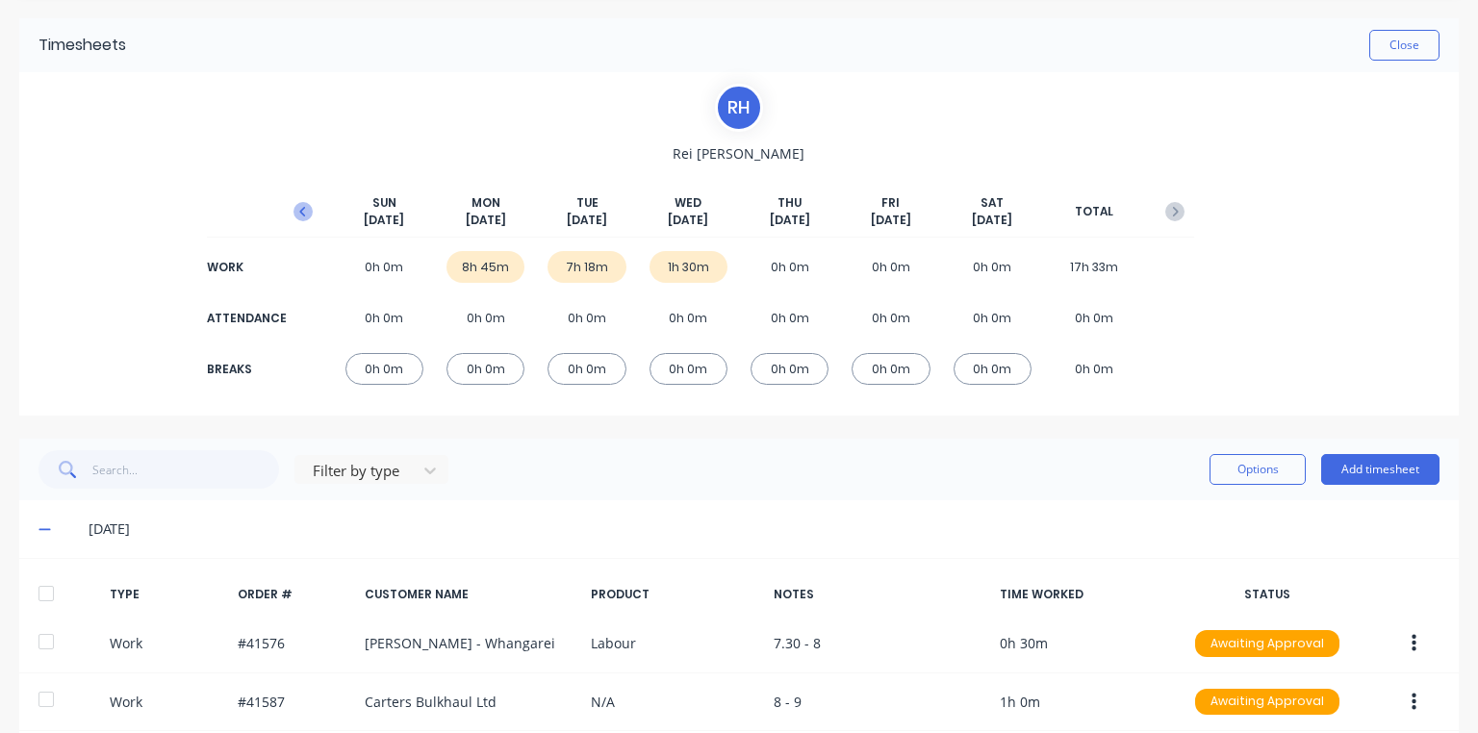
click at [295, 214] on icon "button" at bounding box center [302, 211] width 19 height 19
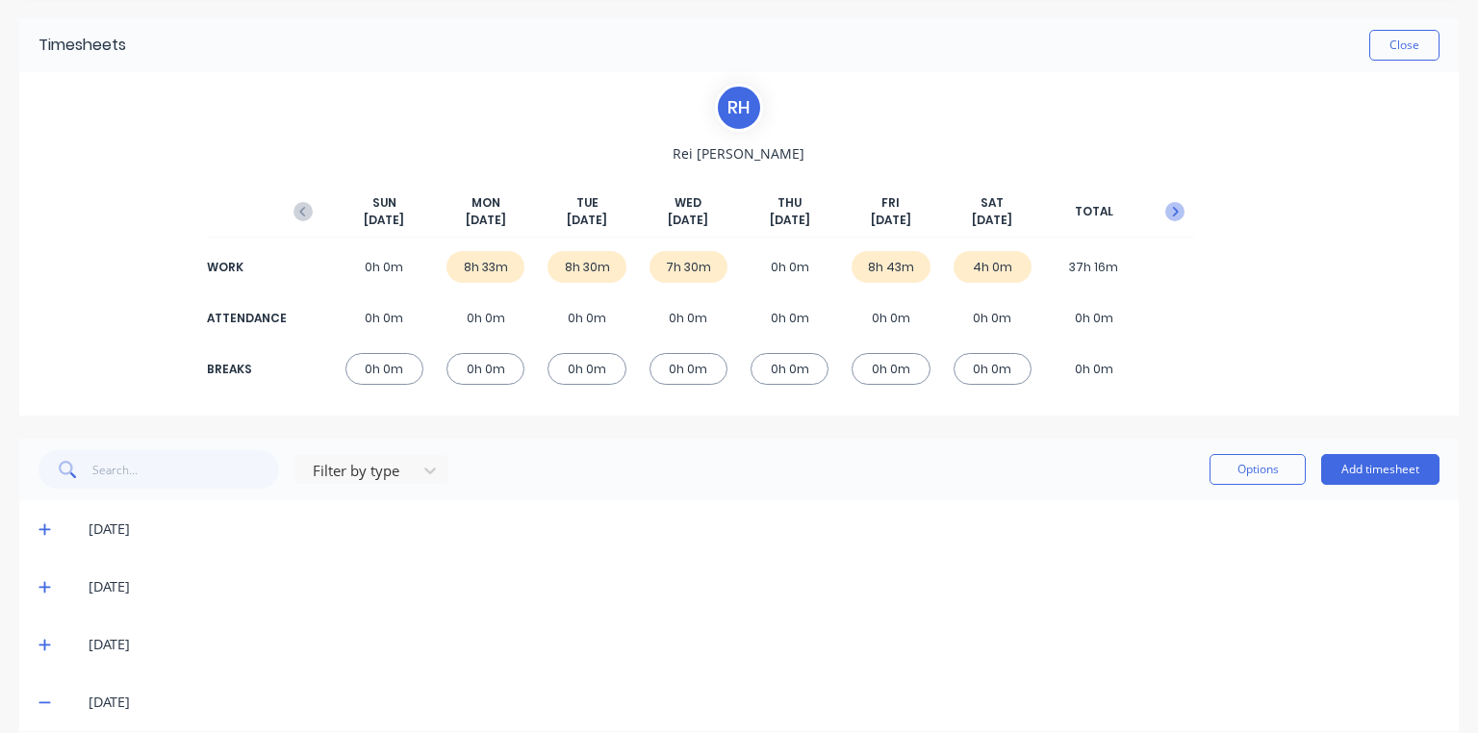
click at [1177, 222] on button "button" at bounding box center [1174, 211] width 38 height 35
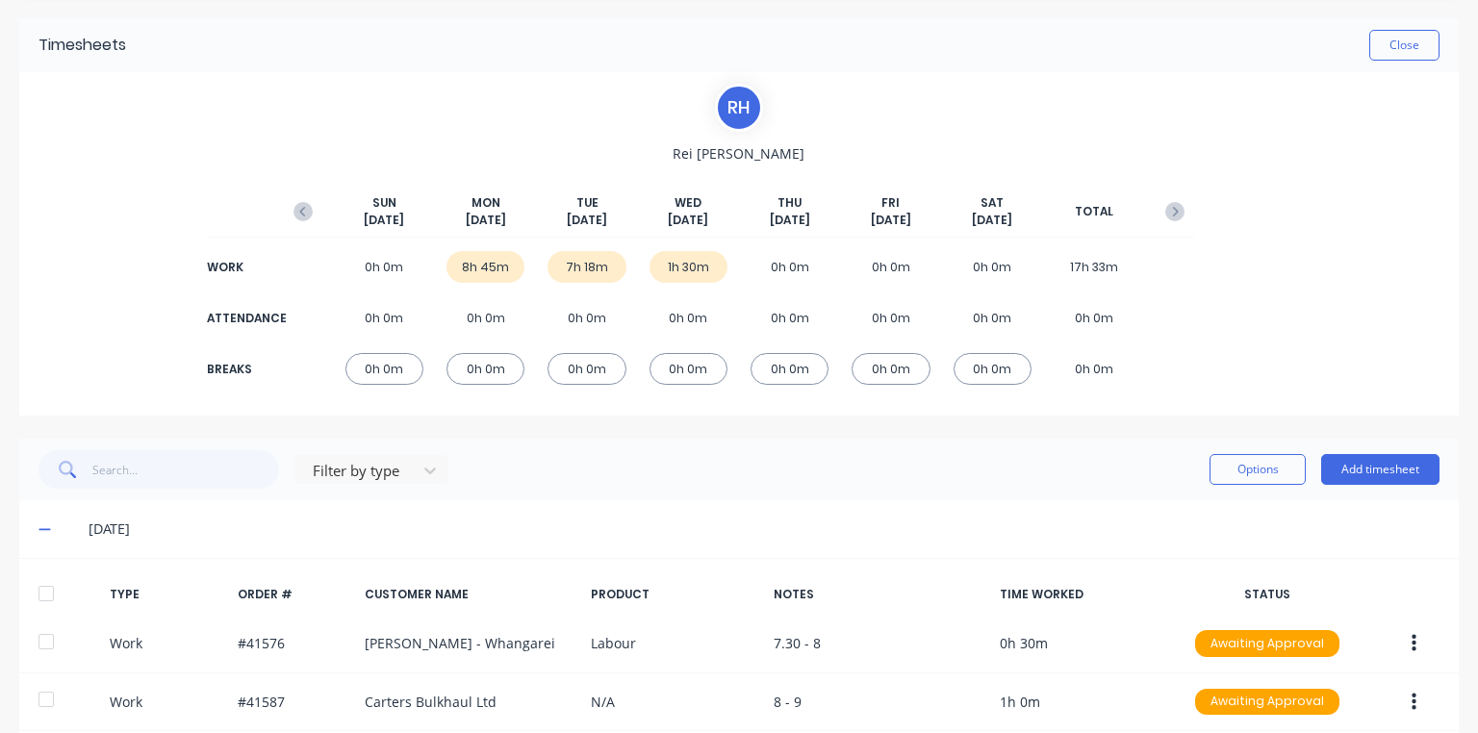
click at [593, 268] on div "7h 18m" at bounding box center [586, 267] width 78 height 32
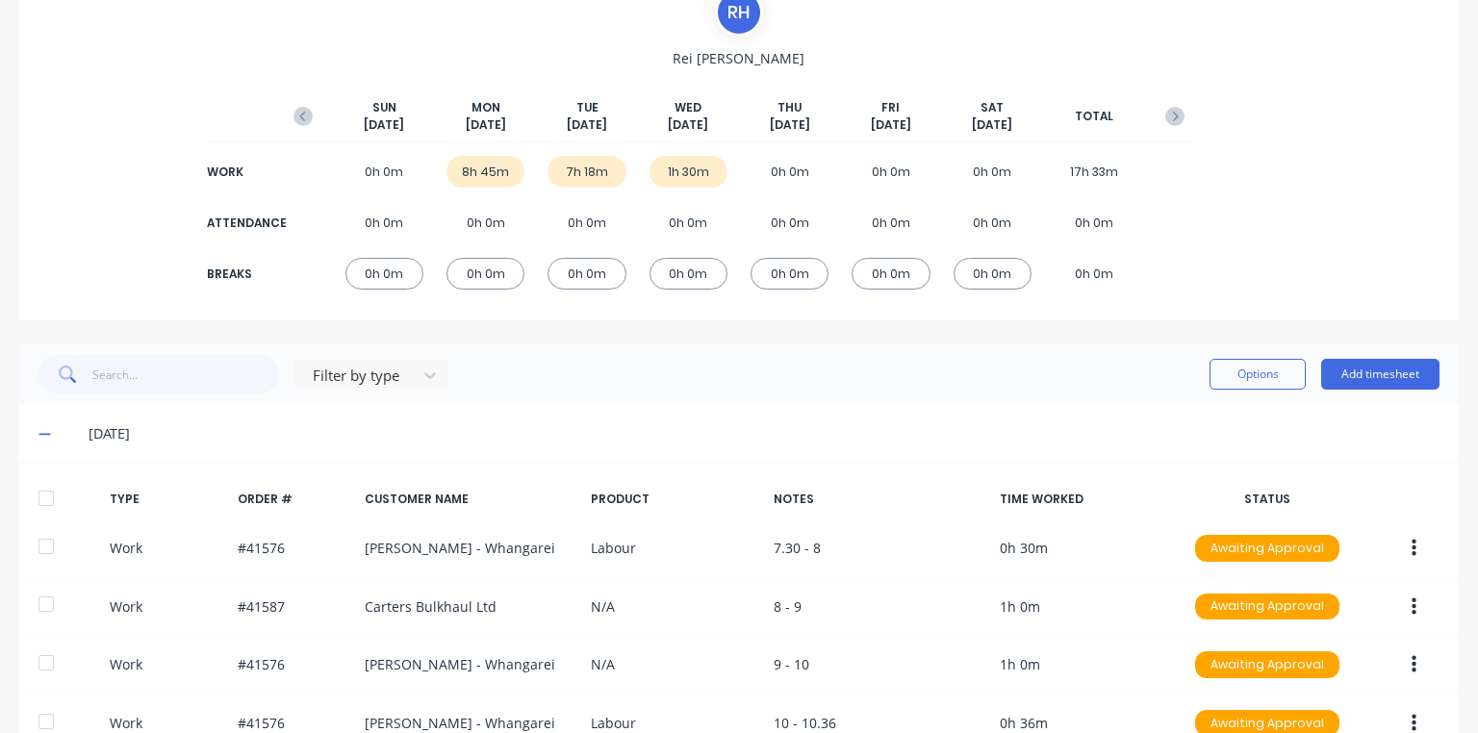
scroll to position [377, 0]
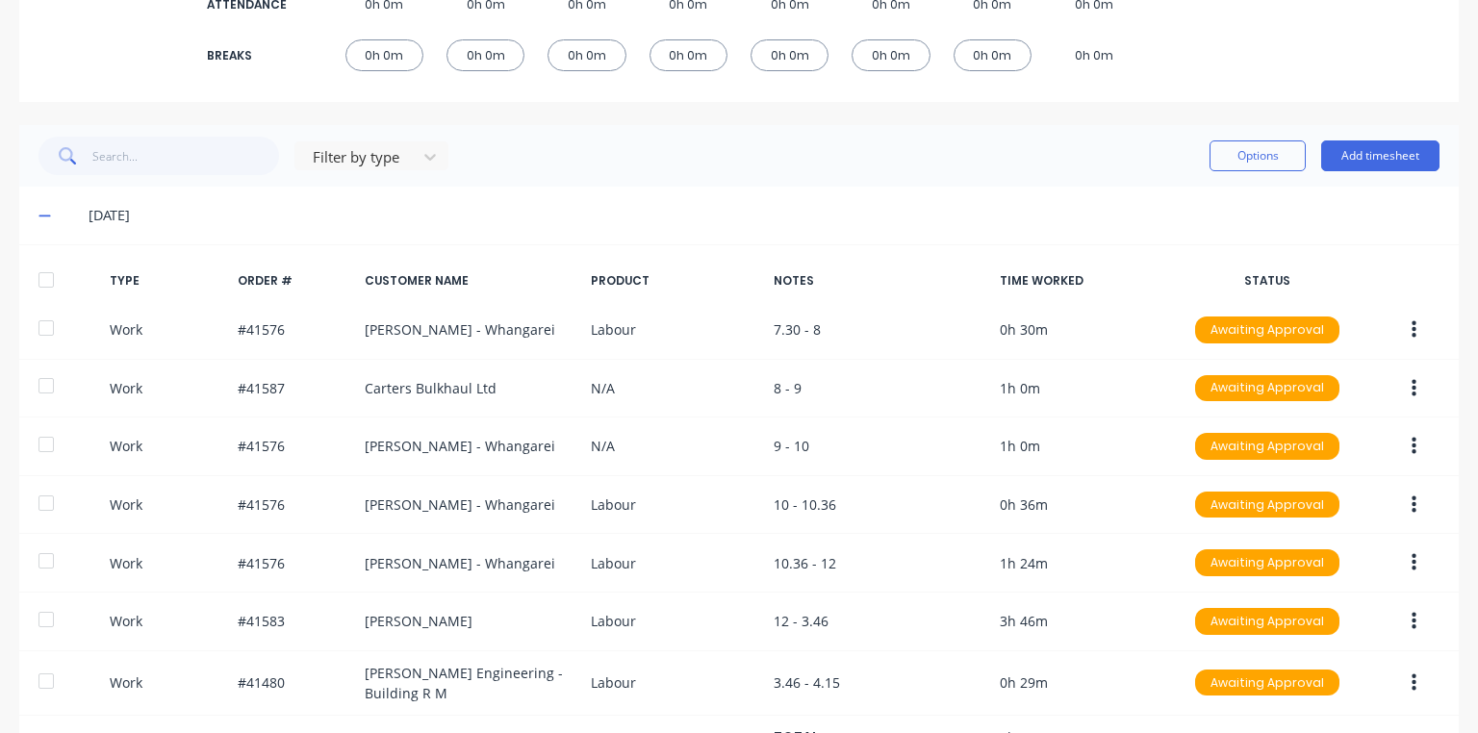
click at [50, 217] on icon at bounding box center [44, 215] width 13 height 13
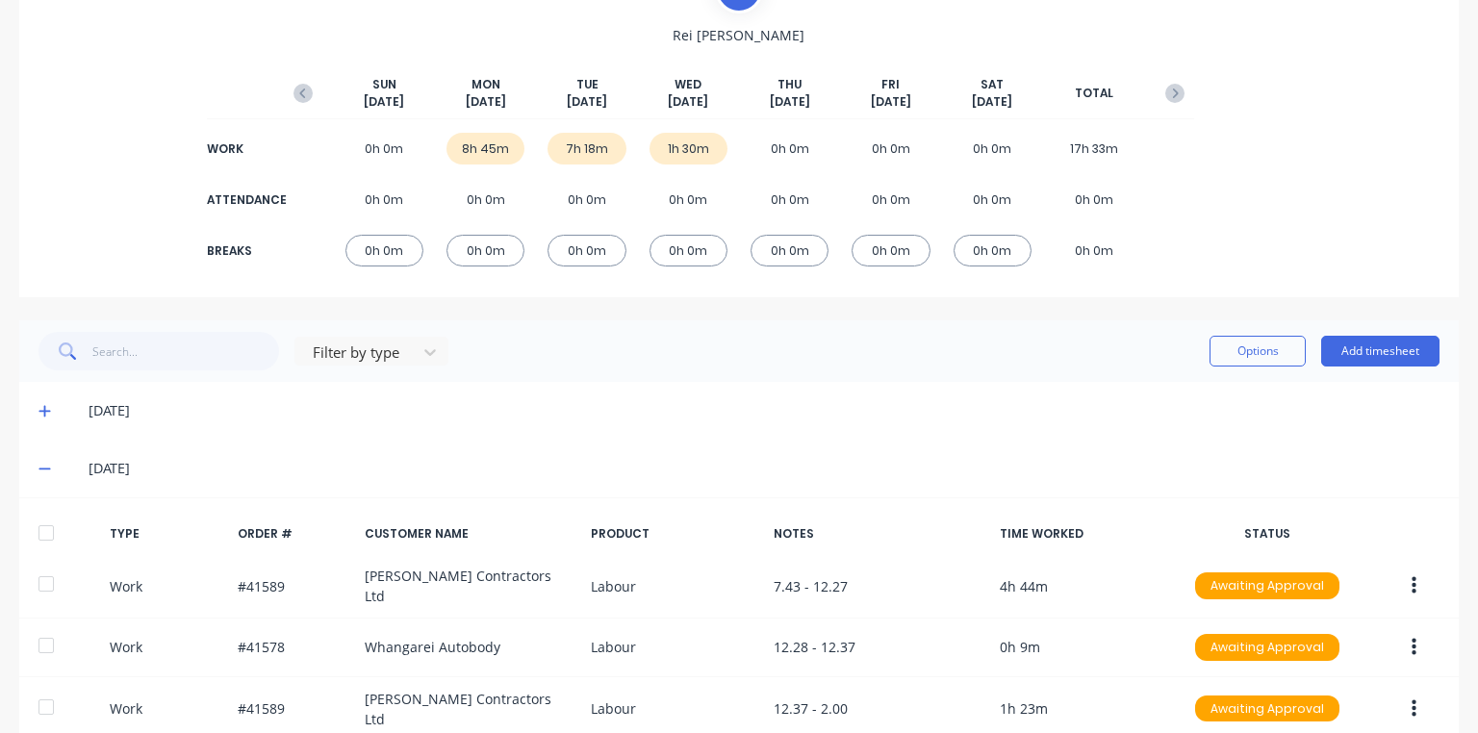
scroll to position [0, 0]
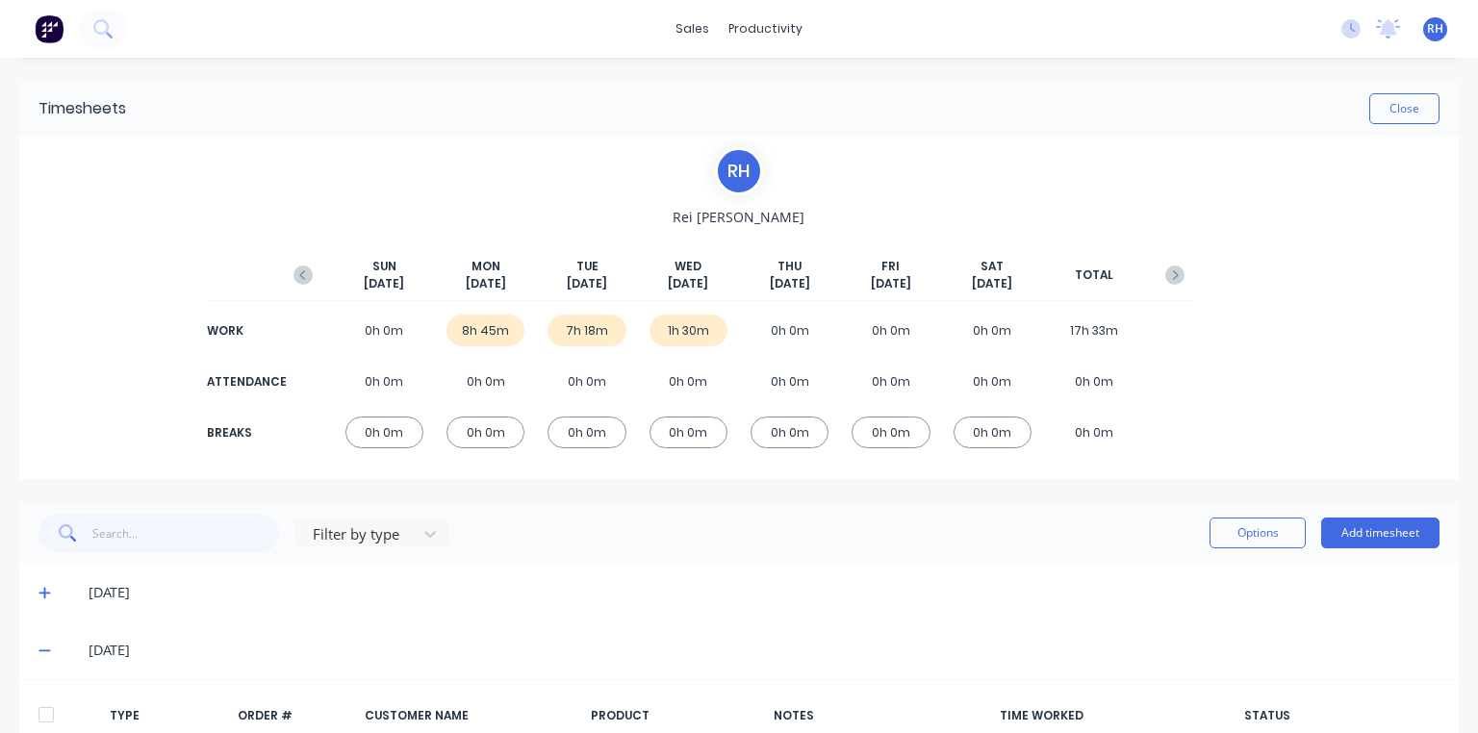
click at [51, 29] on img at bounding box center [49, 28] width 29 height 29
